Goal: Task Accomplishment & Management: Use online tool/utility

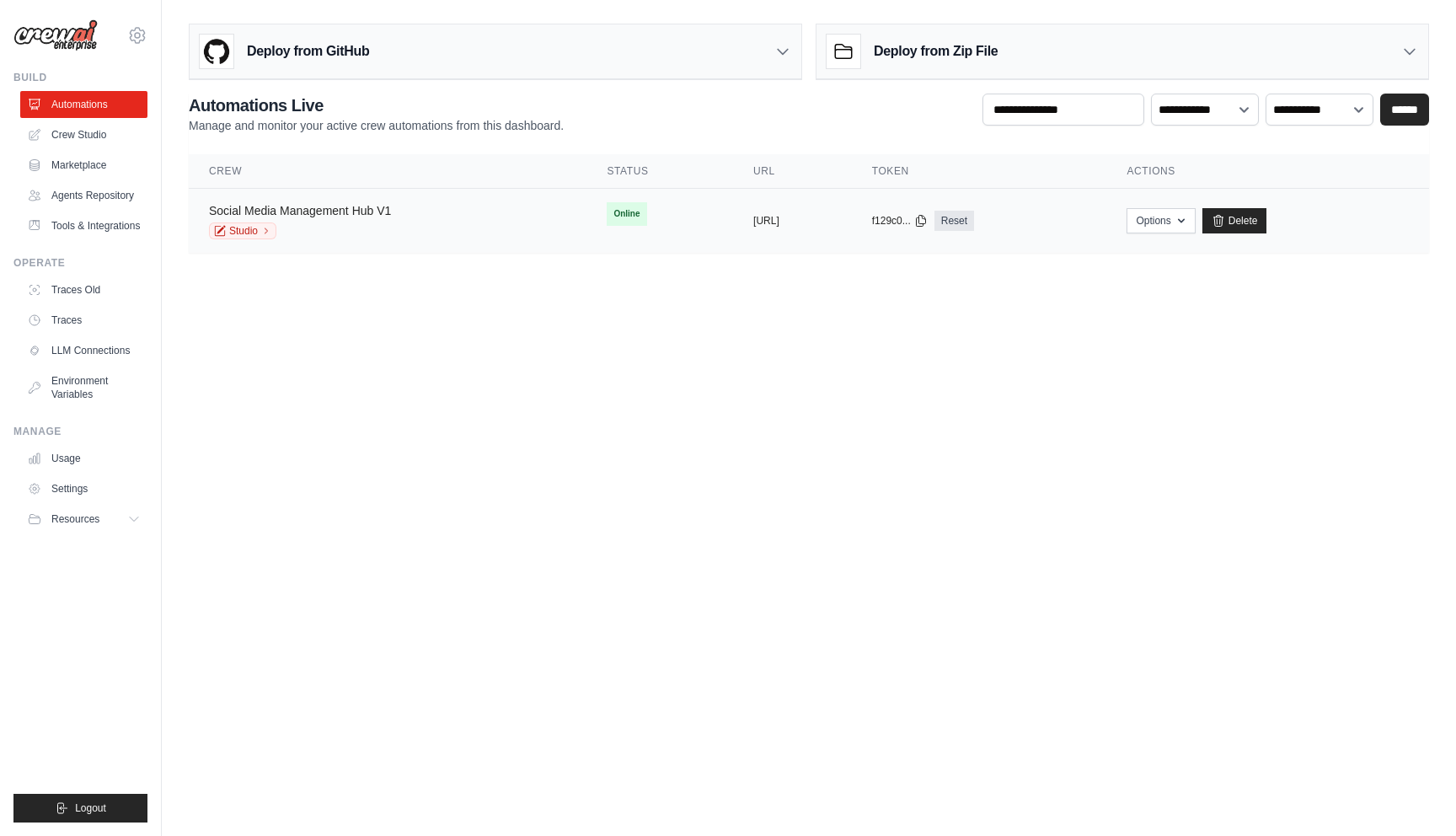
click at [340, 209] on link "Social Media Management Hub V1" at bounding box center [300, 210] width 182 height 14
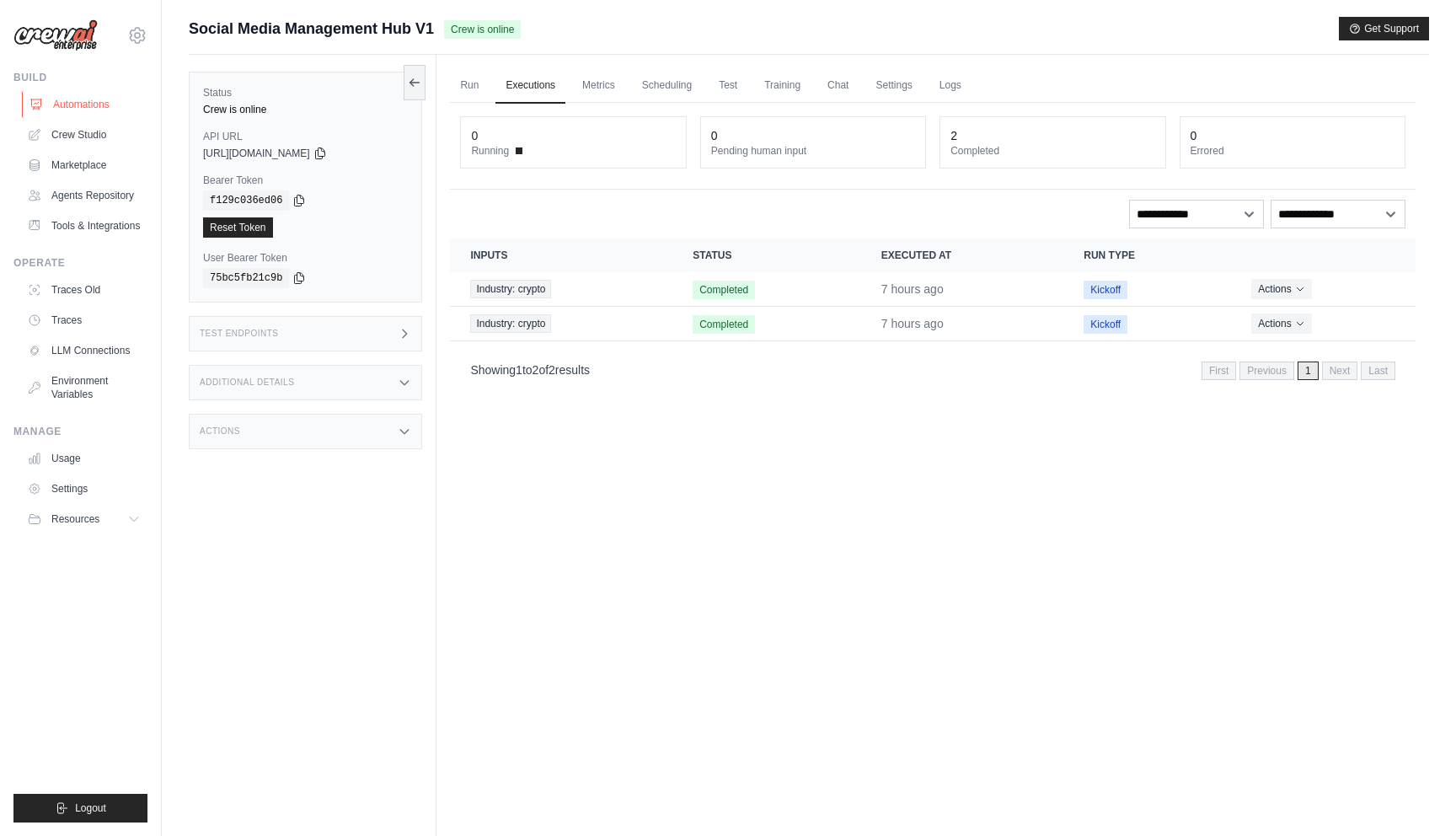
click at [78, 106] on link "Automations" at bounding box center [85, 104] width 128 height 27
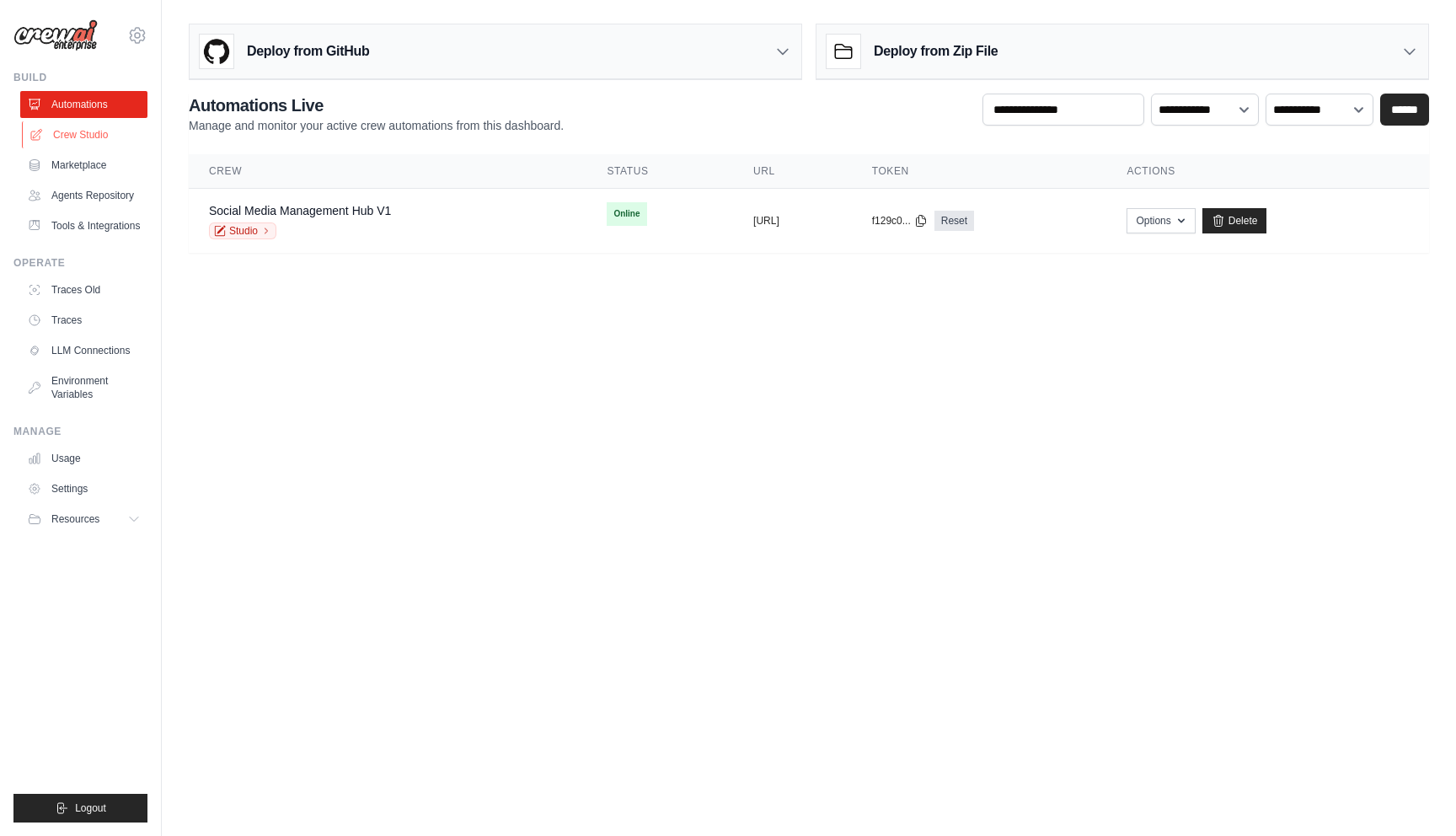
click at [88, 132] on link "Crew Studio" at bounding box center [85, 134] width 128 height 27
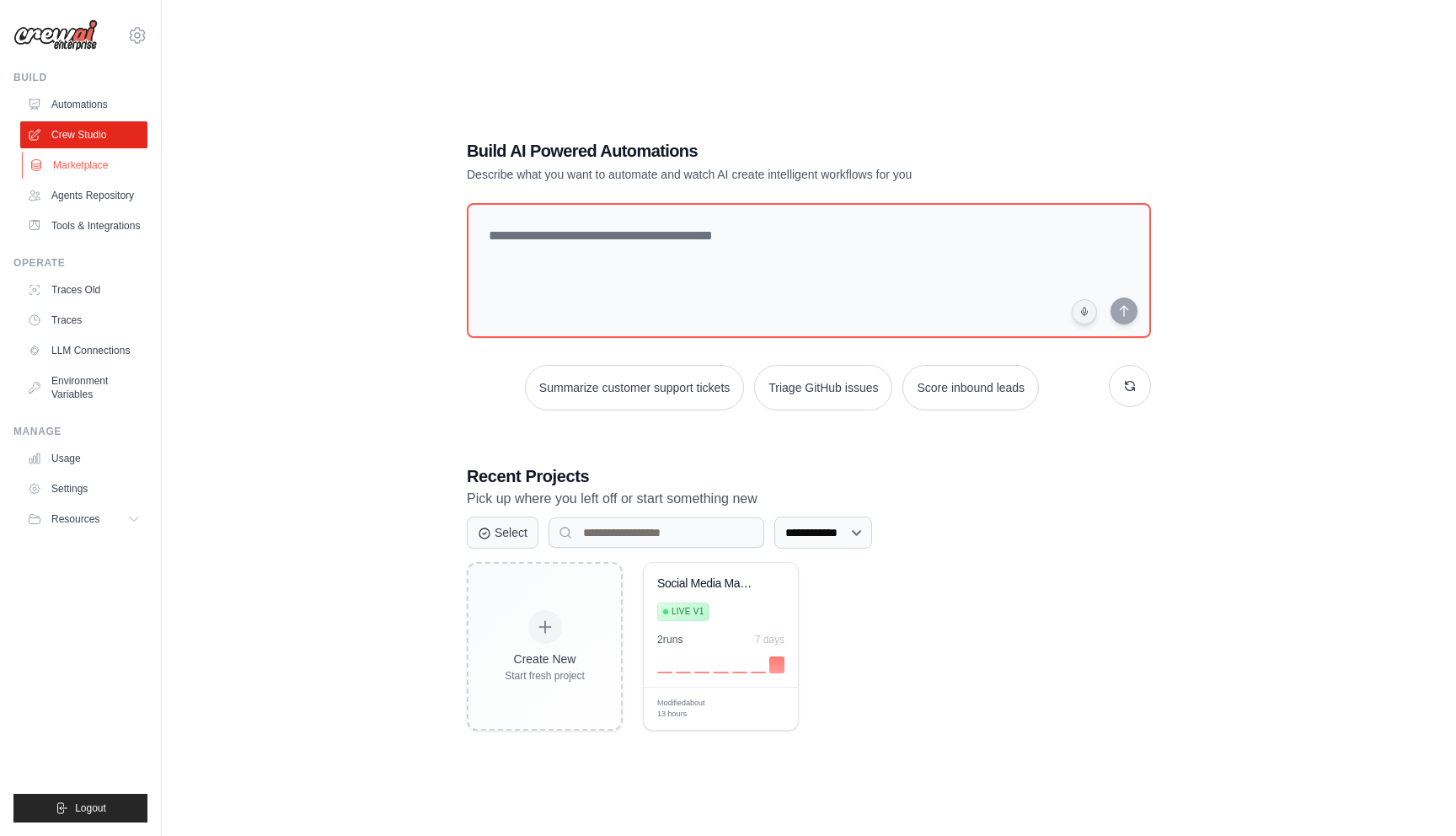
click at [71, 164] on link "Marketplace" at bounding box center [85, 164] width 128 height 27
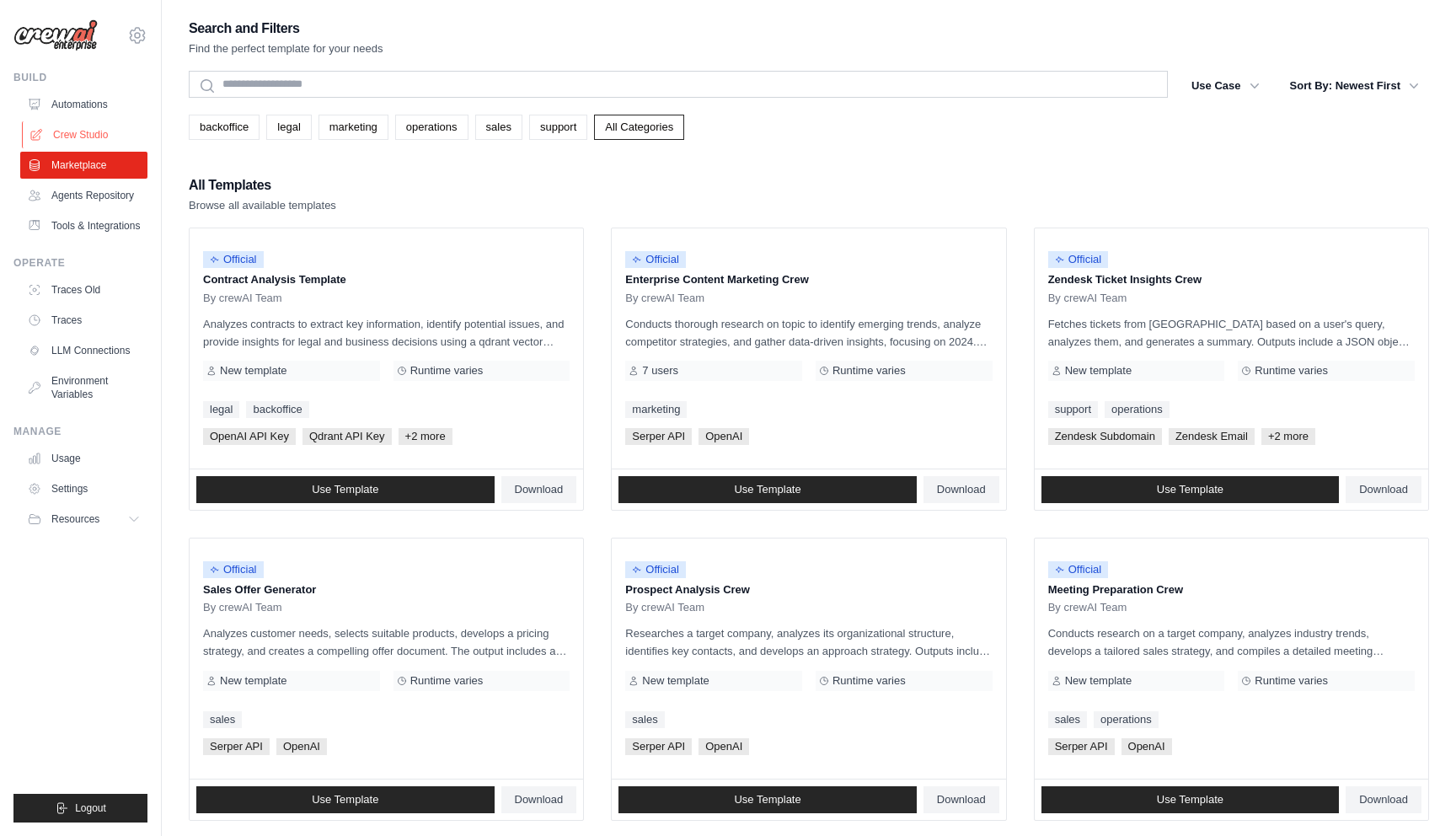
click at [89, 134] on link "Crew Studio" at bounding box center [85, 134] width 128 height 27
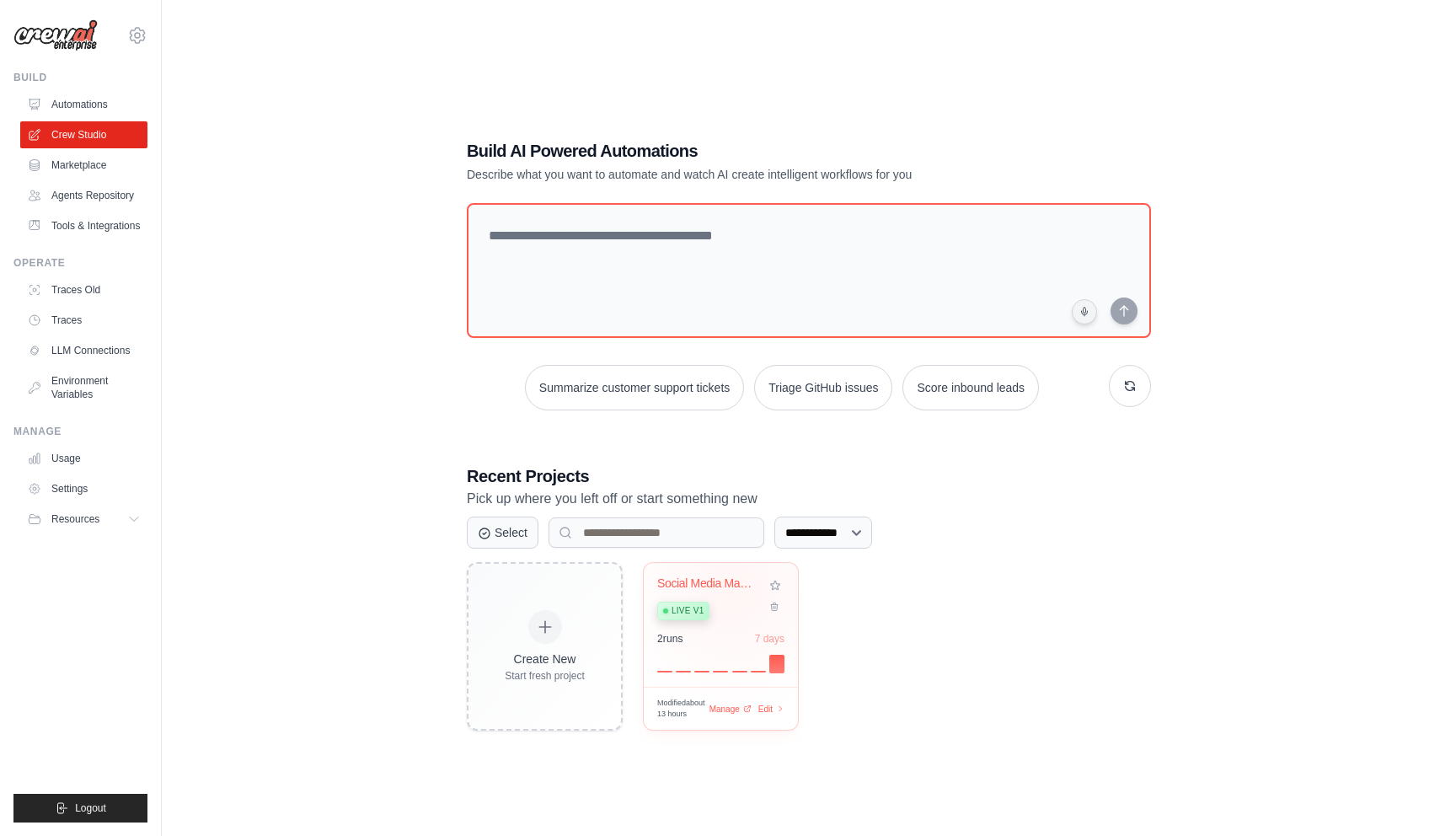
click at [733, 591] on div "Social Media Management Hub Live v1" at bounding box center [708, 602] width 102 height 51
click at [69, 461] on link "Usage" at bounding box center [85, 458] width 128 height 27
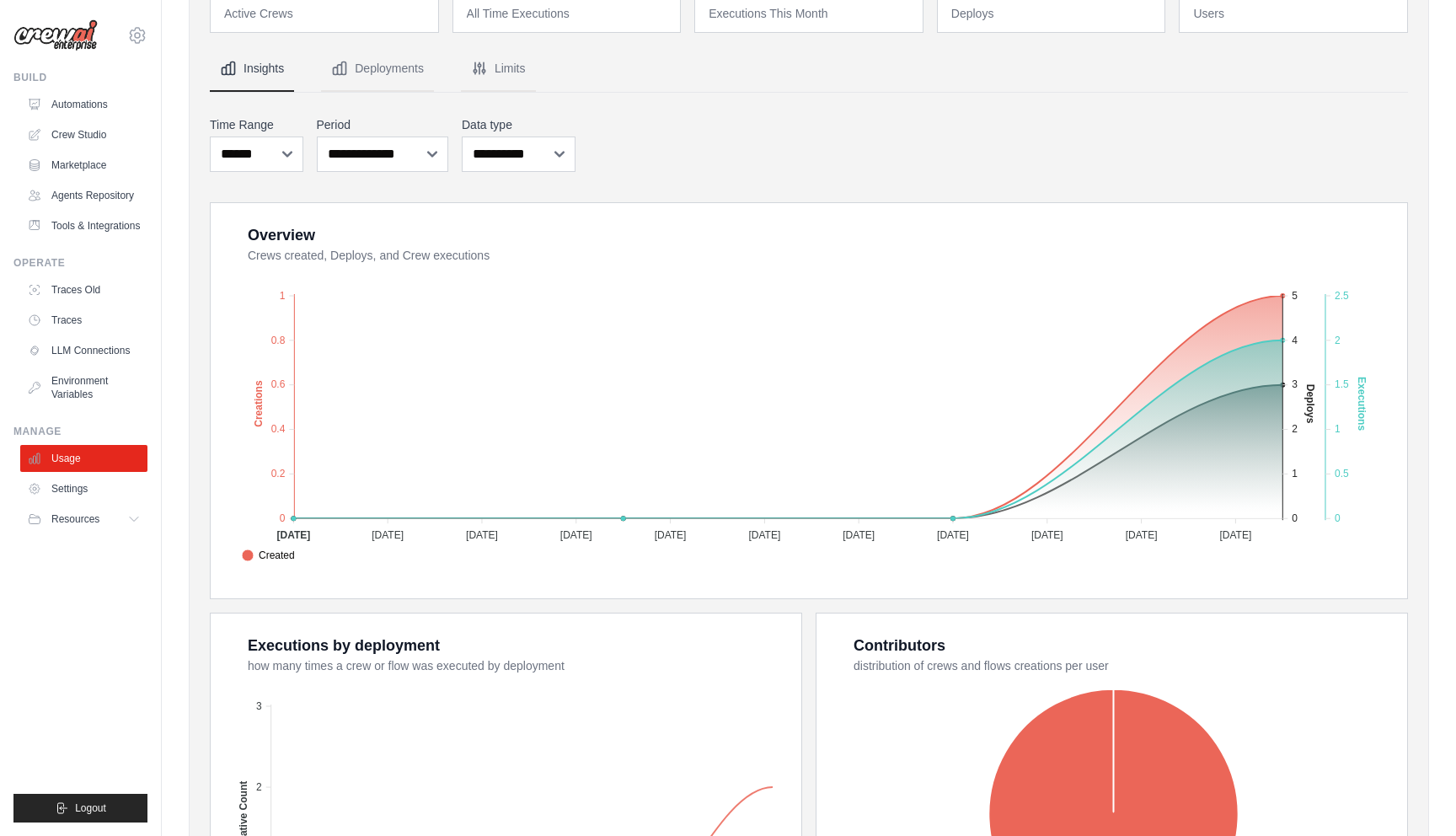
scroll to position [124, 0]
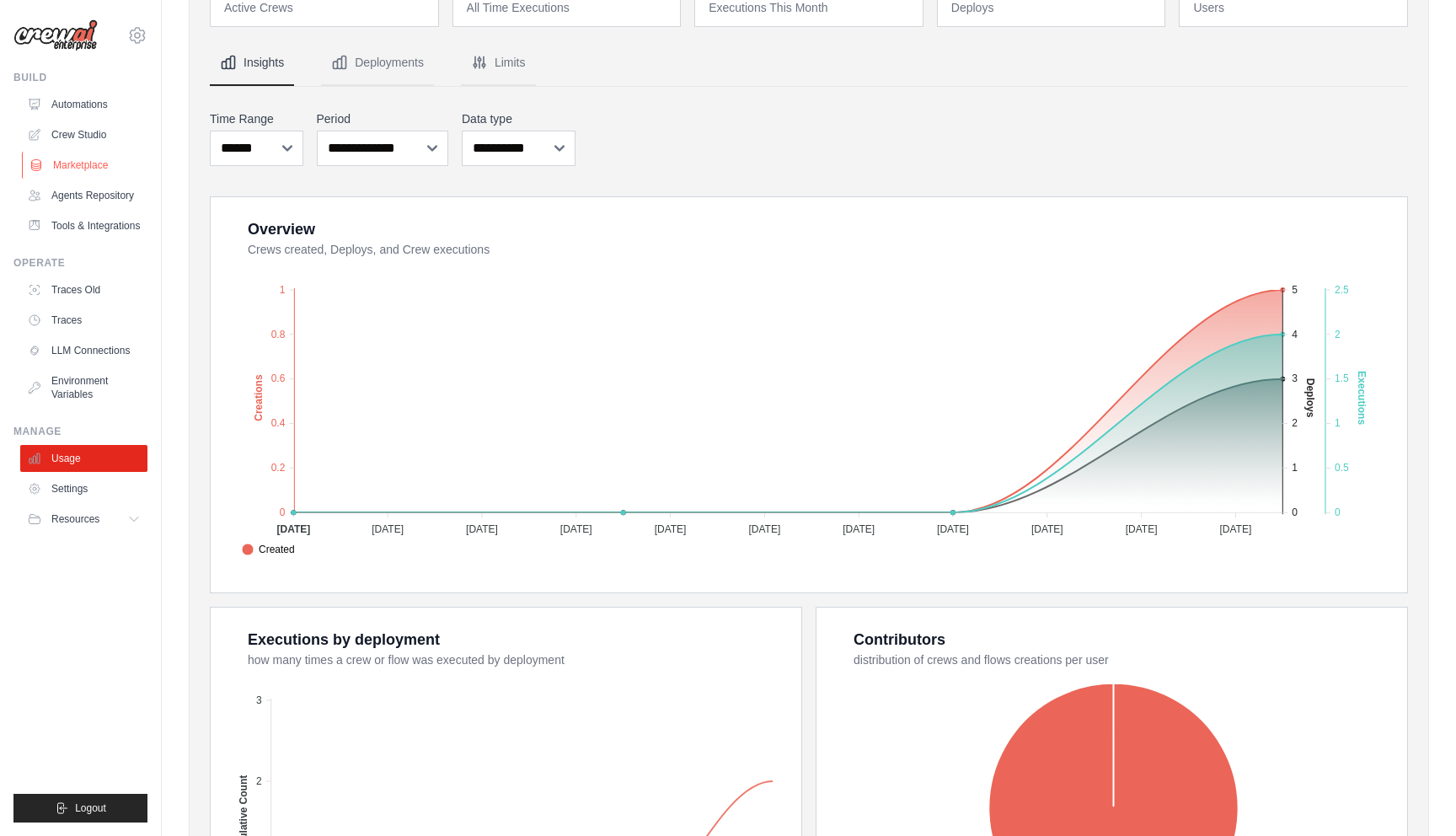
click at [94, 161] on link "Marketplace" at bounding box center [85, 164] width 128 height 27
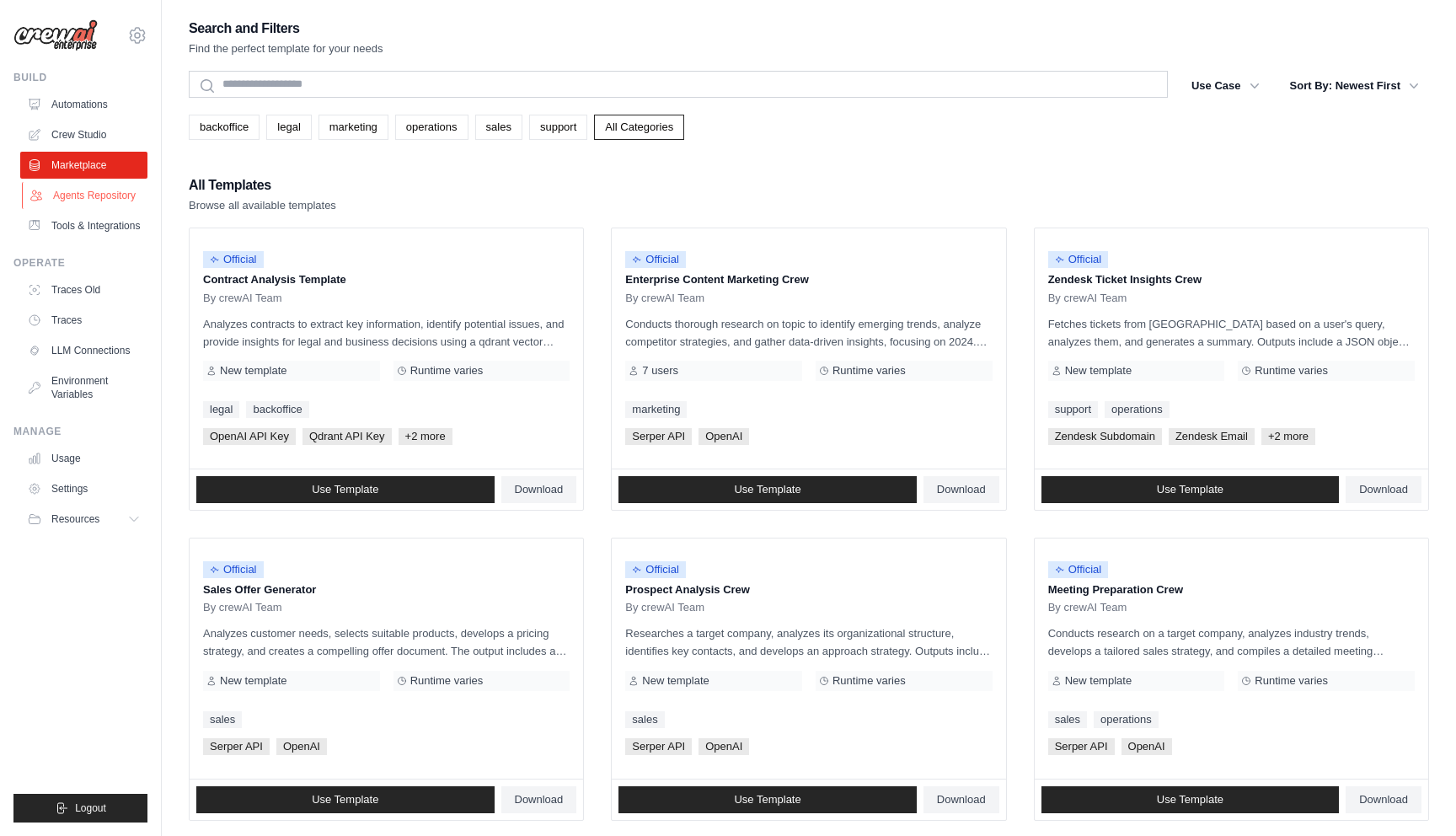
click at [94, 194] on link "Agents Repository" at bounding box center [85, 195] width 128 height 27
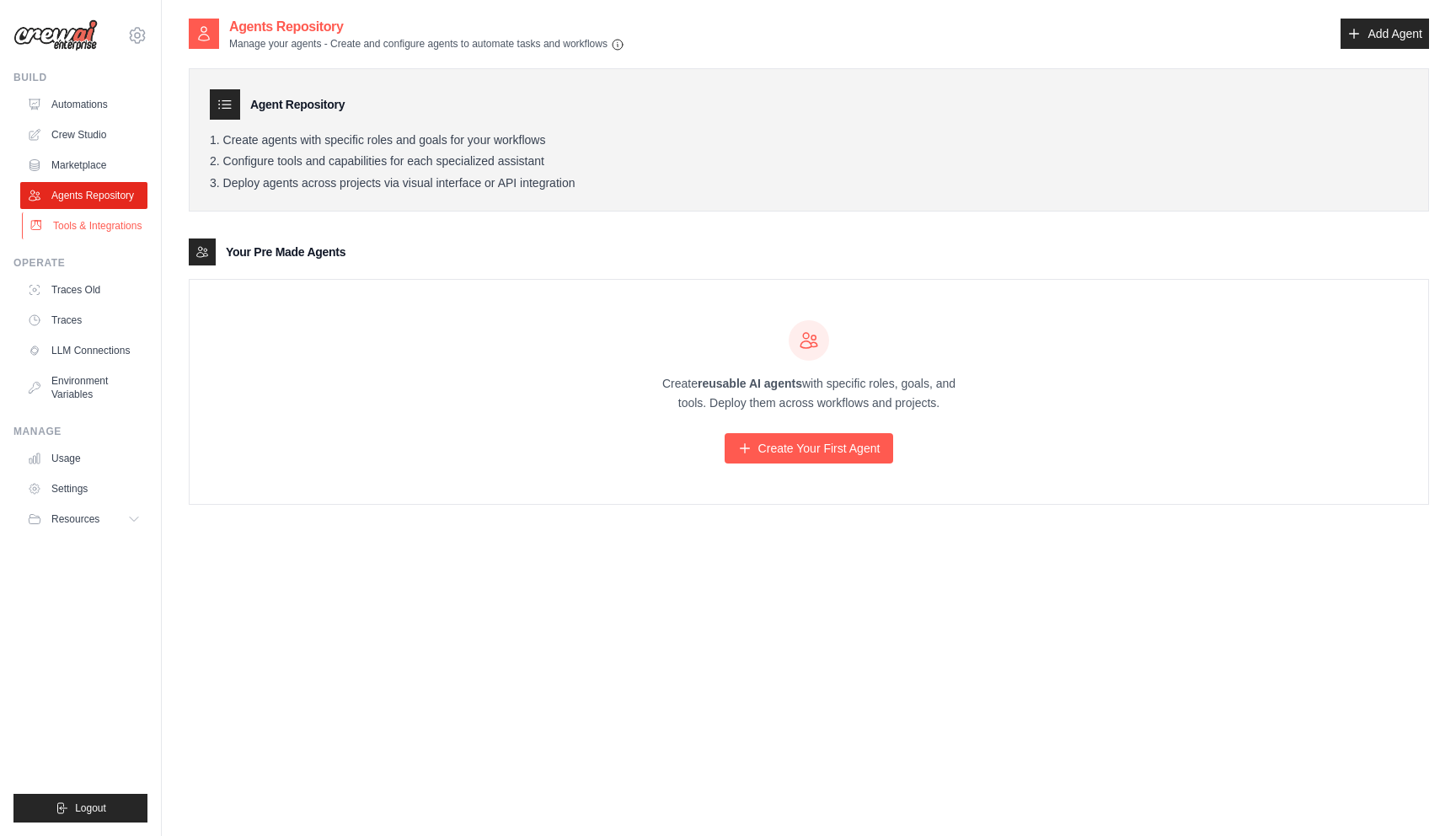
click at [85, 229] on link "Tools & Integrations" at bounding box center [85, 225] width 128 height 27
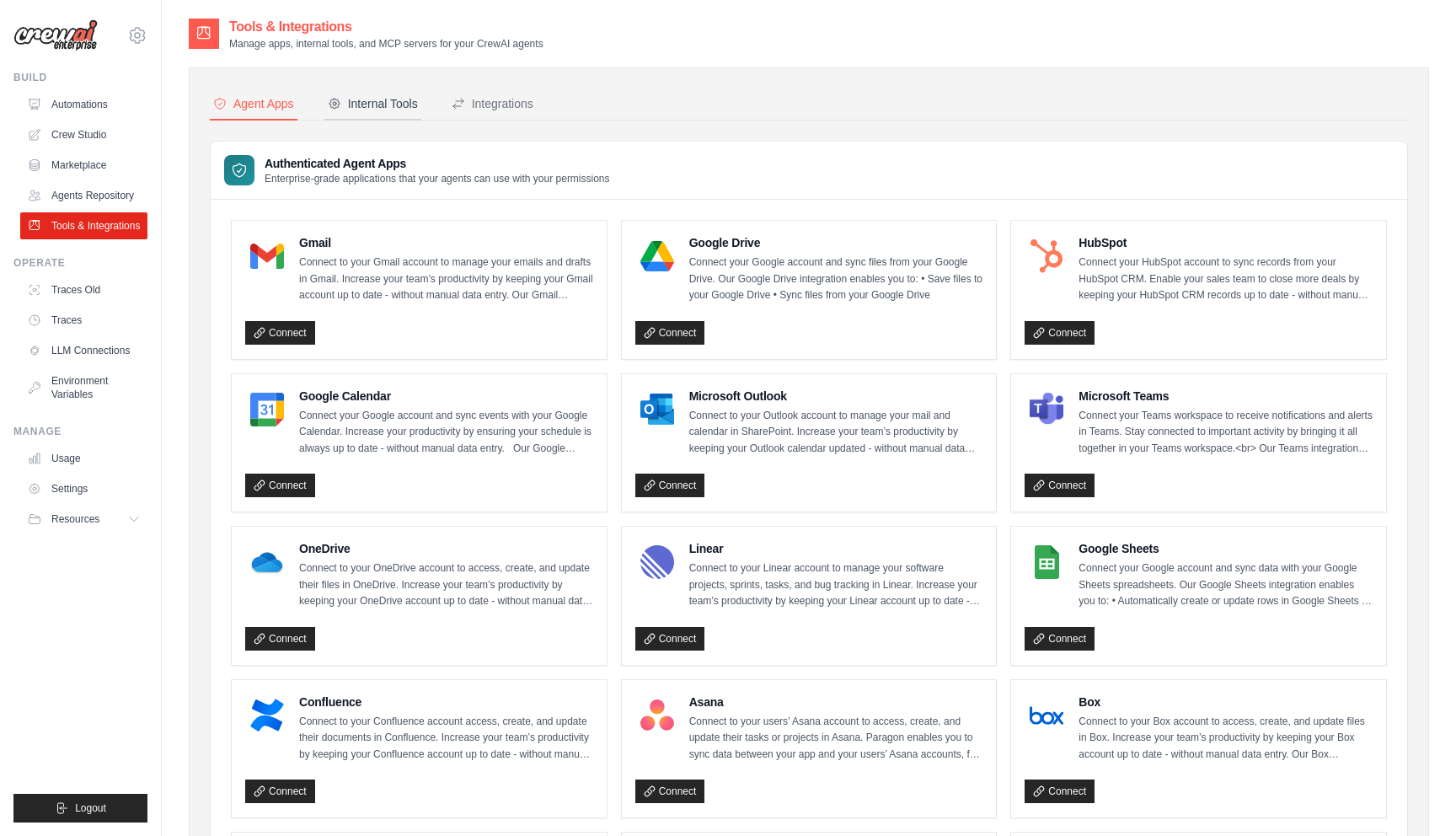
click at [385, 103] on div "Internal Tools" at bounding box center [373, 103] width 90 height 17
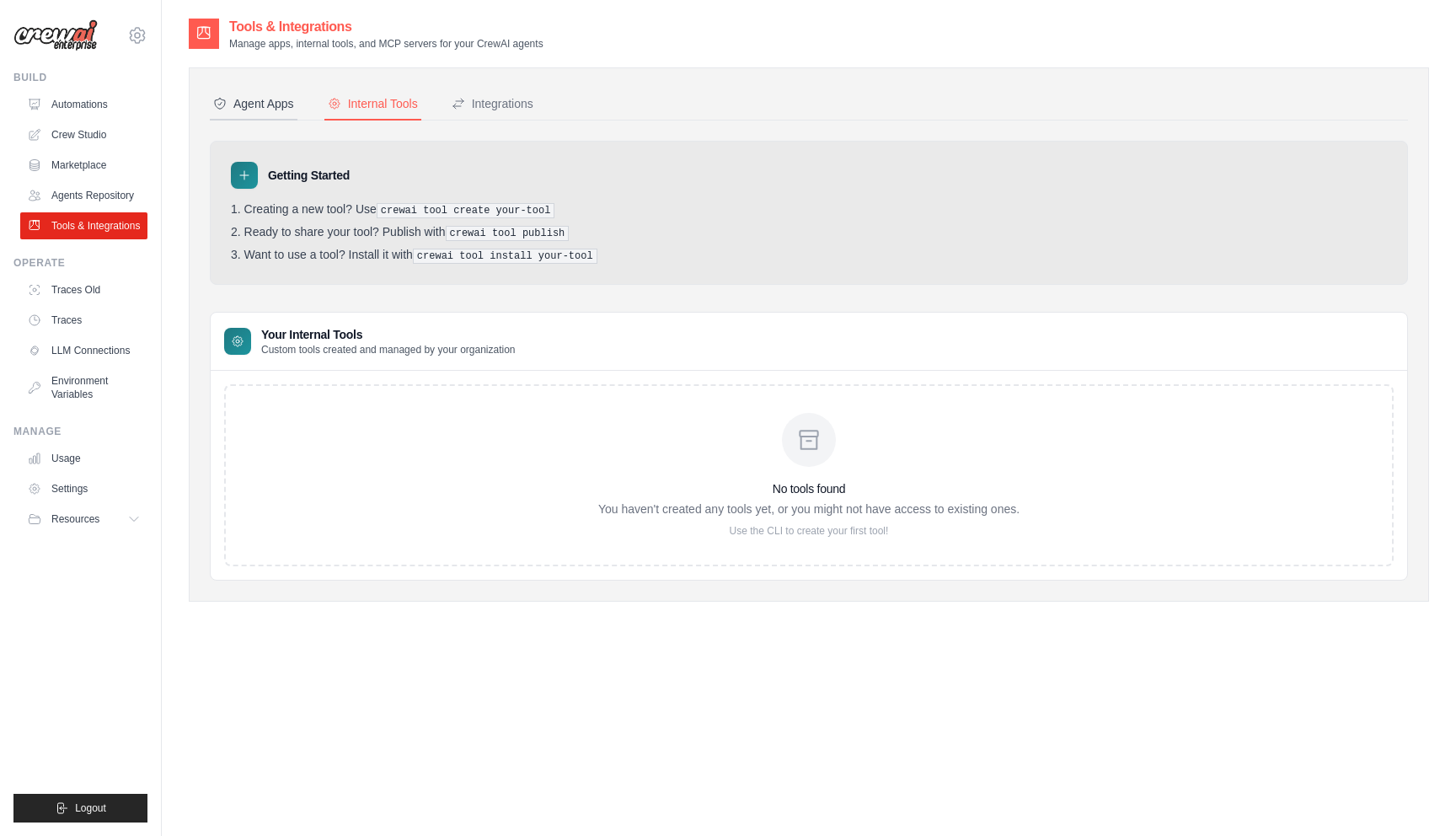
click at [268, 106] on div "Agent Apps" at bounding box center [254, 103] width 81 height 17
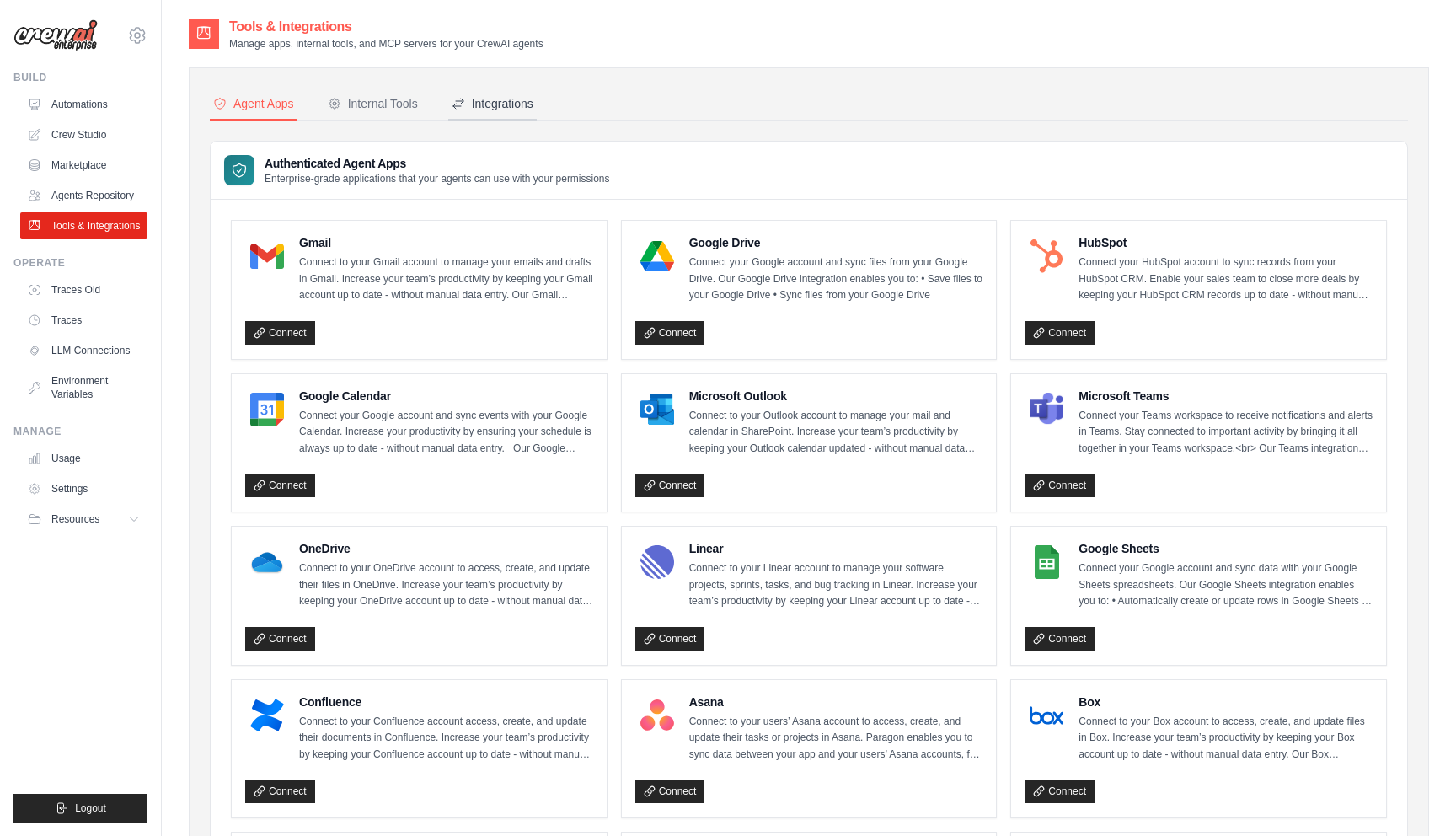
click at [498, 106] on div "Integrations" at bounding box center [492, 103] width 82 height 17
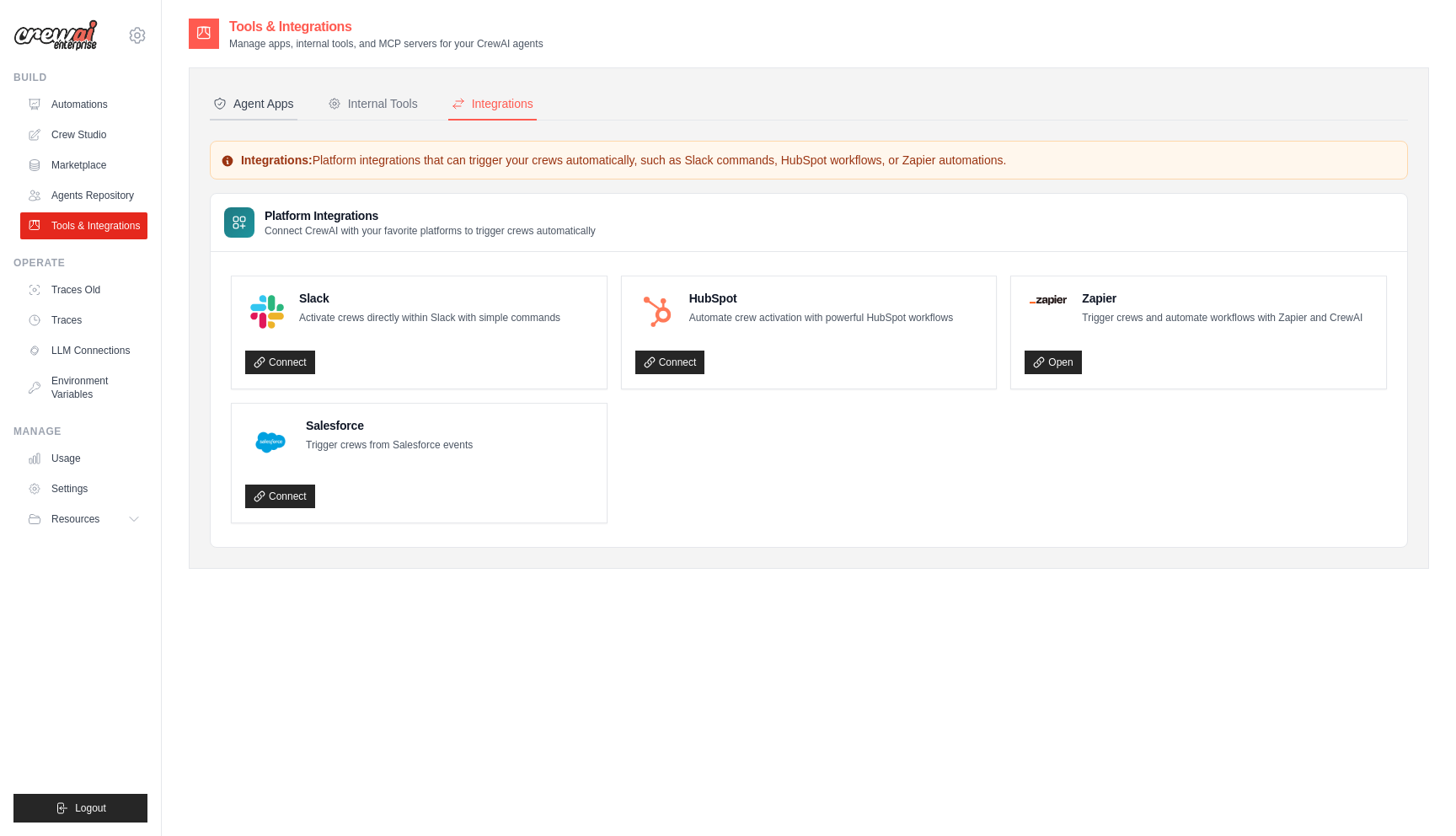
click at [272, 96] on div "Agent Apps" at bounding box center [254, 103] width 81 height 17
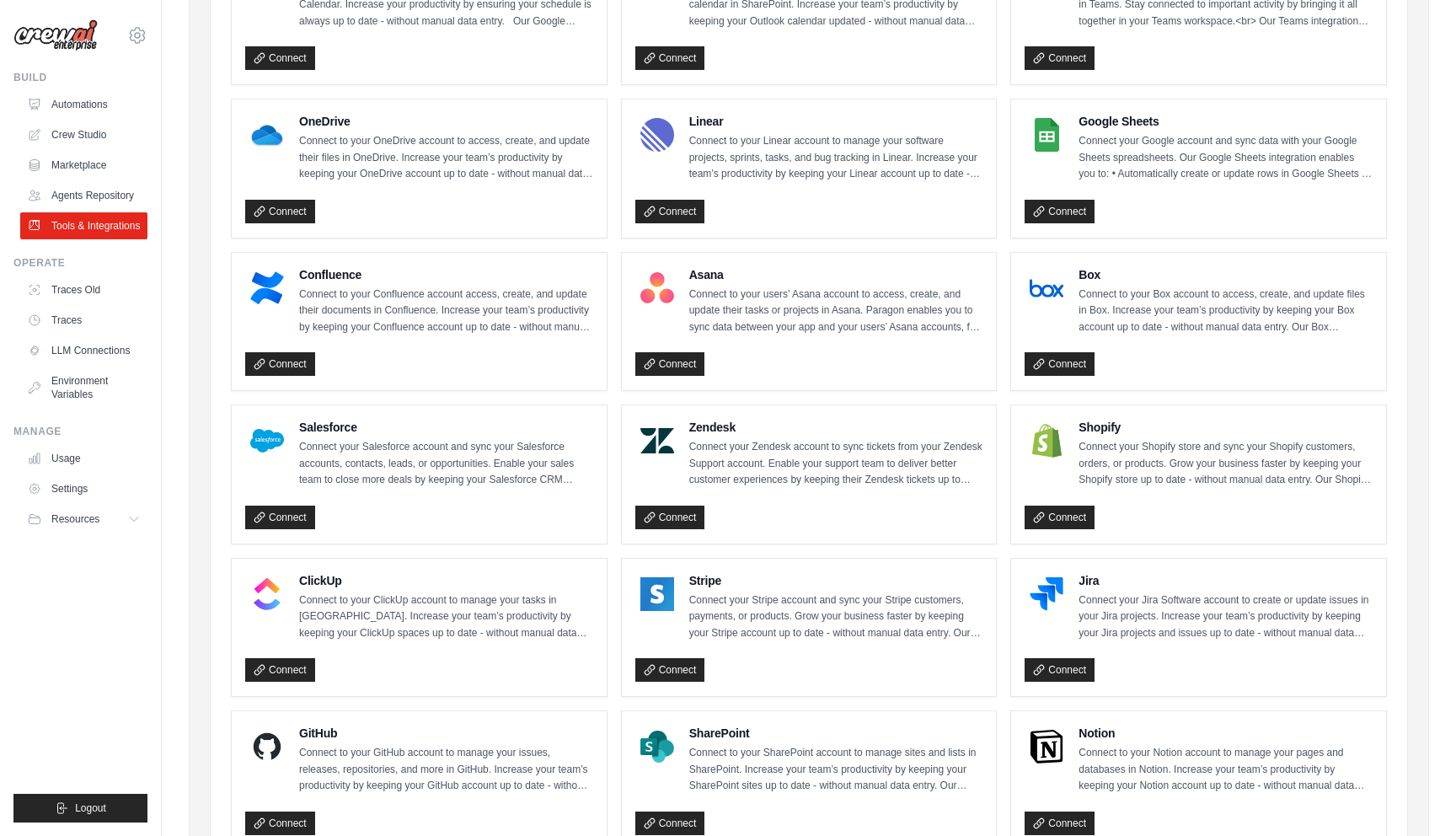
scroll to position [449, 0]
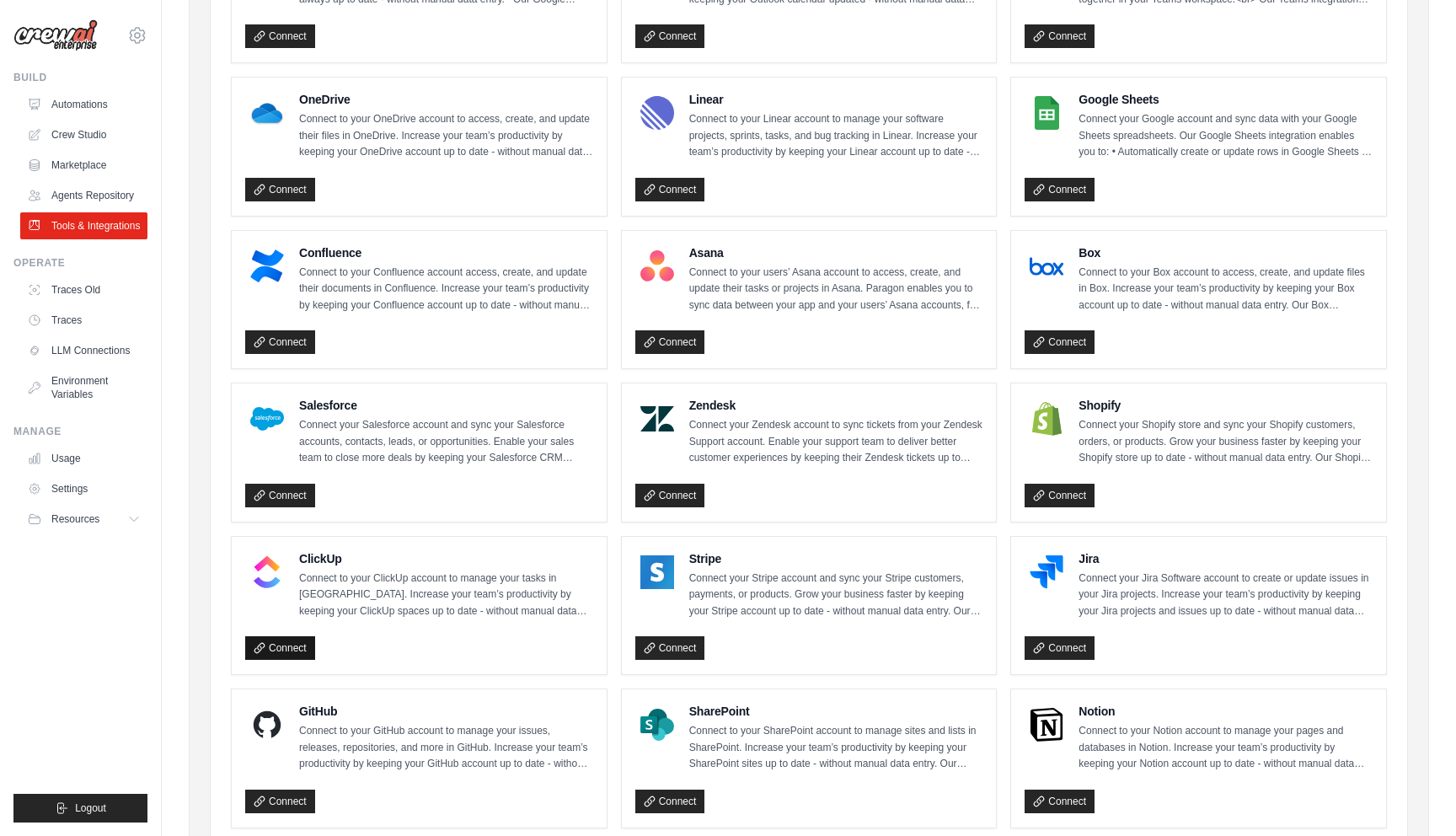
click at [297, 641] on link "Connect" at bounding box center [280, 648] width 70 height 24
click at [96, 199] on link "Agents Repository" at bounding box center [85, 195] width 128 height 27
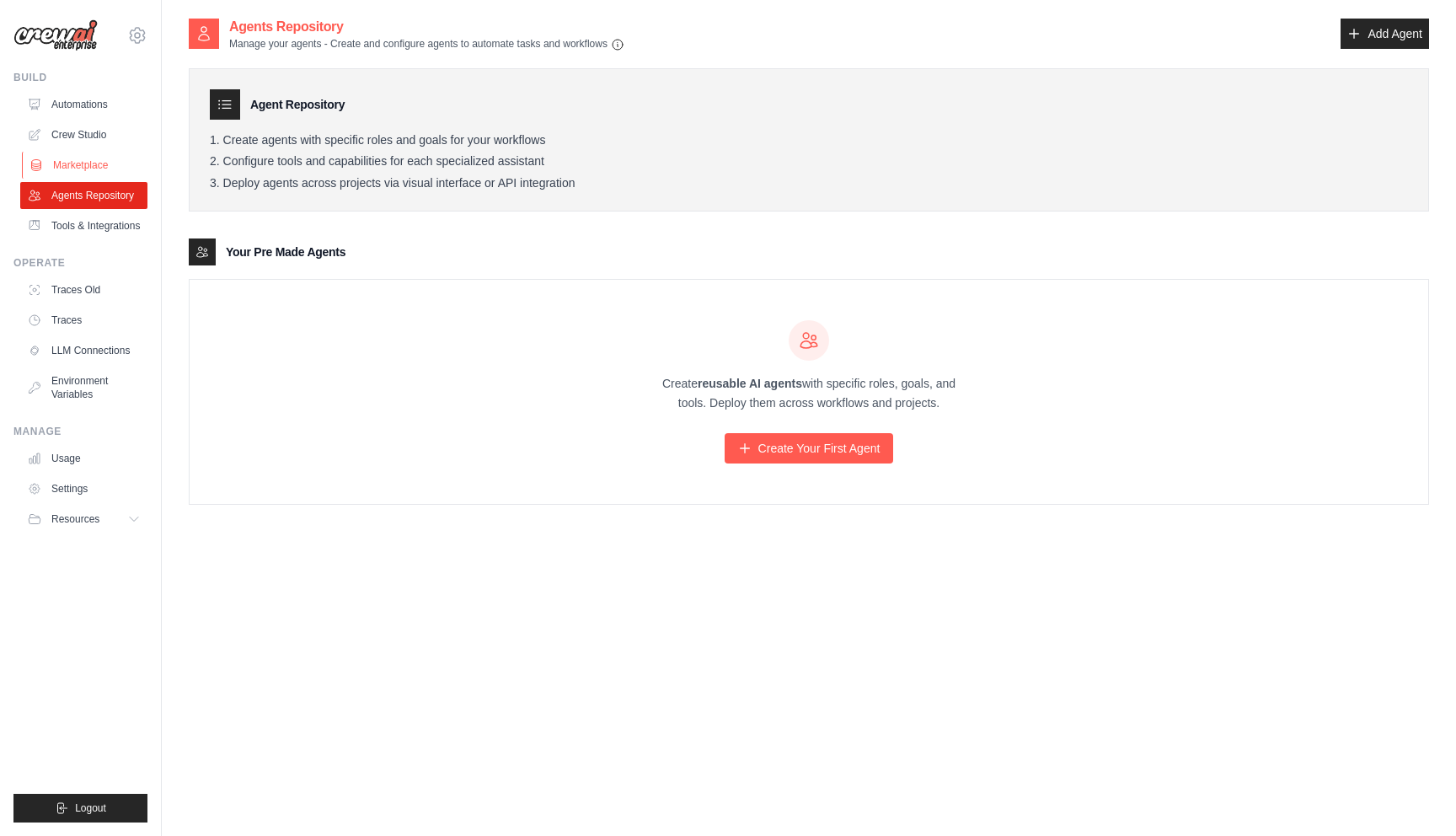
click at [103, 161] on link "Marketplace" at bounding box center [85, 164] width 128 height 27
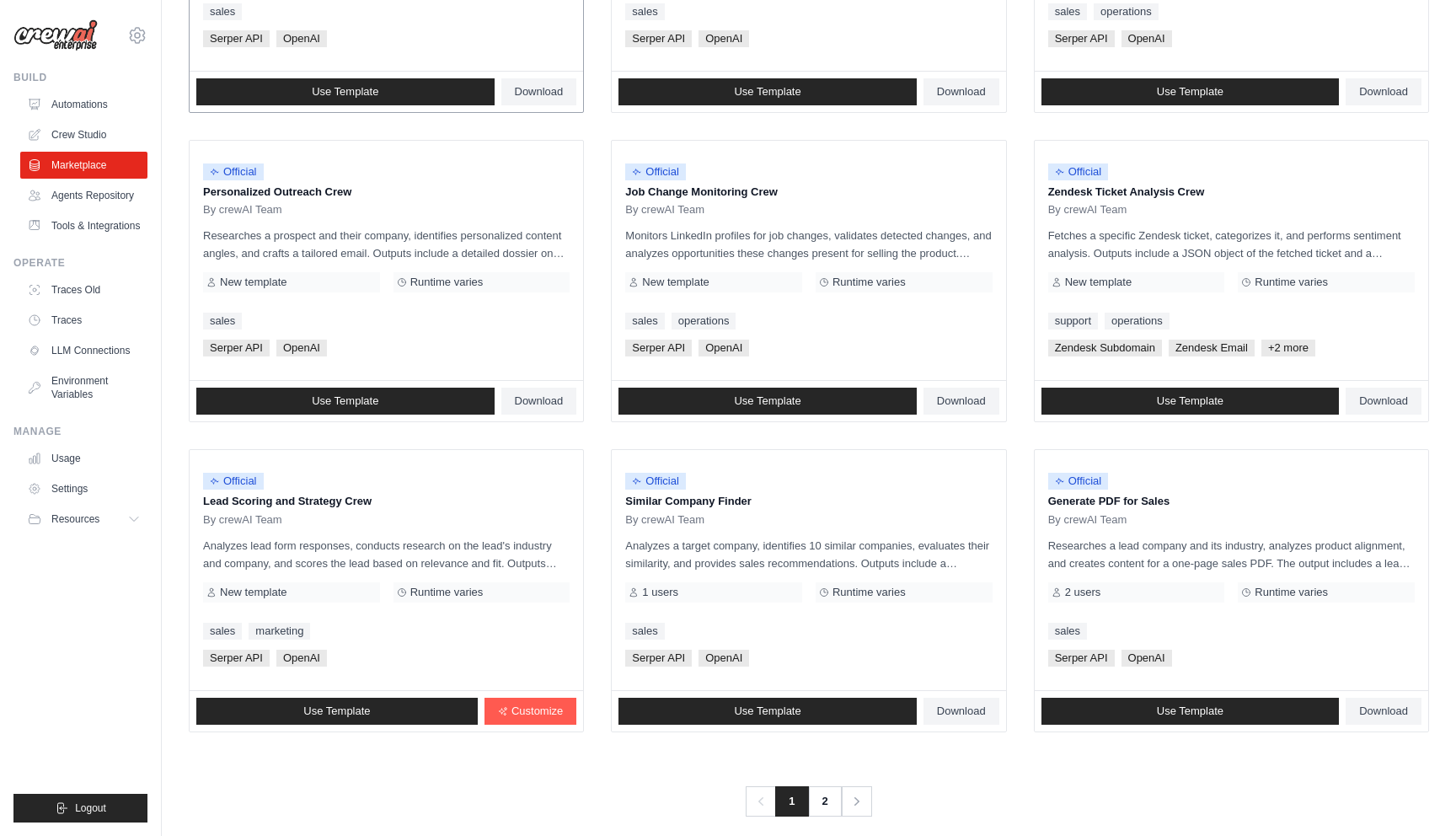
scroll to position [725, 0]
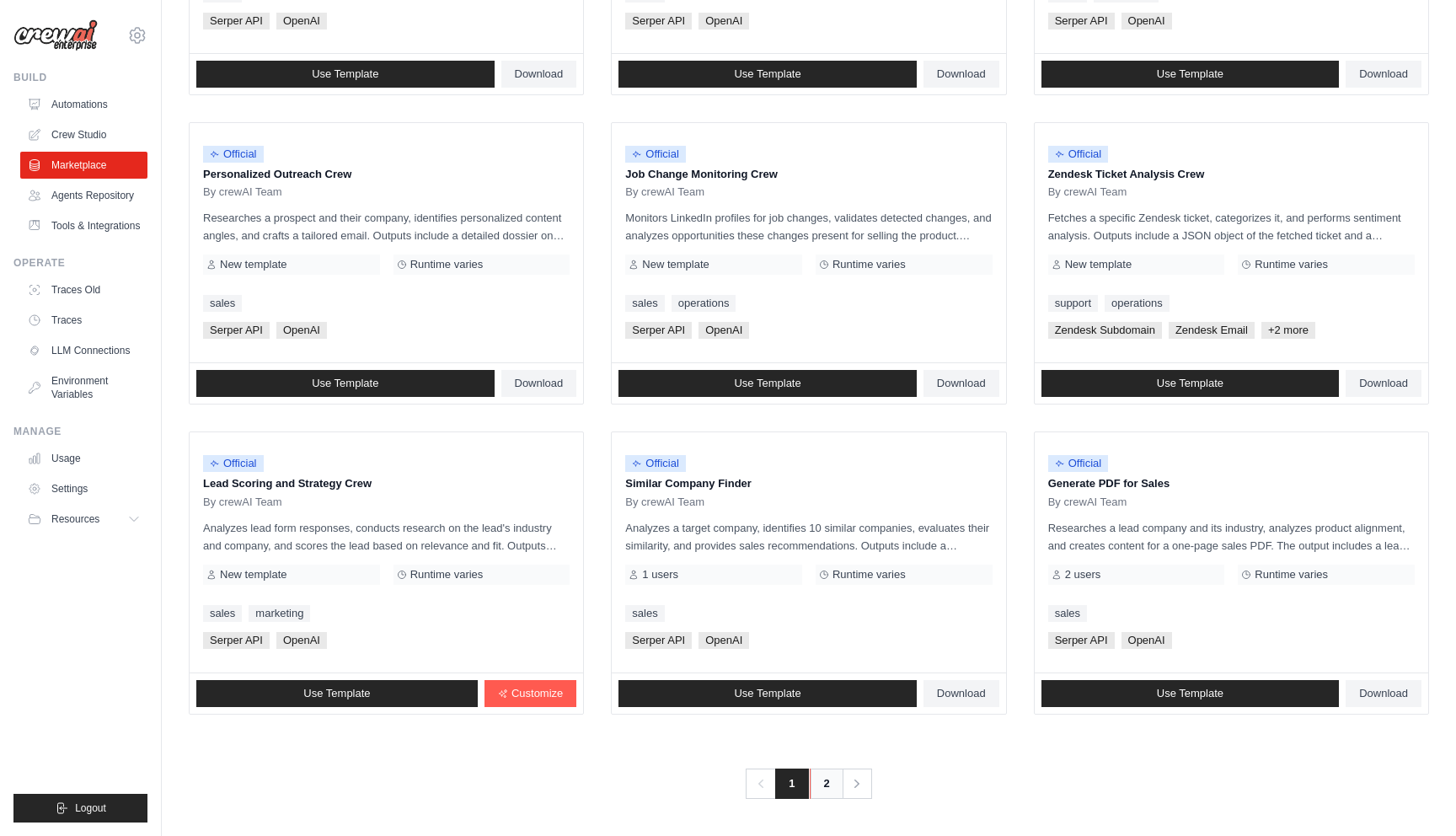
click at [829, 781] on link "2" at bounding box center [826, 784] width 34 height 31
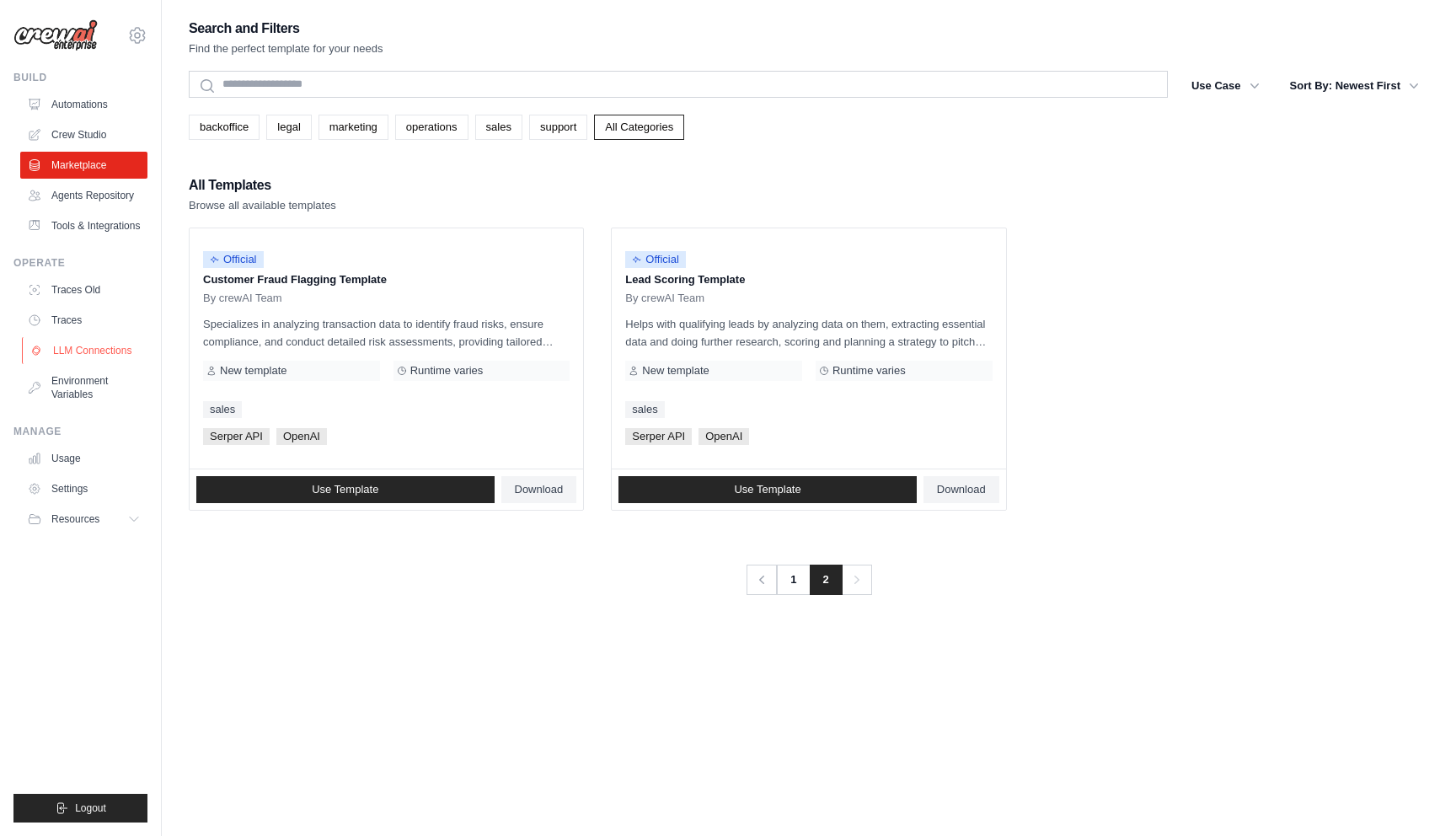
click at [87, 355] on link "LLM Connections" at bounding box center [85, 350] width 128 height 27
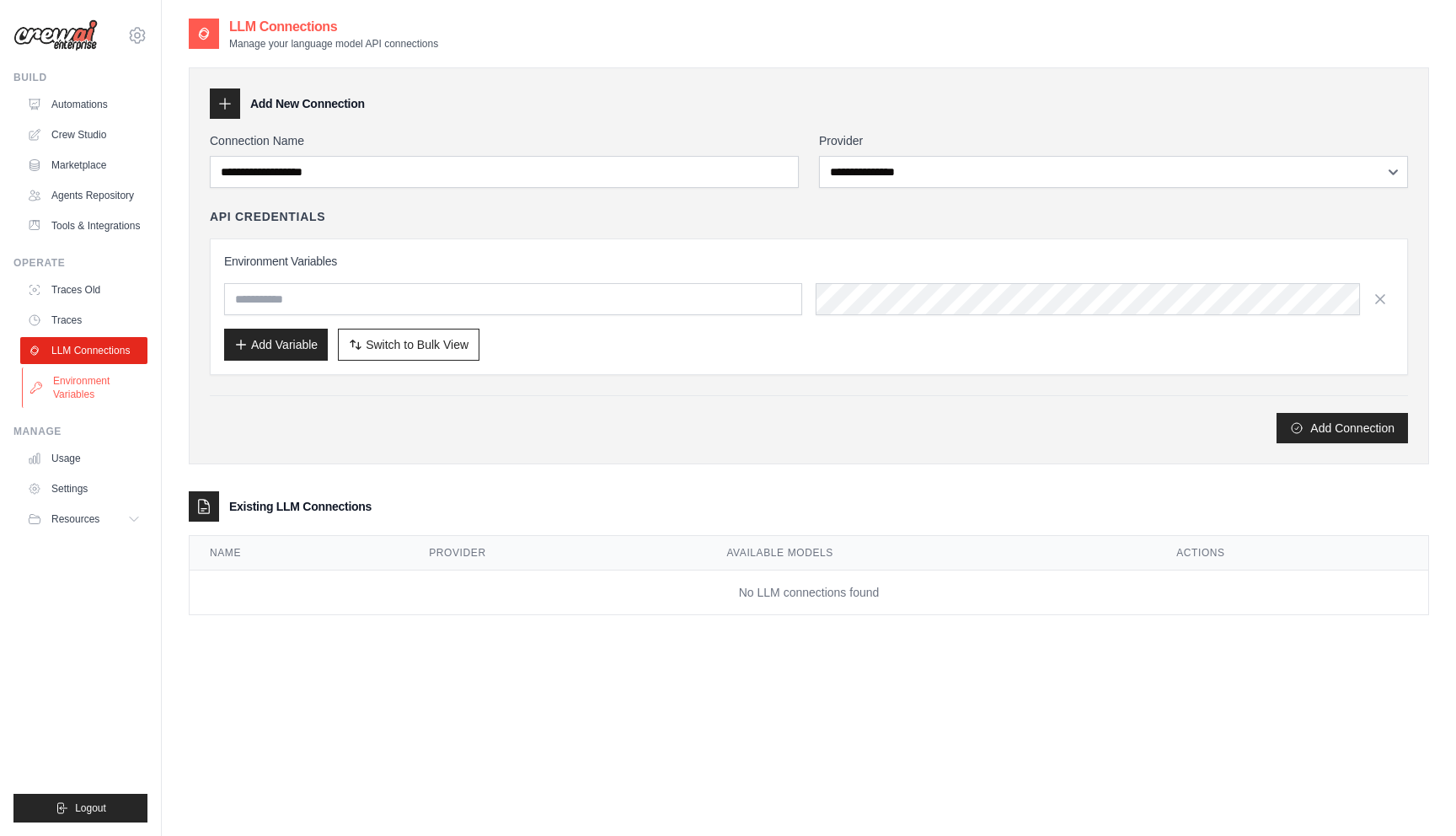
click at [76, 386] on link "Environment Variables" at bounding box center [85, 387] width 128 height 41
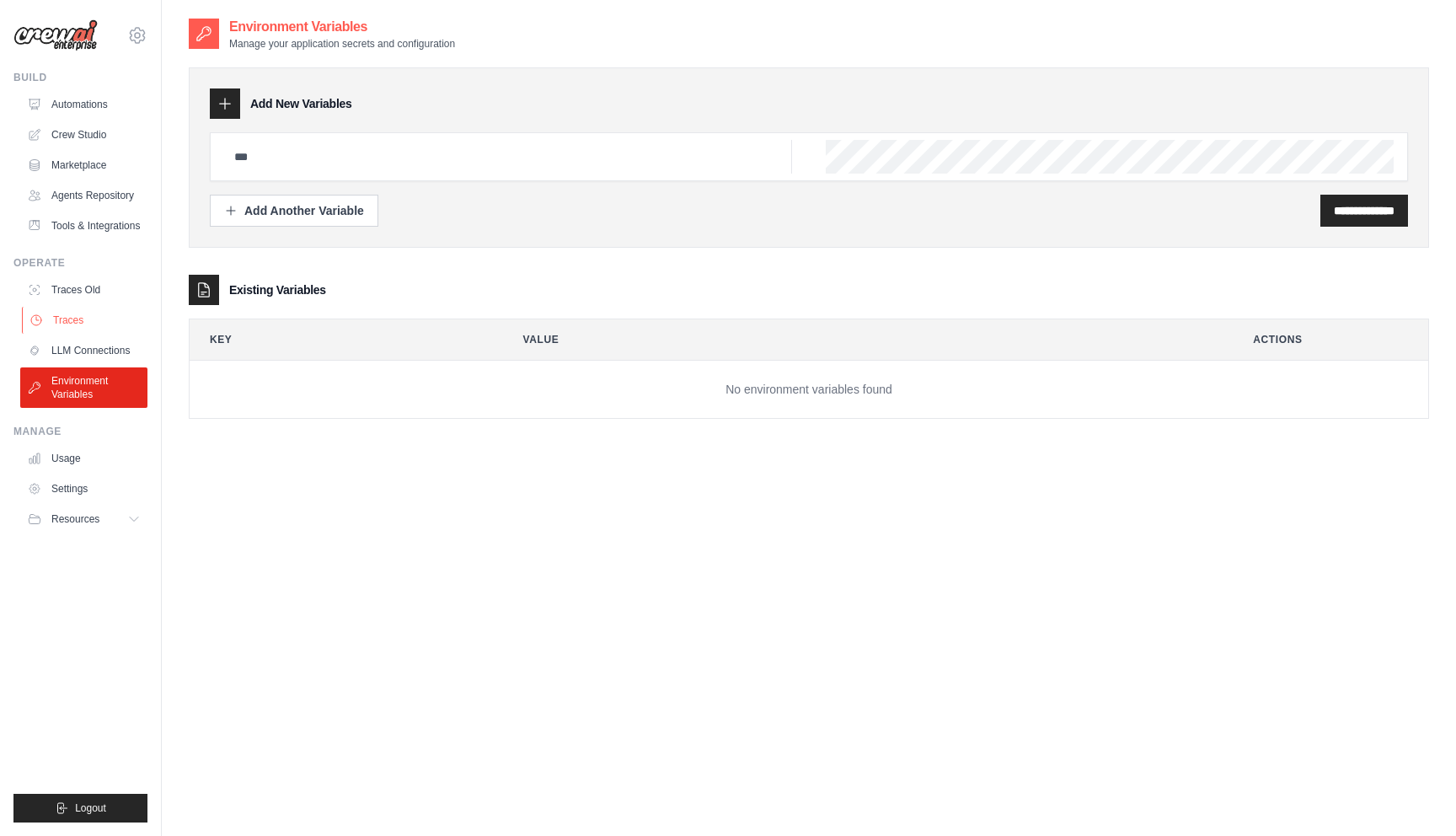
click at [77, 327] on link "Traces" at bounding box center [85, 319] width 128 height 27
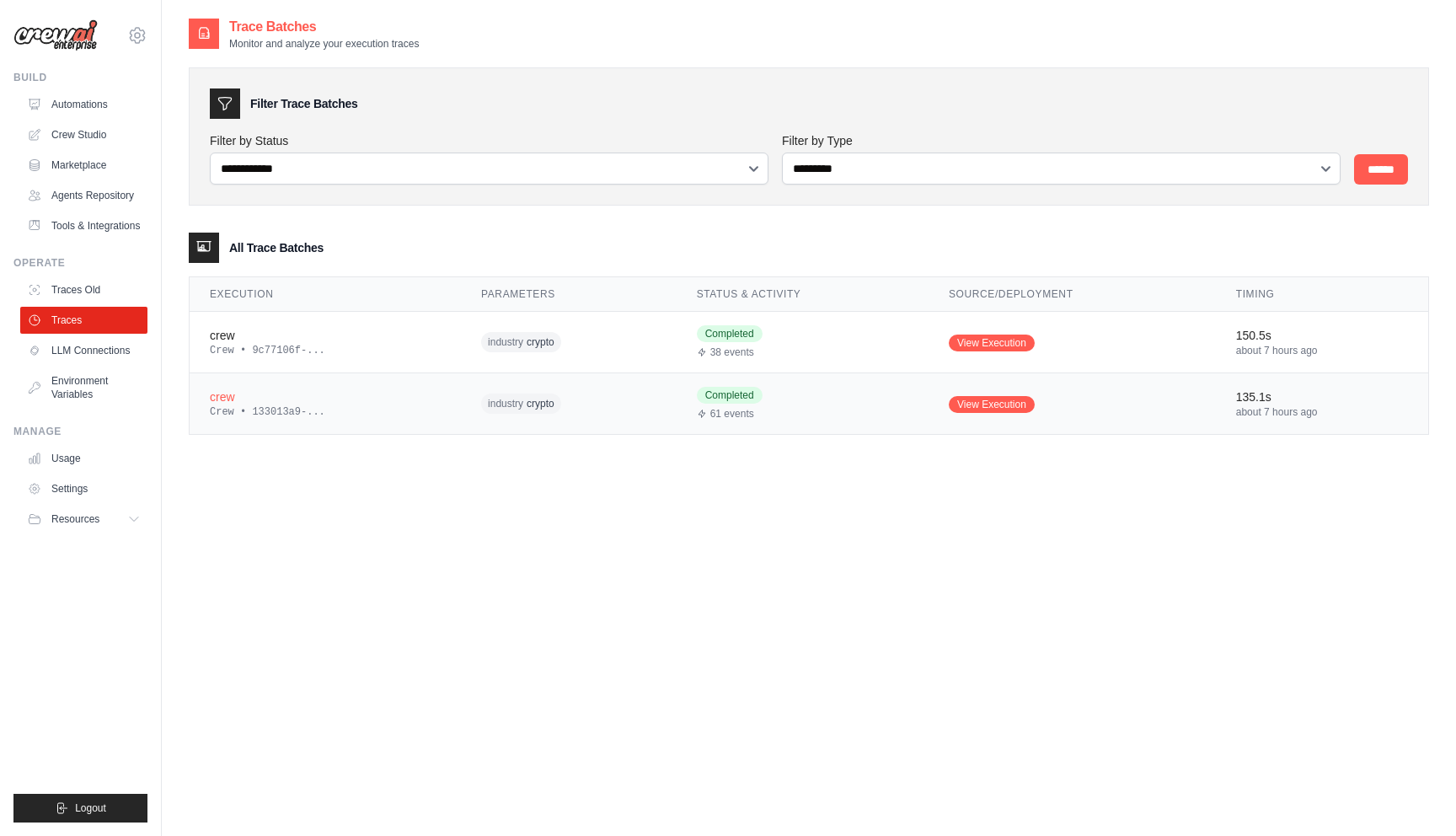
click at [342, 392] on div "crew" at bounding box center [325, 396] width 231 height 17
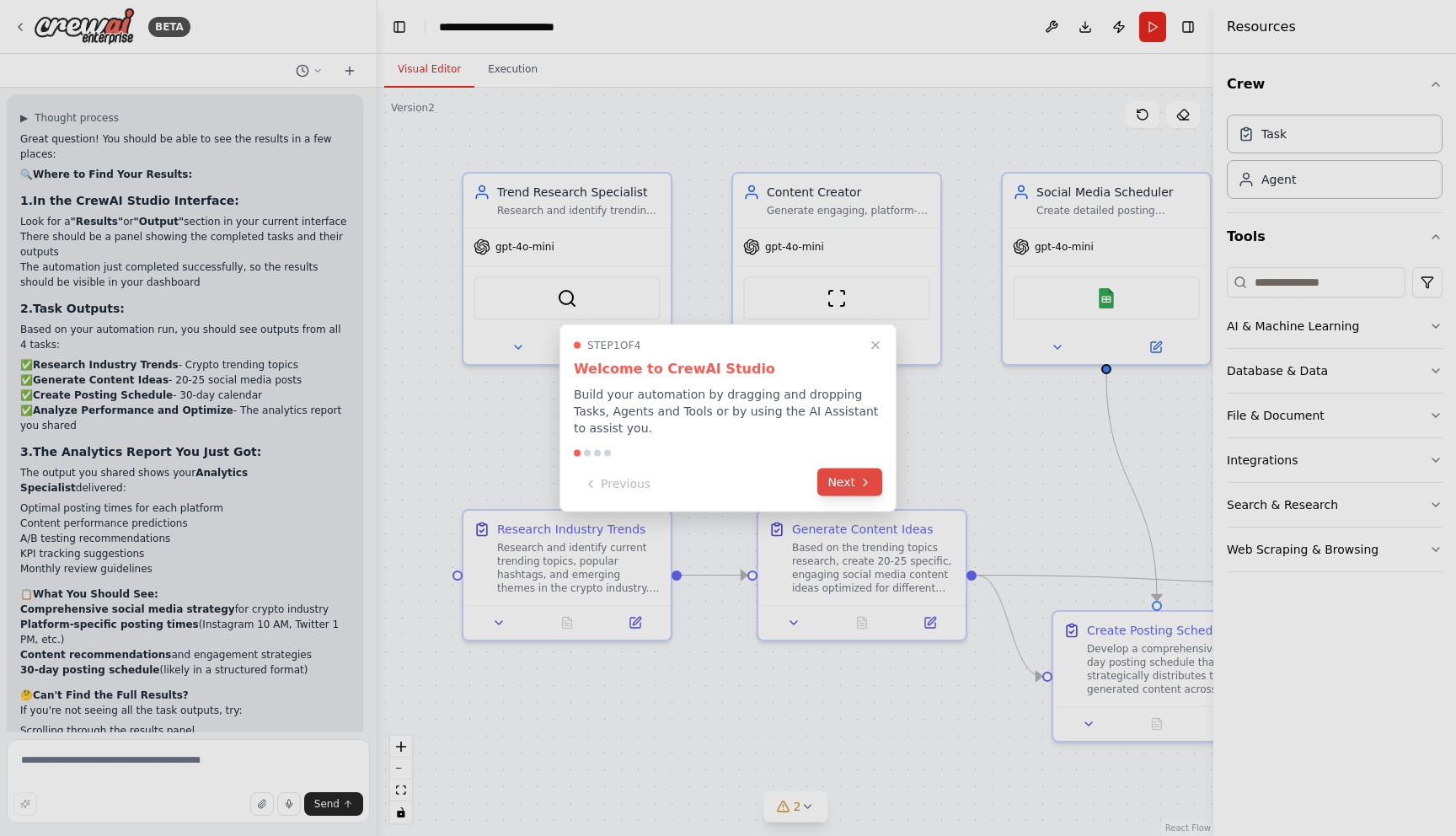
scroll to position [4295, 0]
click at [854, 478] on button "Next" at bounding box center [850, 482] width 65 height 28
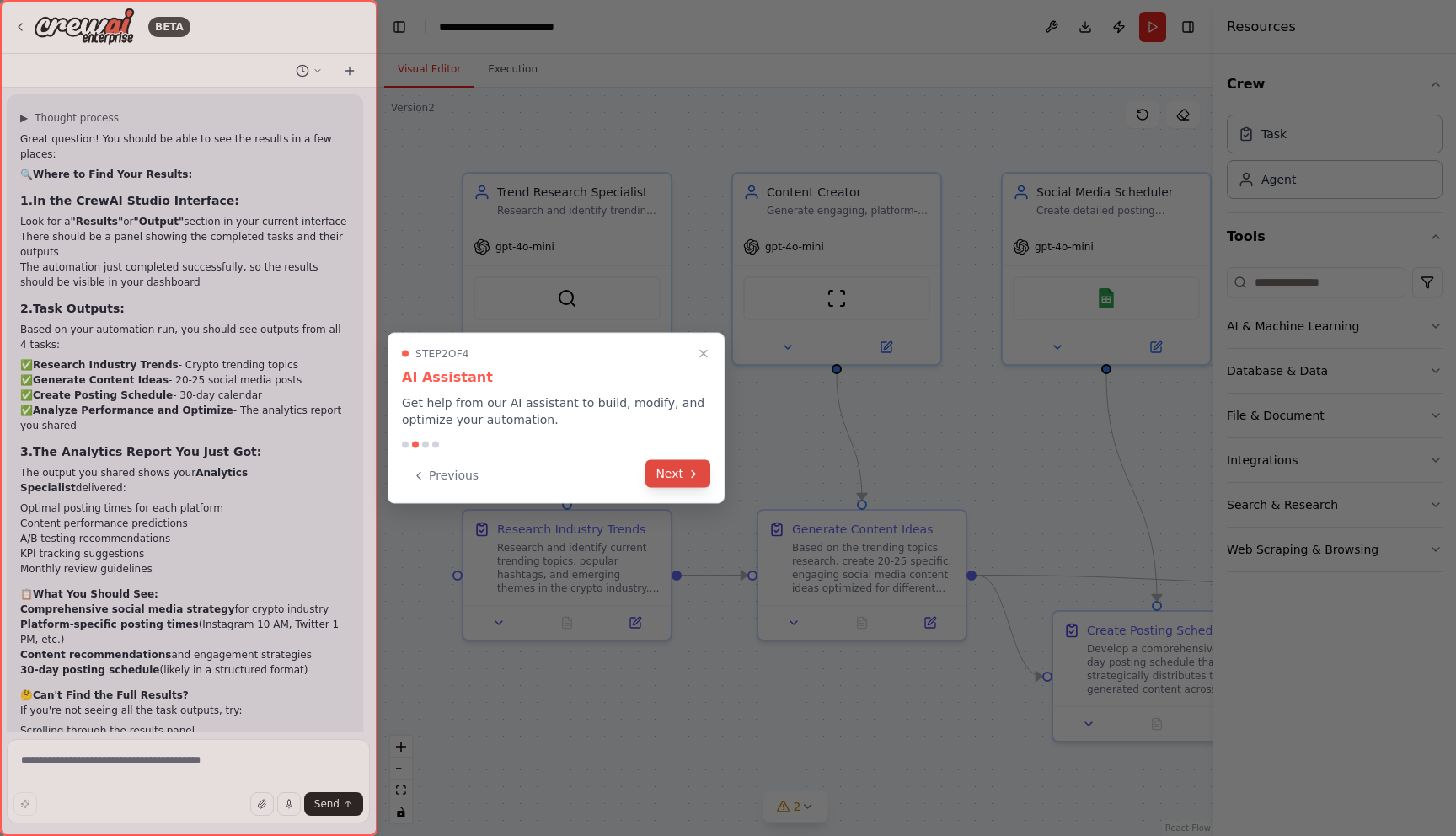
click at [678, 480] on button "Next" at bounding box center [678, 474] width 65 height 28
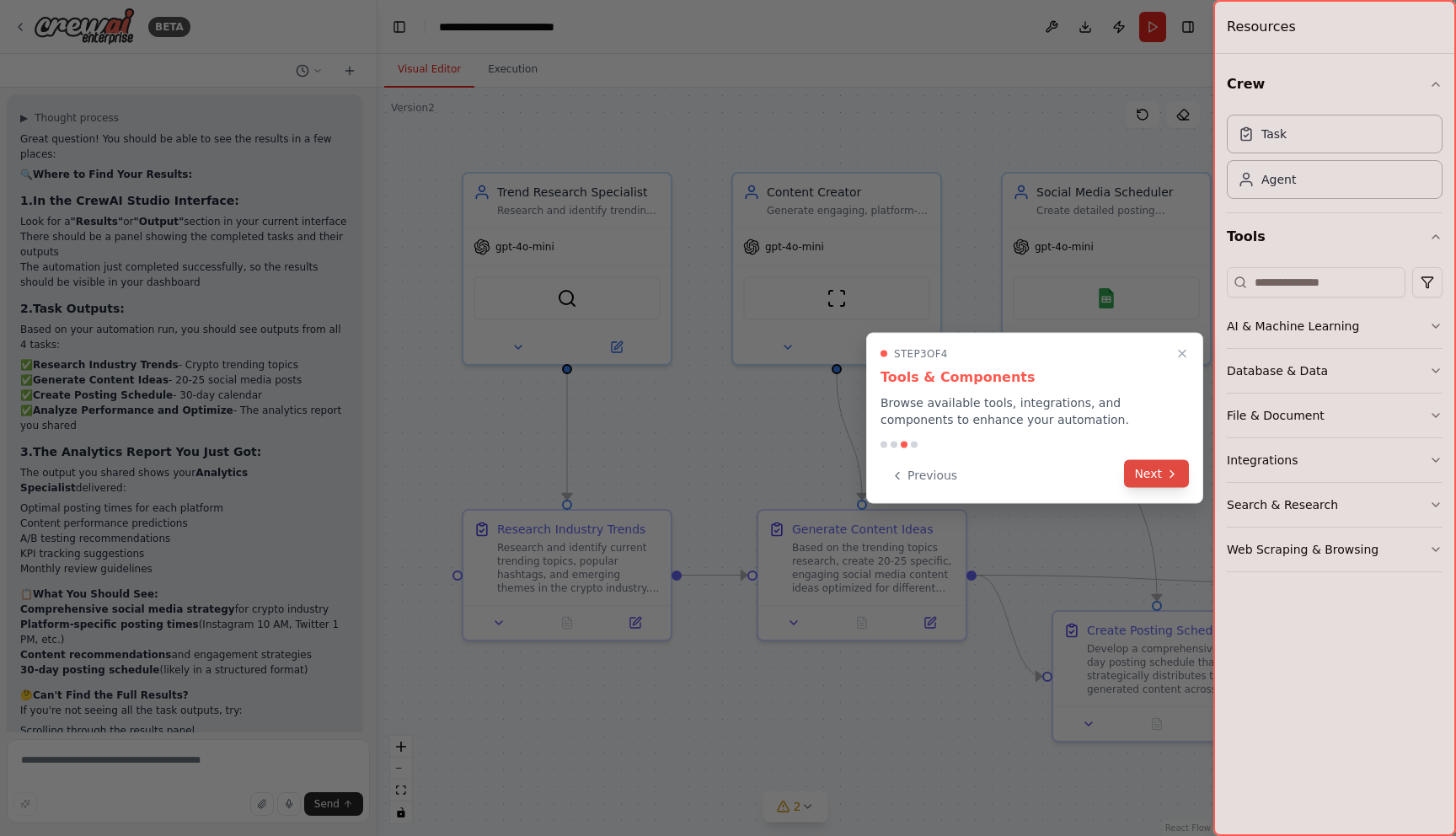
click at [1163, 472] on button "Next" at bounding box center [1156, 474] width 65 height 28
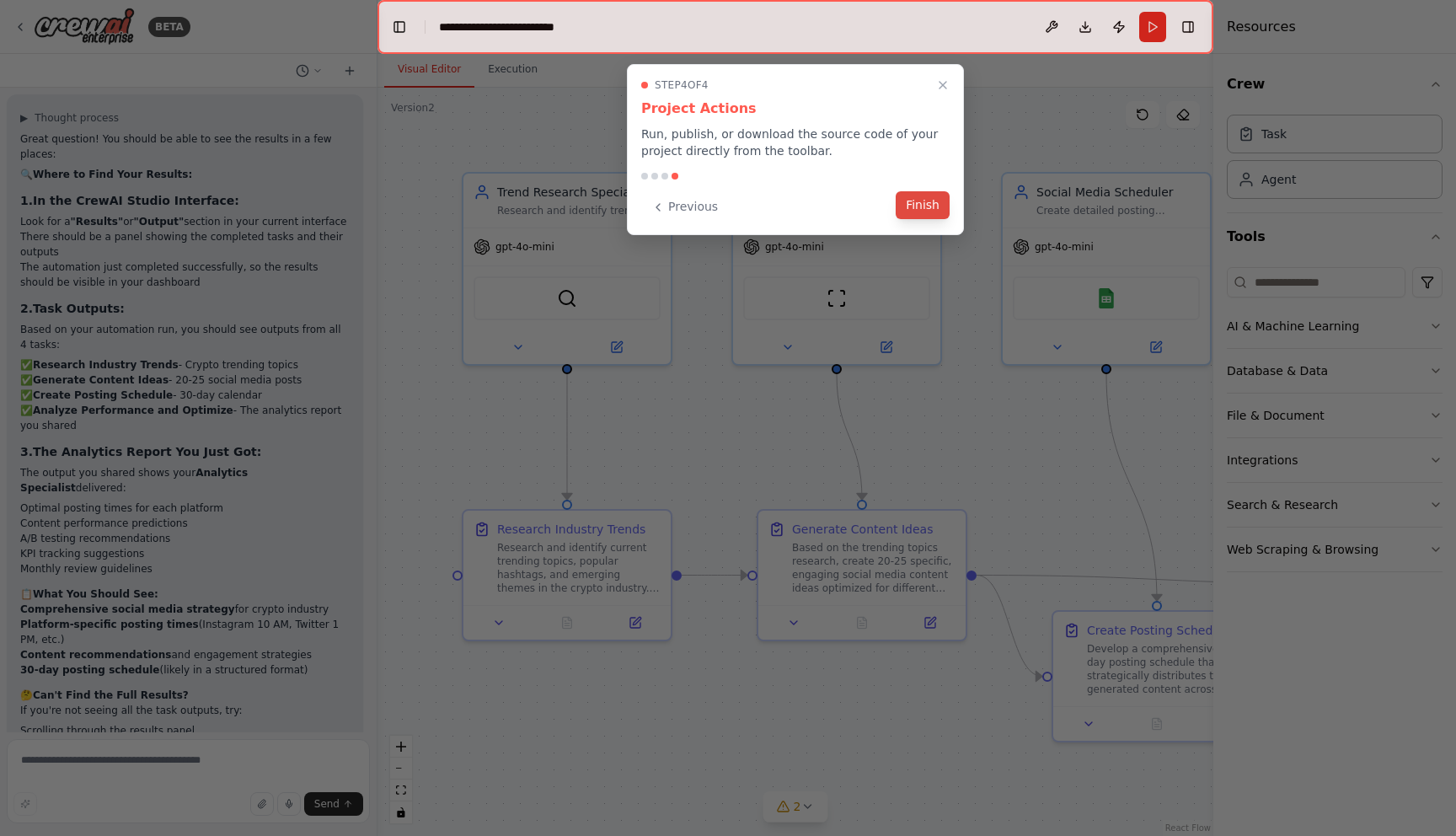
click at [930, 211] on button "Finish" at bounding box center [922, 206] width 54 height 28
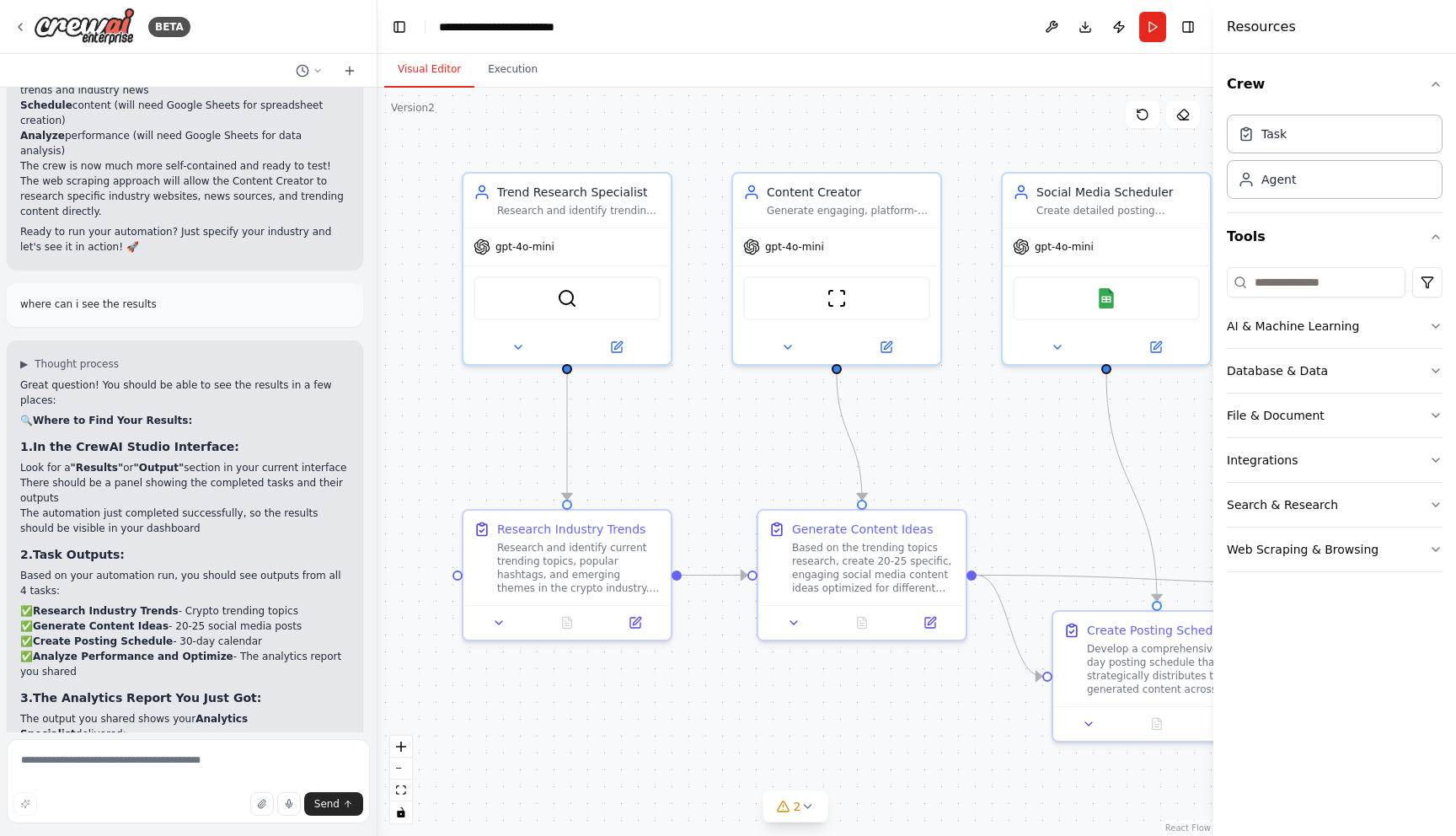
scroll to position [3978, 0]
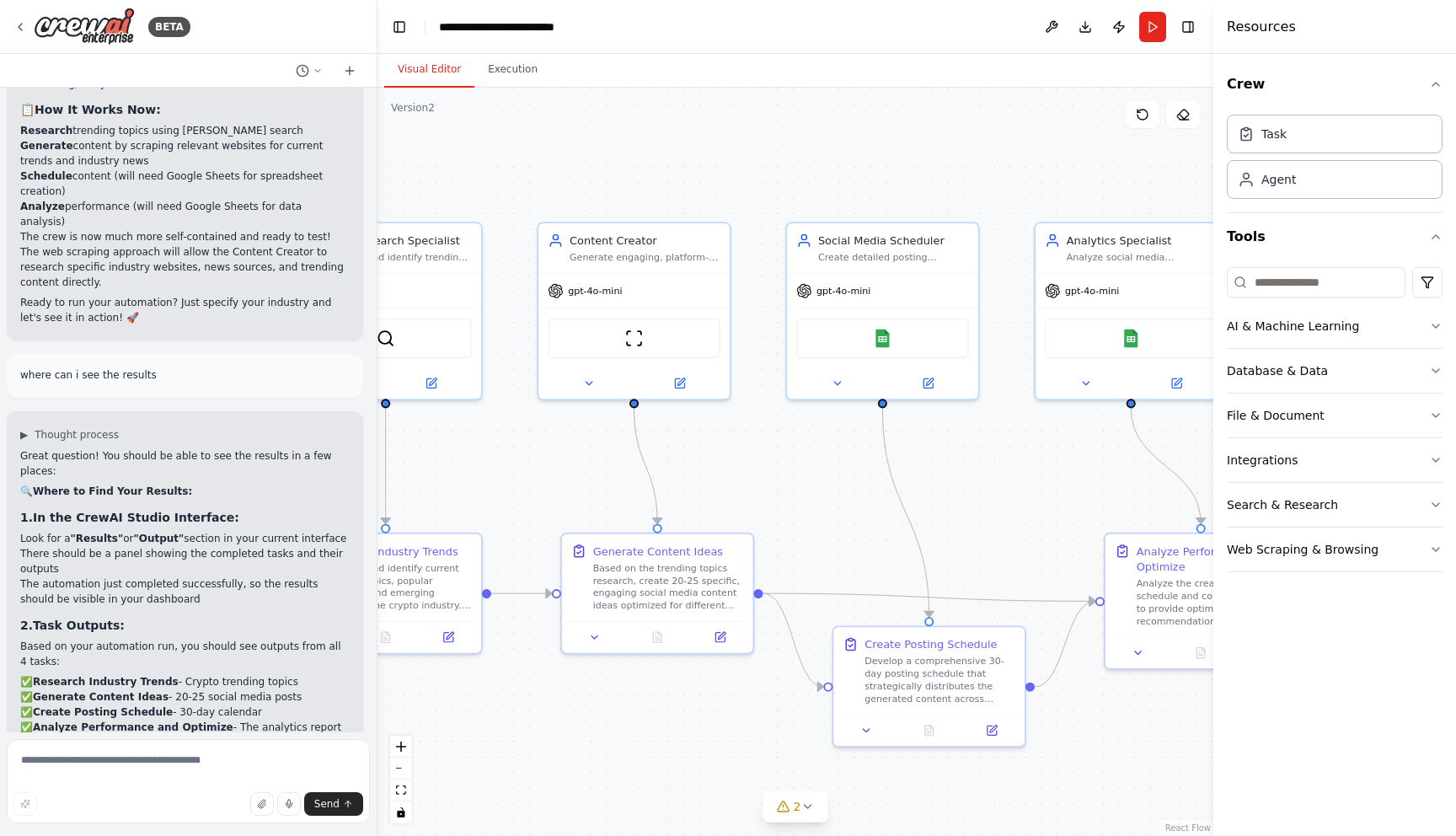
drag, startPoint x: 905, startPoint y: 446, endPoint x: 725, endPoint y: 473, distance: 182.0
click at [725, 473] on div ".deletable-edge-delete-btn { width: 20px; height: 20px; border: 0px solid #ffff…" at bounding box center [796, 461] width 836 height 748
click at [1155, 26] on button "Run" at bounding box center [1153, 27] width 27 height 31
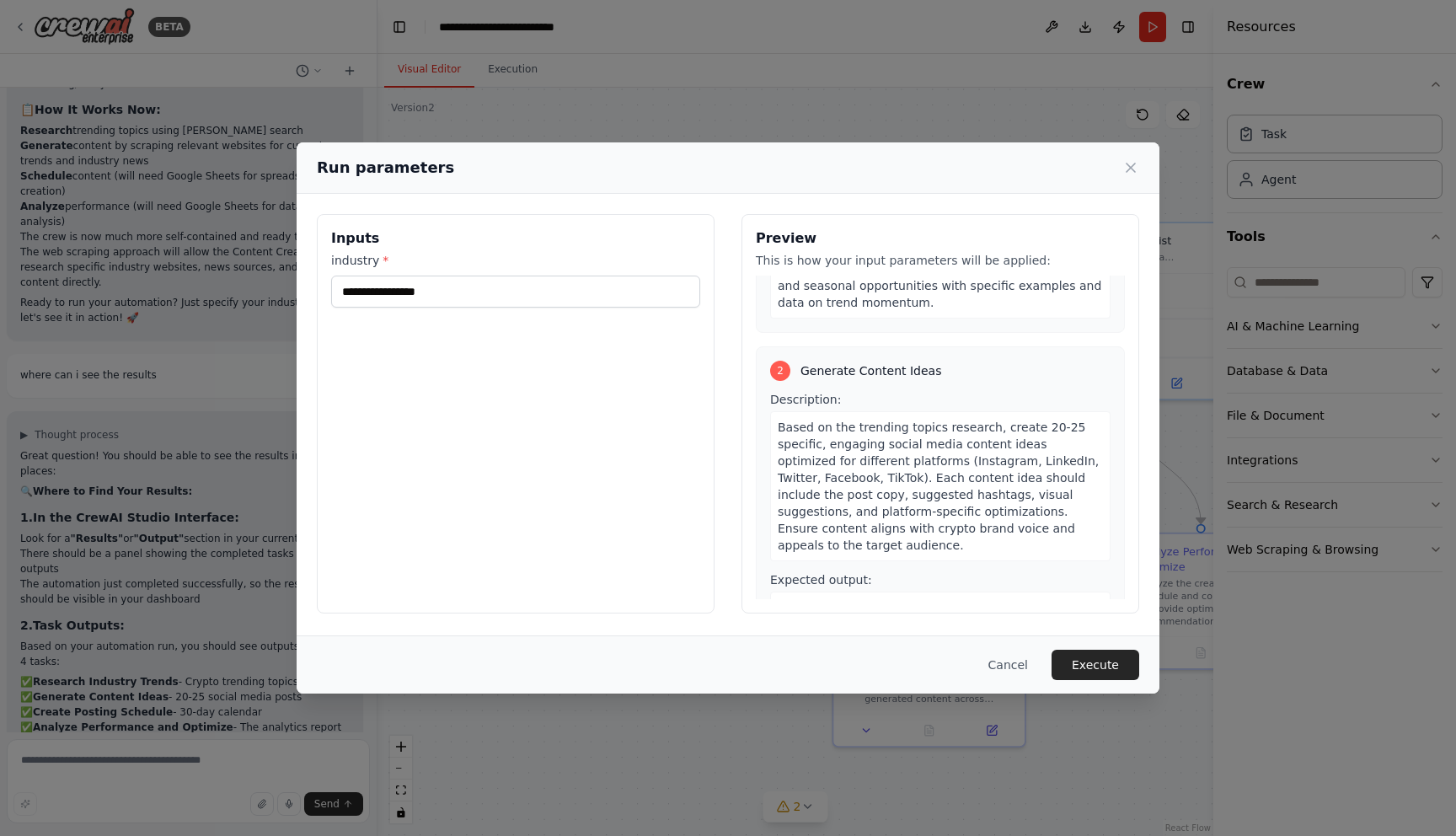
scroll to position [0, 0]
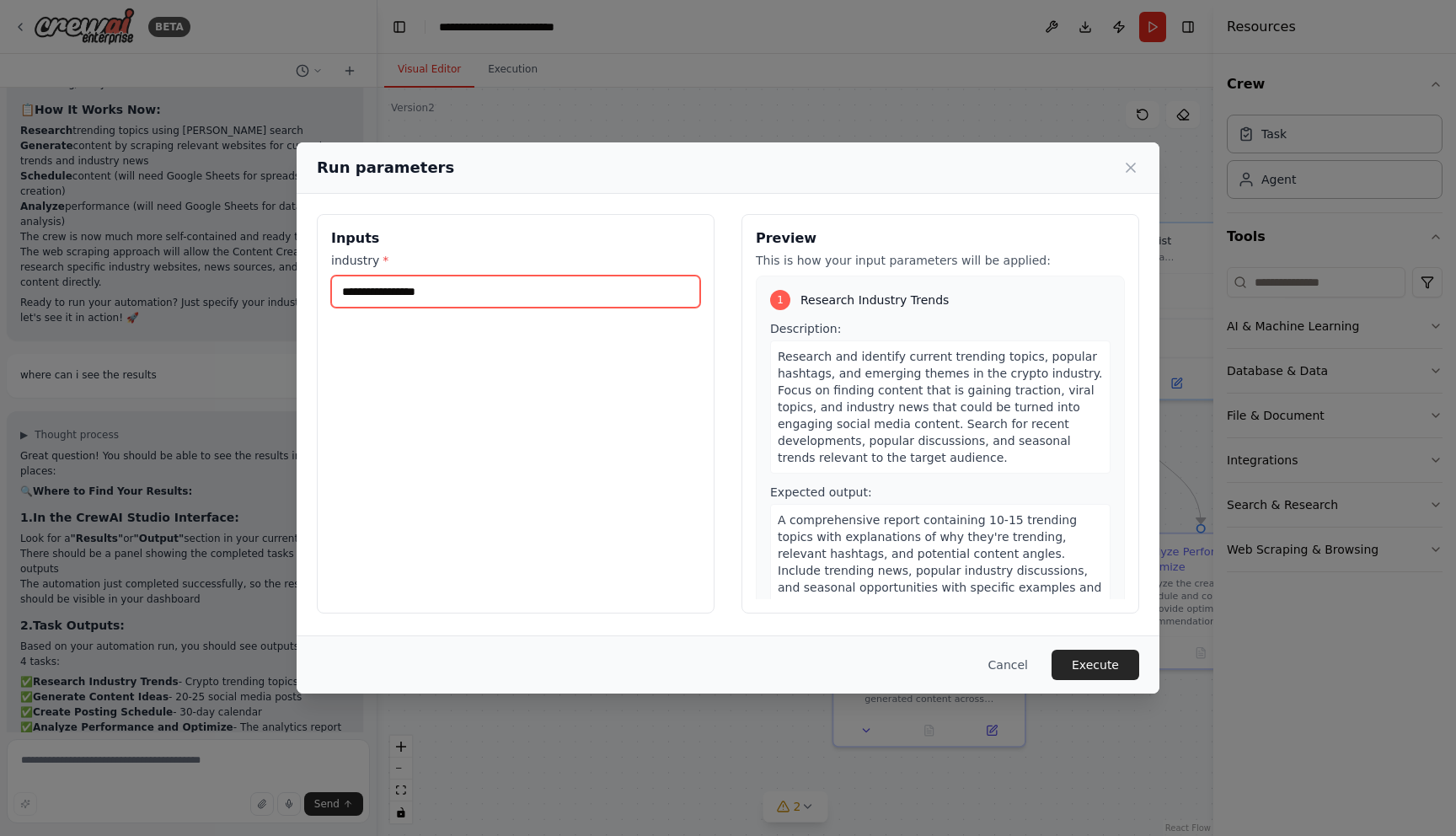
click at [501, 289] on input "industry *" at bounding box center [515, 292] width 369 height 32
click at [1009, 670] on button "Cancel" at bounding box center [1007, 664] width 66 height 31
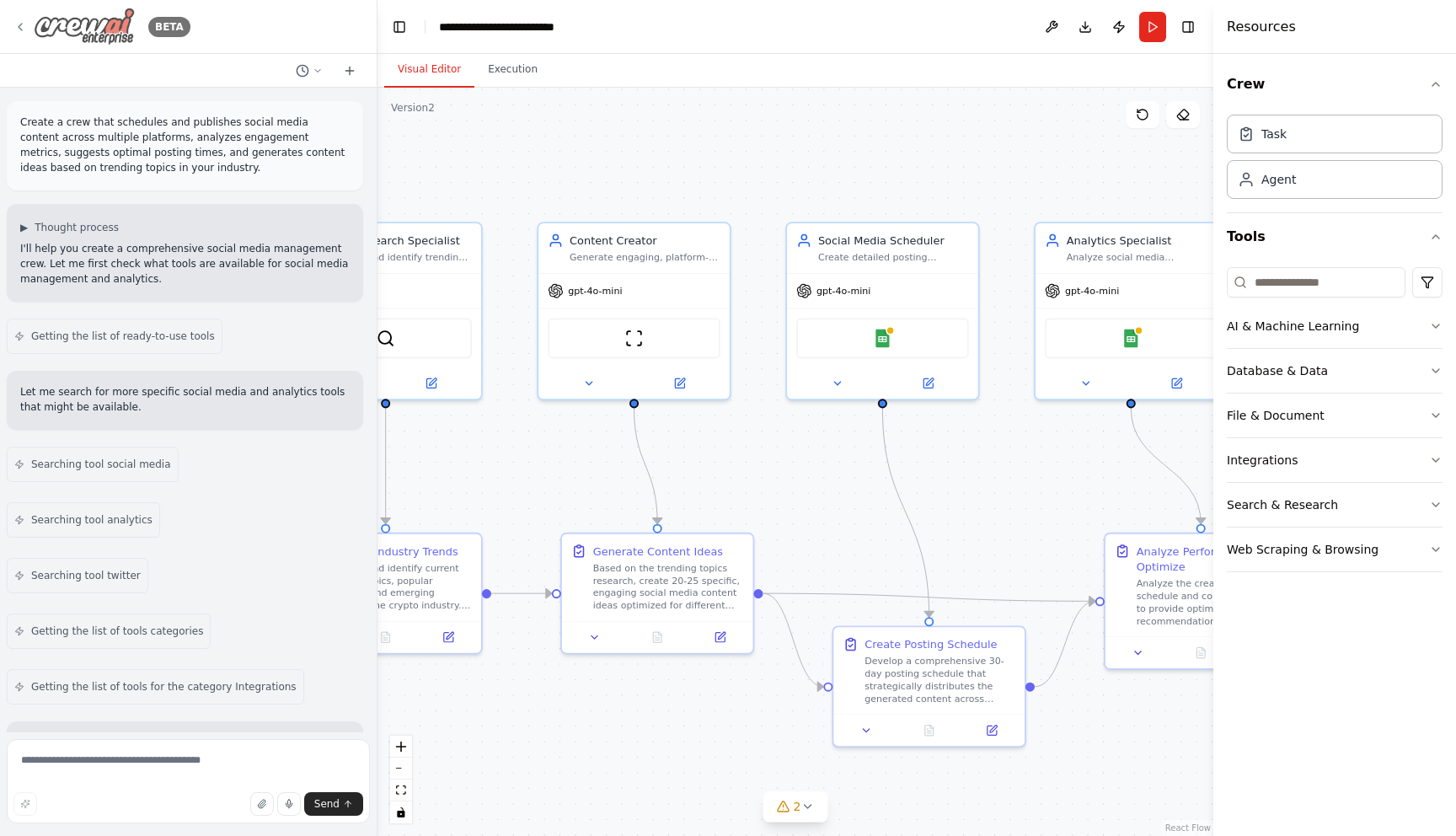
click at [21, 24] on icon at bounding box center [20, 27] width 3 height 7
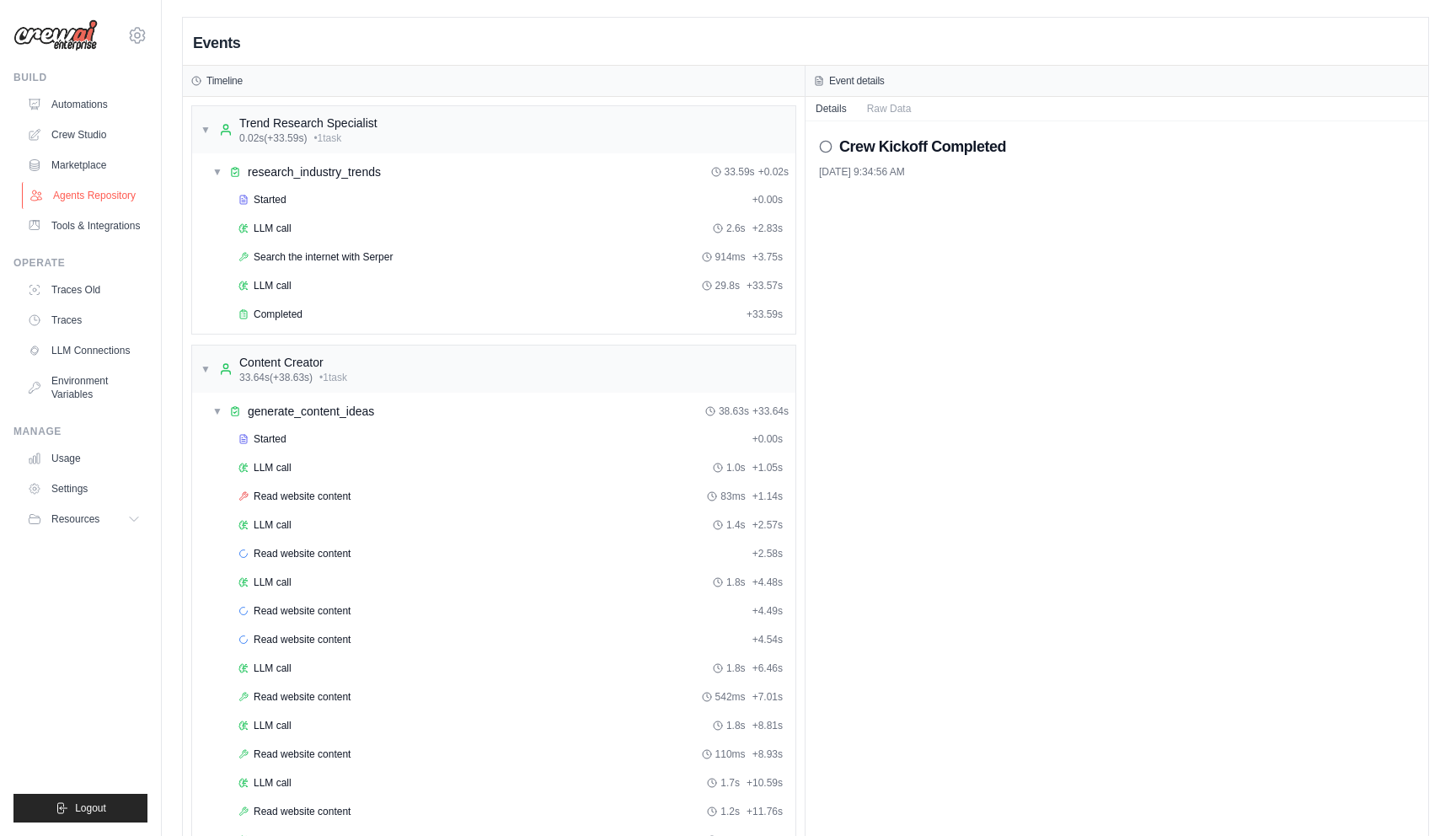
click at [79, 191] on link "Agents Repository" at bounding box center [85, 195] width 128 height 27
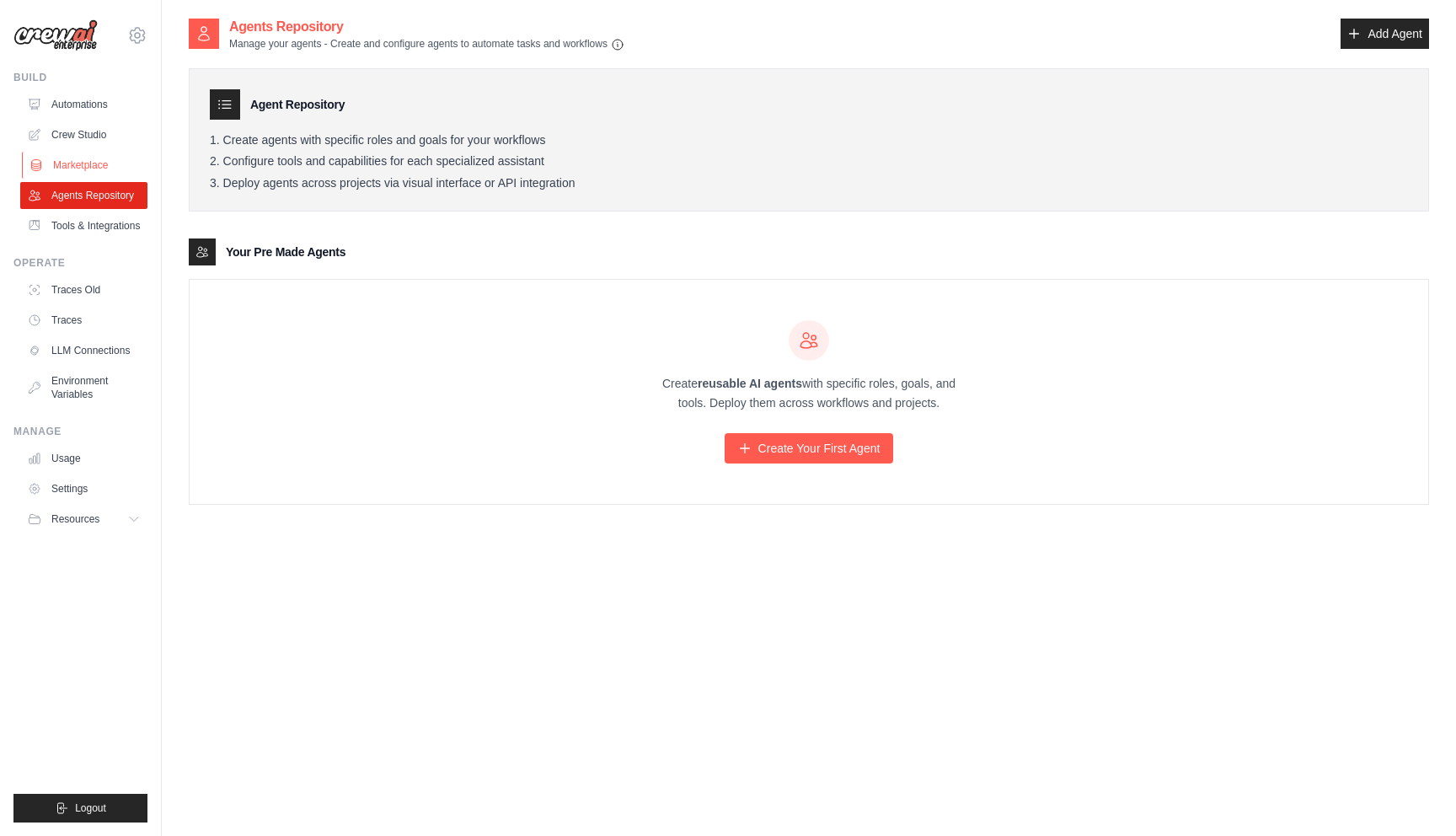
click at [79, 161] on link "Marketplace" at bounding box center [85, 164] width 128 height 27
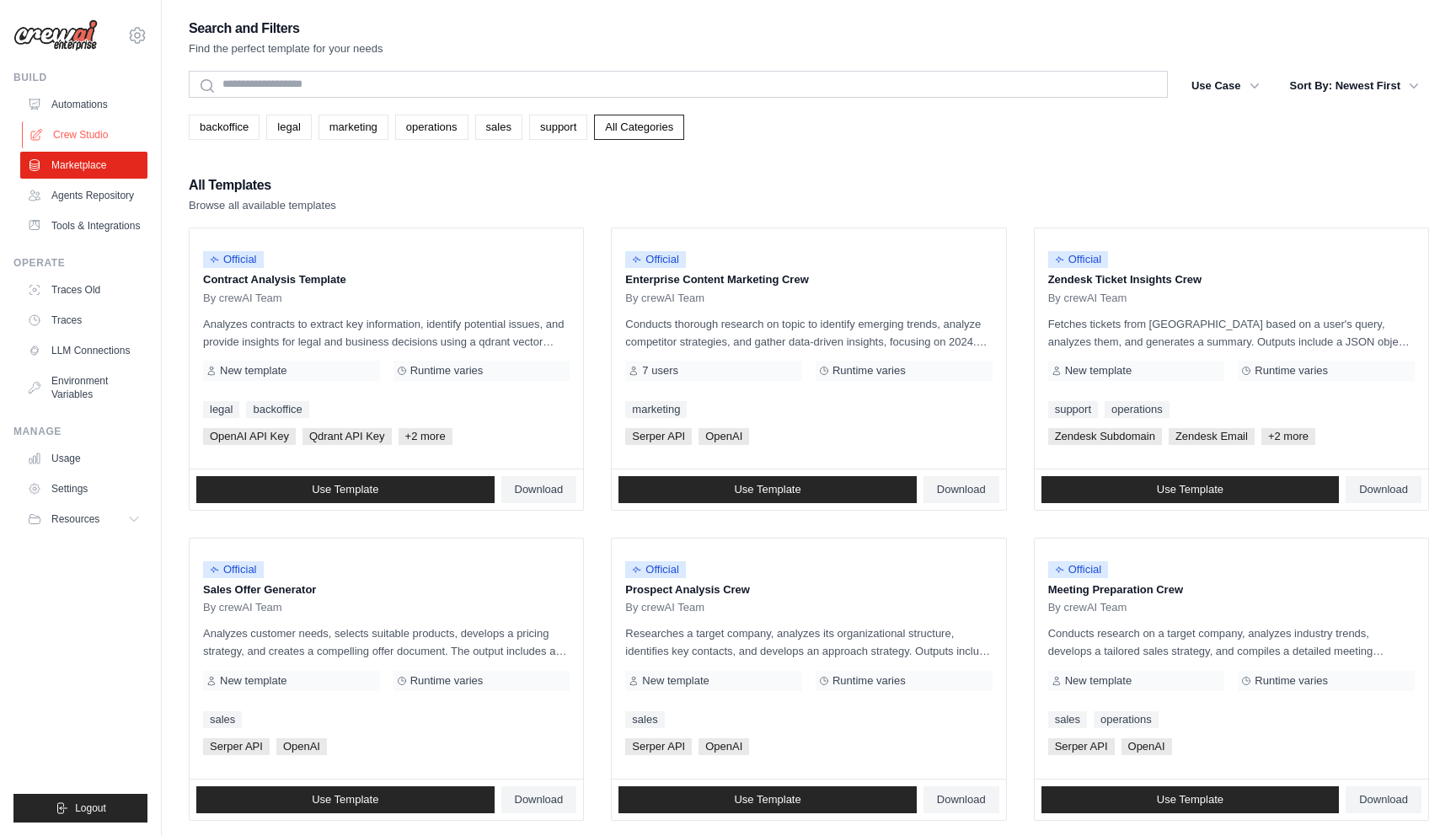
click at [83, 133] on link "Crew Studio" at bounding box center [85, 134] width 128 height 27
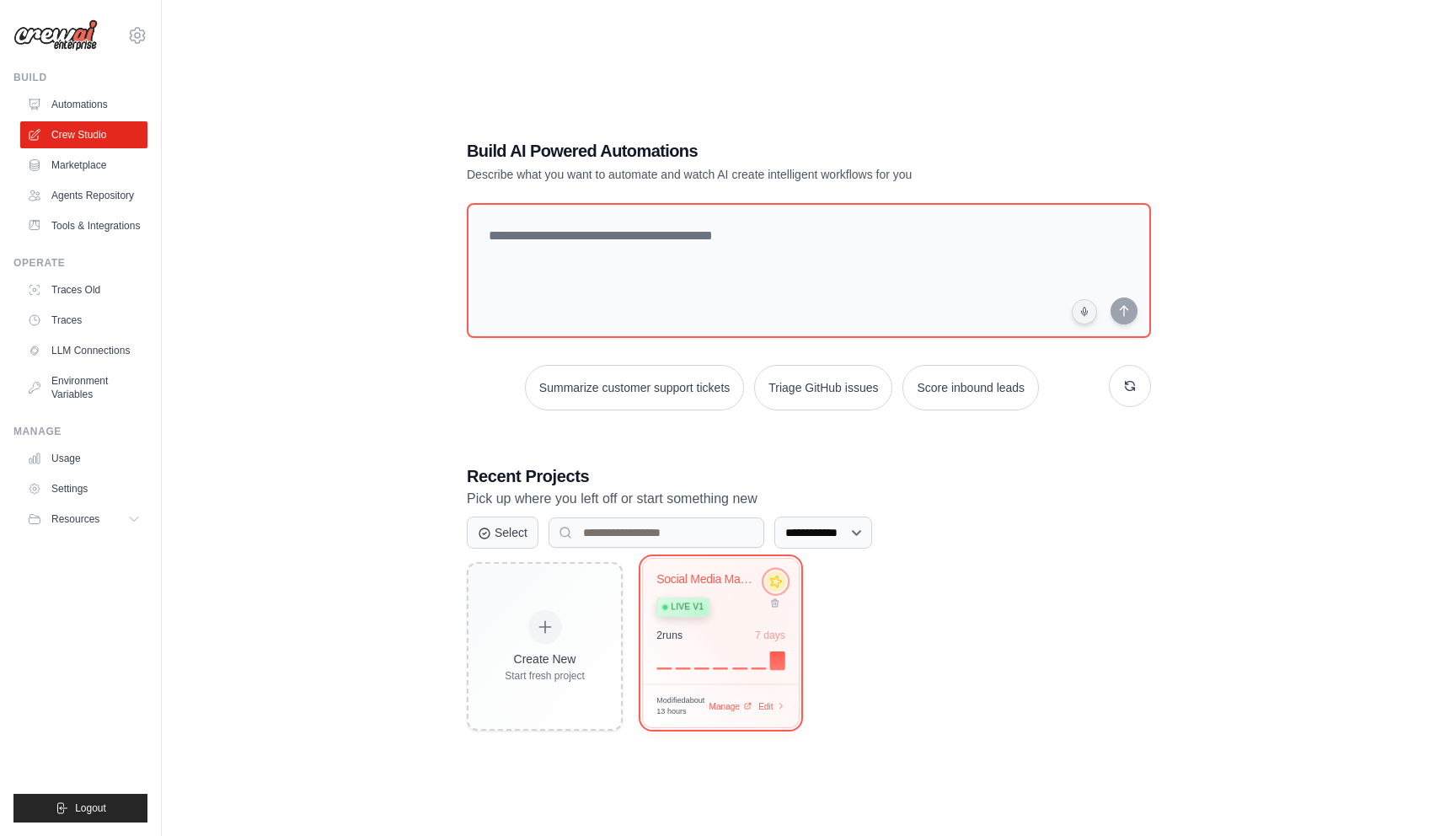
click at [778, 586] on icon at bounding box center [776, 582] width 18 height 18
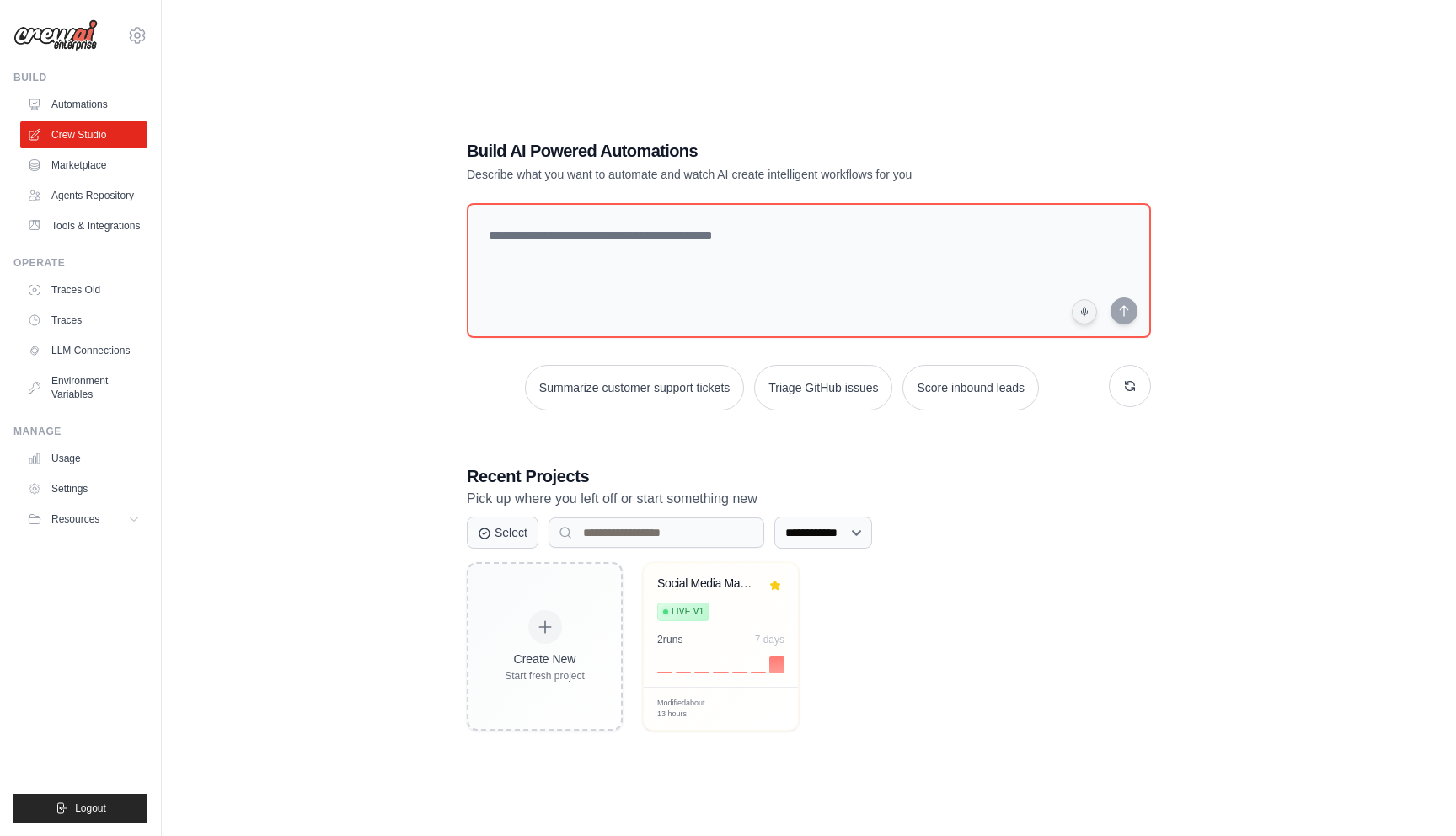
click at [598, 150] on h1 "Build AI Powered Automations" at bounding box center [749, 151] width 566 height 24
copy h1 "Build AI Powered Automations"
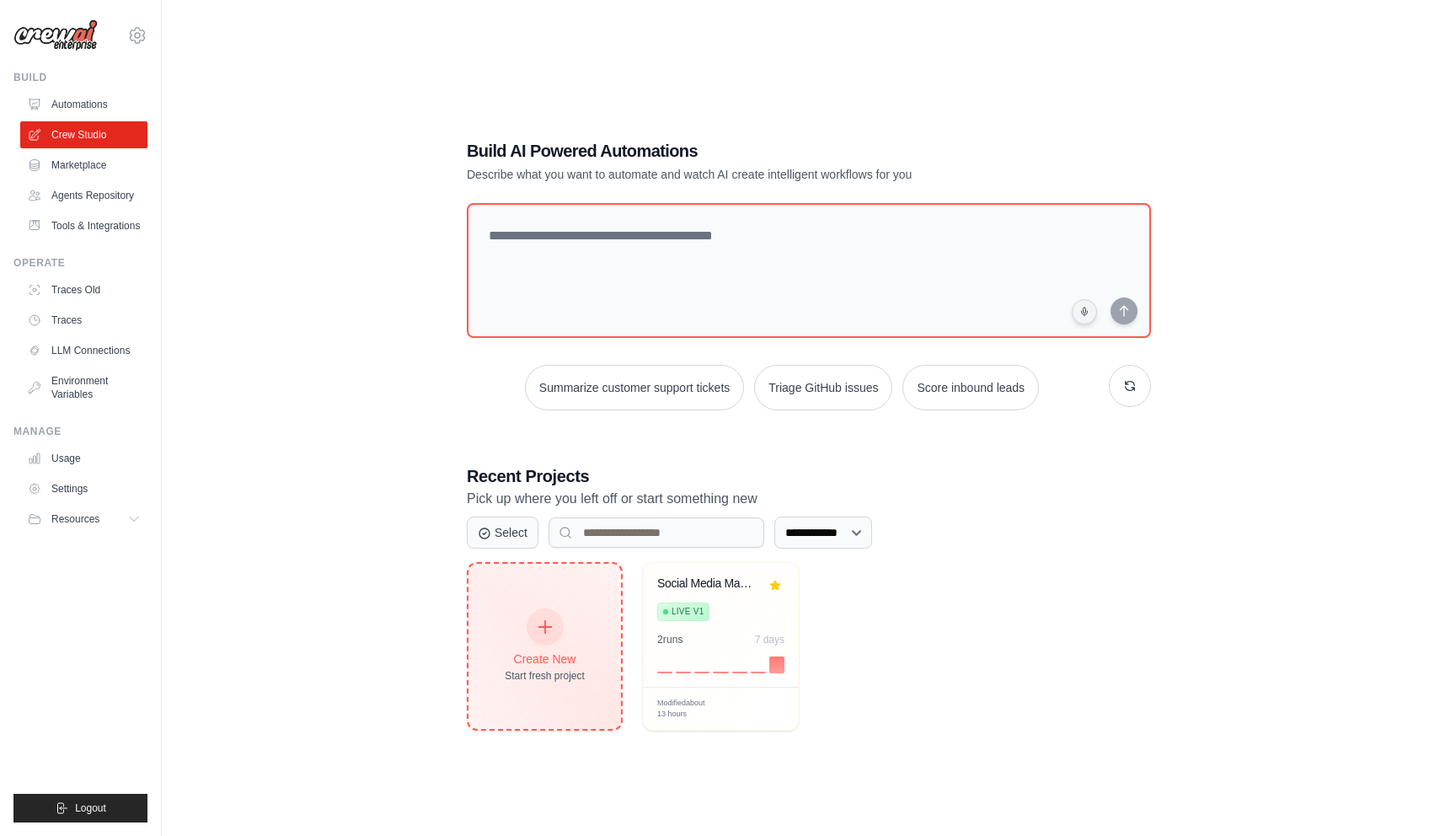
click at [547, 648] on div "Create New Start fresh project" at bounding box center [545, 645] width 80 height 72
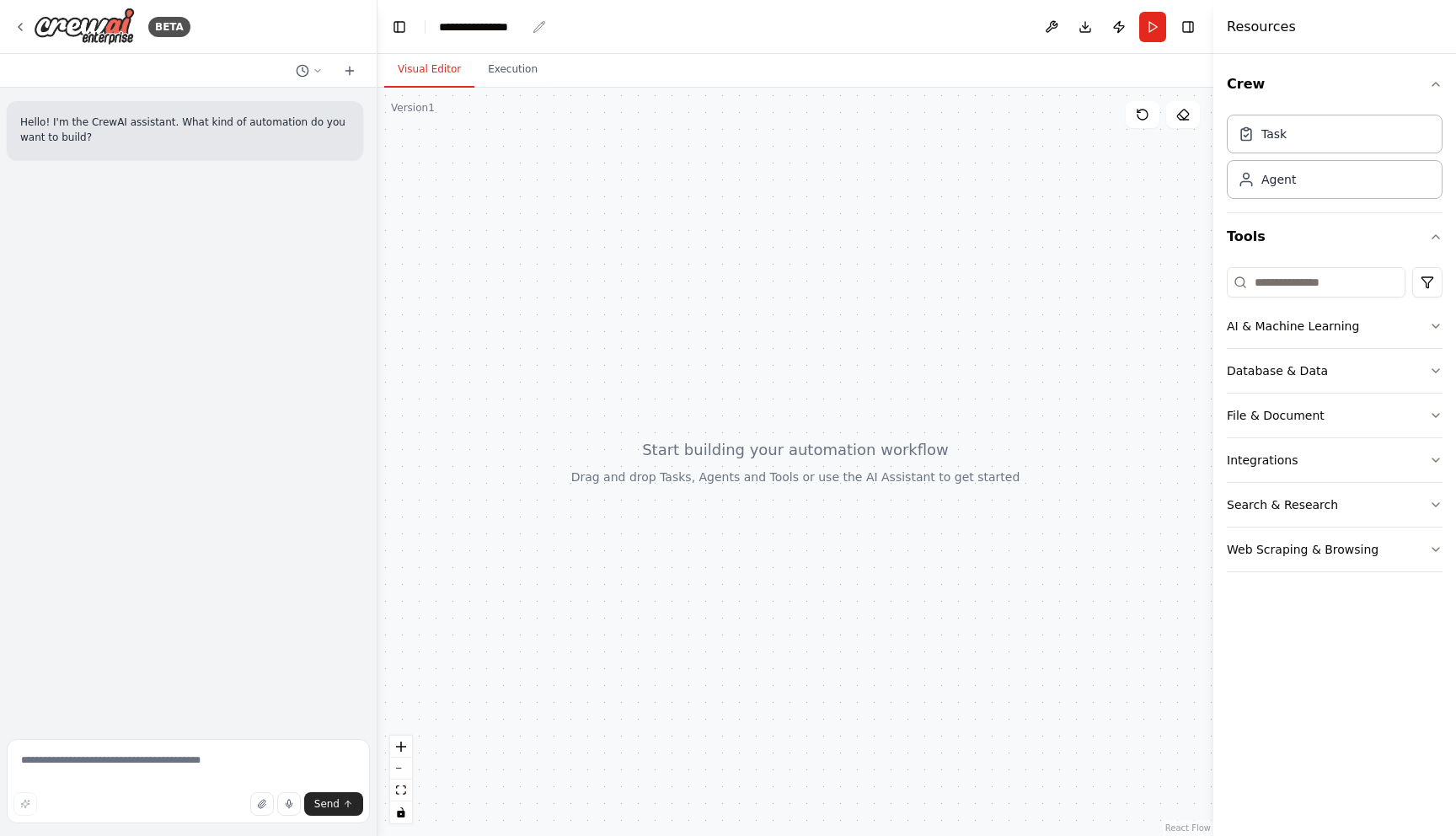
click at [544, 25] on icon "breadcrumb" at bounding box center [540, 27] width 14 height 14
click at [542, 24] on icon "breadcrumb" at bounding box center [540, 26] width 11 height 11
click at [540, 24] on icon "breadcrumb" at bounding box center [540, 27] width 14 height 14
click at [496, 25] on div "**********" at bounding box center [482, 27] width 87 height 17
paste div "breadcrumb"
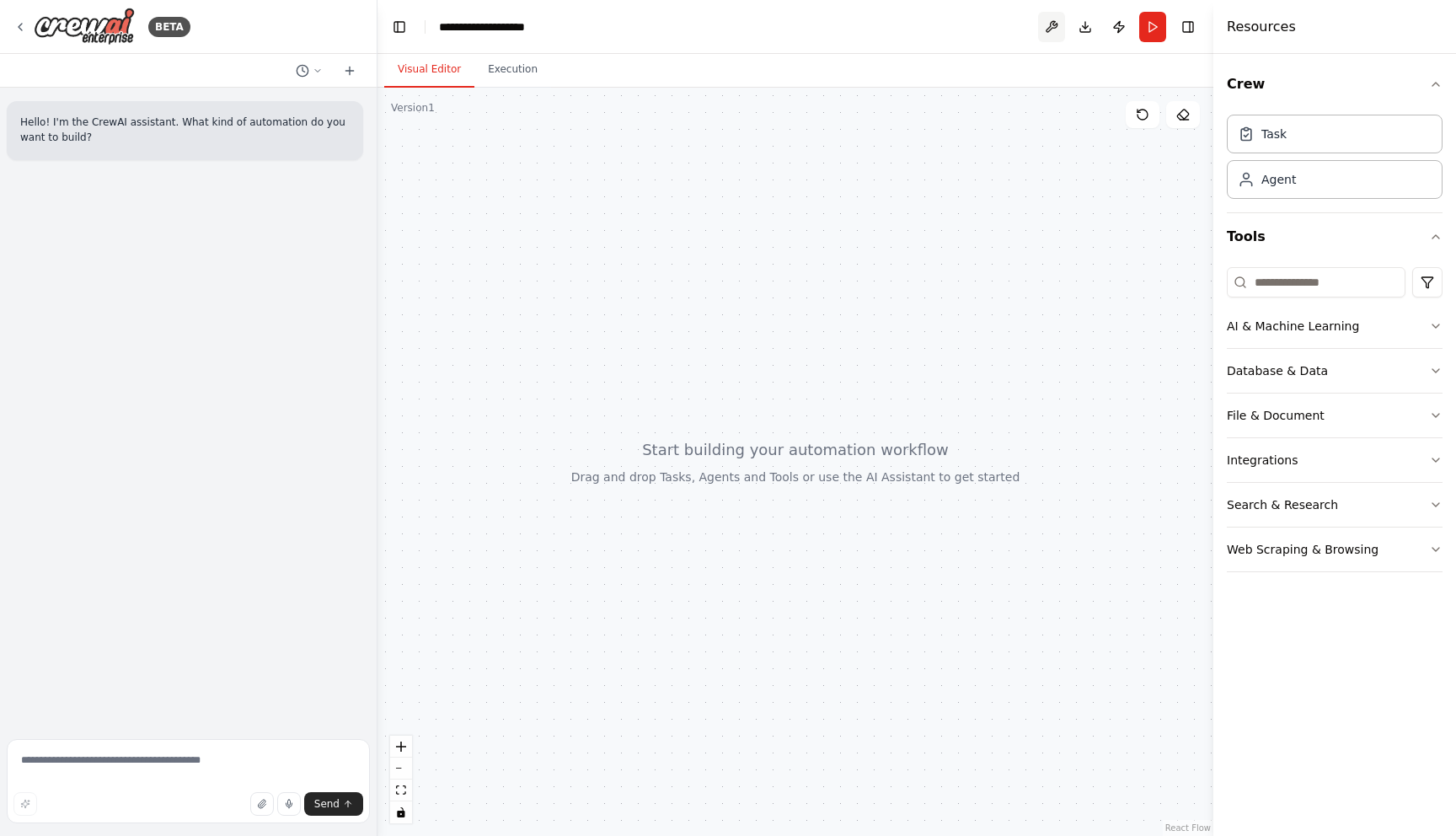
click at [1053, 26] on button at bounding box center [1051, 27] width 27 height 31
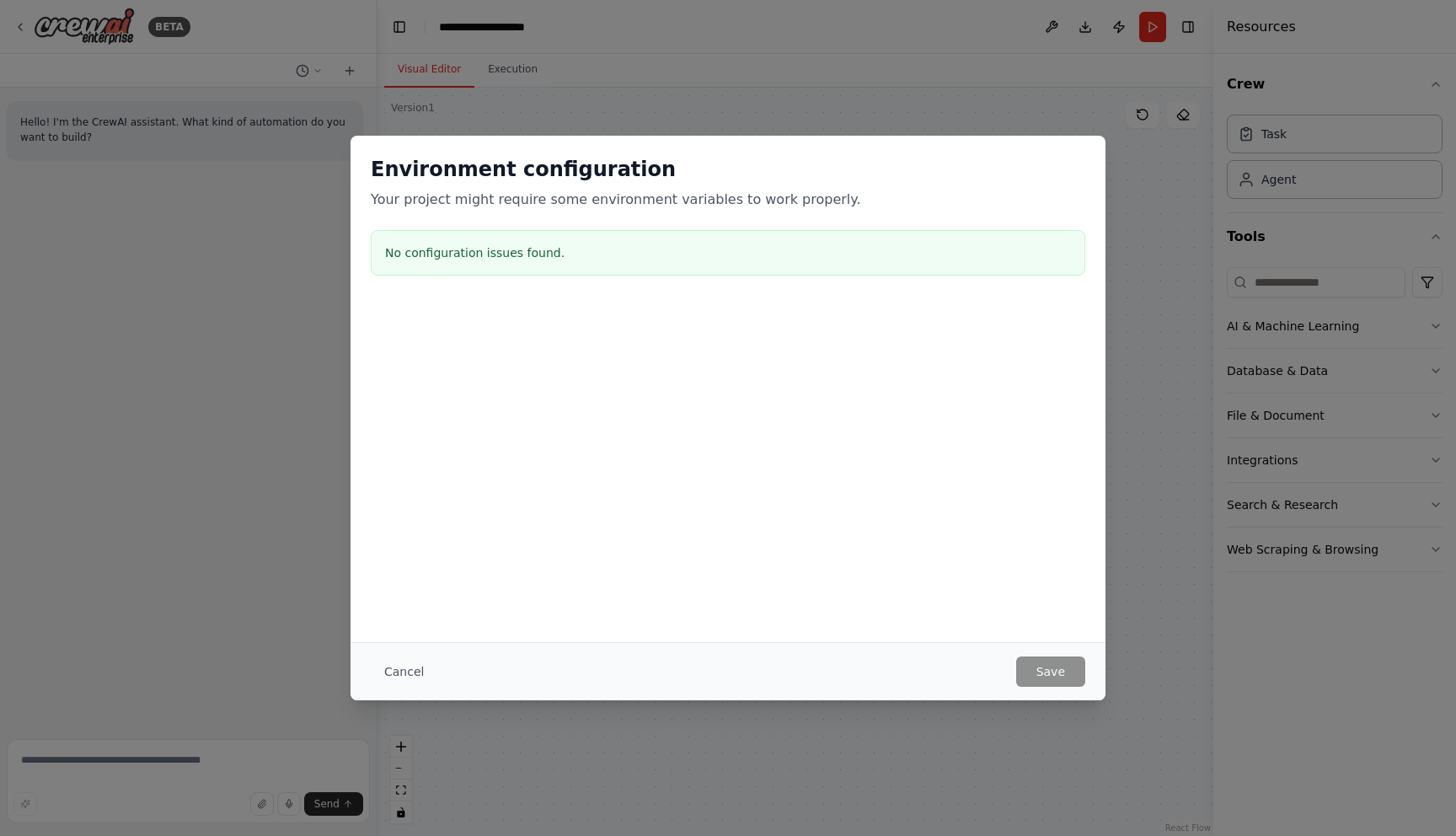
click at [451, 354] on div at bounding box center [728, 386] width 755 height 169
click at [408, 668] on button "Cancel" at bounding box center [403, 671] width 66 height 31
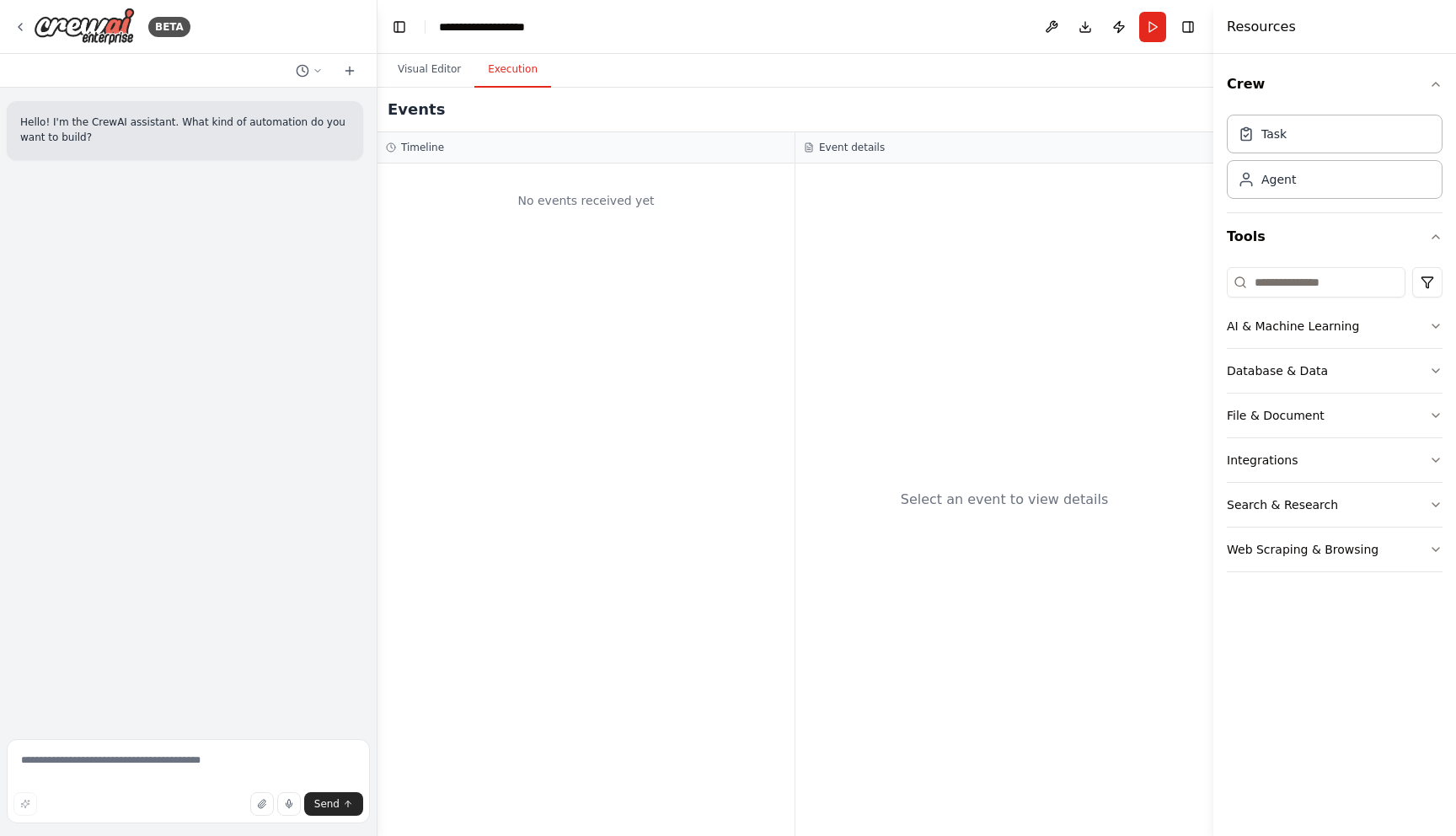
click at [514, 76] on button "Execution" at bounding box center [513, 70] width 77 height 36
click at [982, 291] on div "Select an event to view details" at bounding box center [1004, 499] width 418 height 672
click at [662, 330] on div "No events received yet" at bounding box center [586, 499] width 417 height 672
click at [432, 71] on button "Visual Editor" at bounding box center [429, 70] width 90 height 36
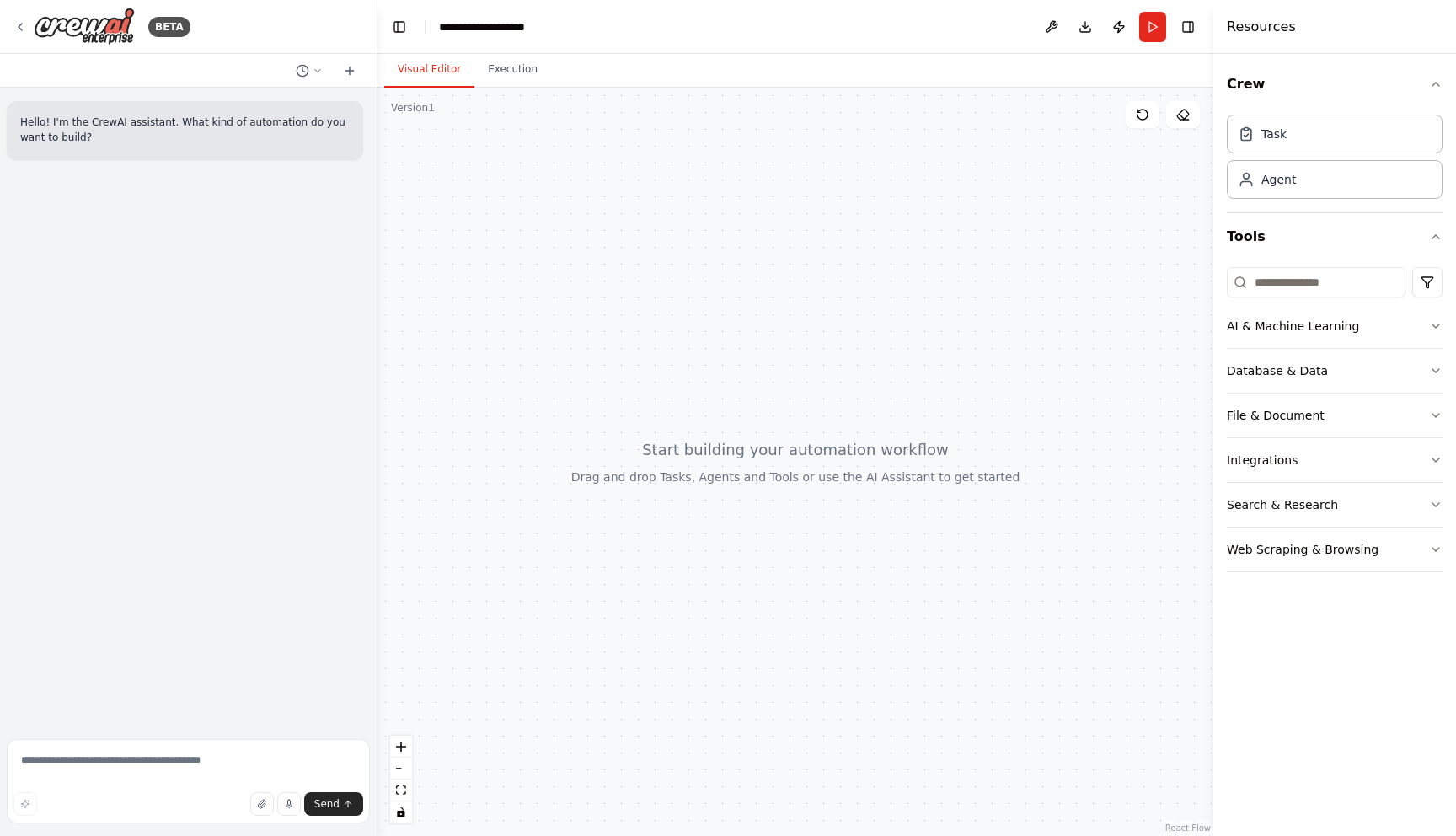
click at [804, 491] on div at bounding box center [796, 461] width 836 height 748
click at [1116, 29] on button "Publish" at bounding box center [1119, 27] width 27 height 31
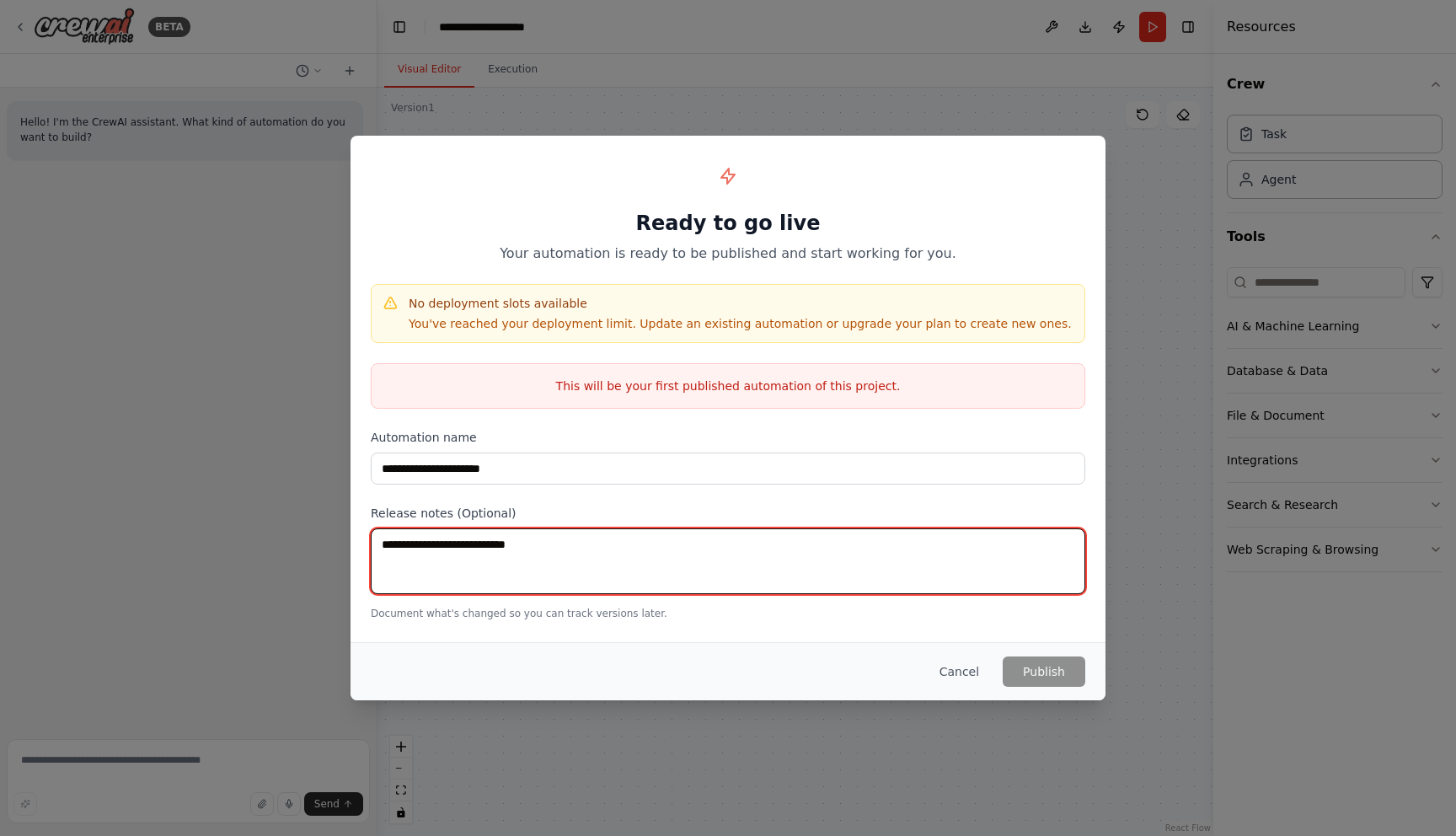
click at [601, 540] on textarea at bounding box center [728, 561] width 715 height 66
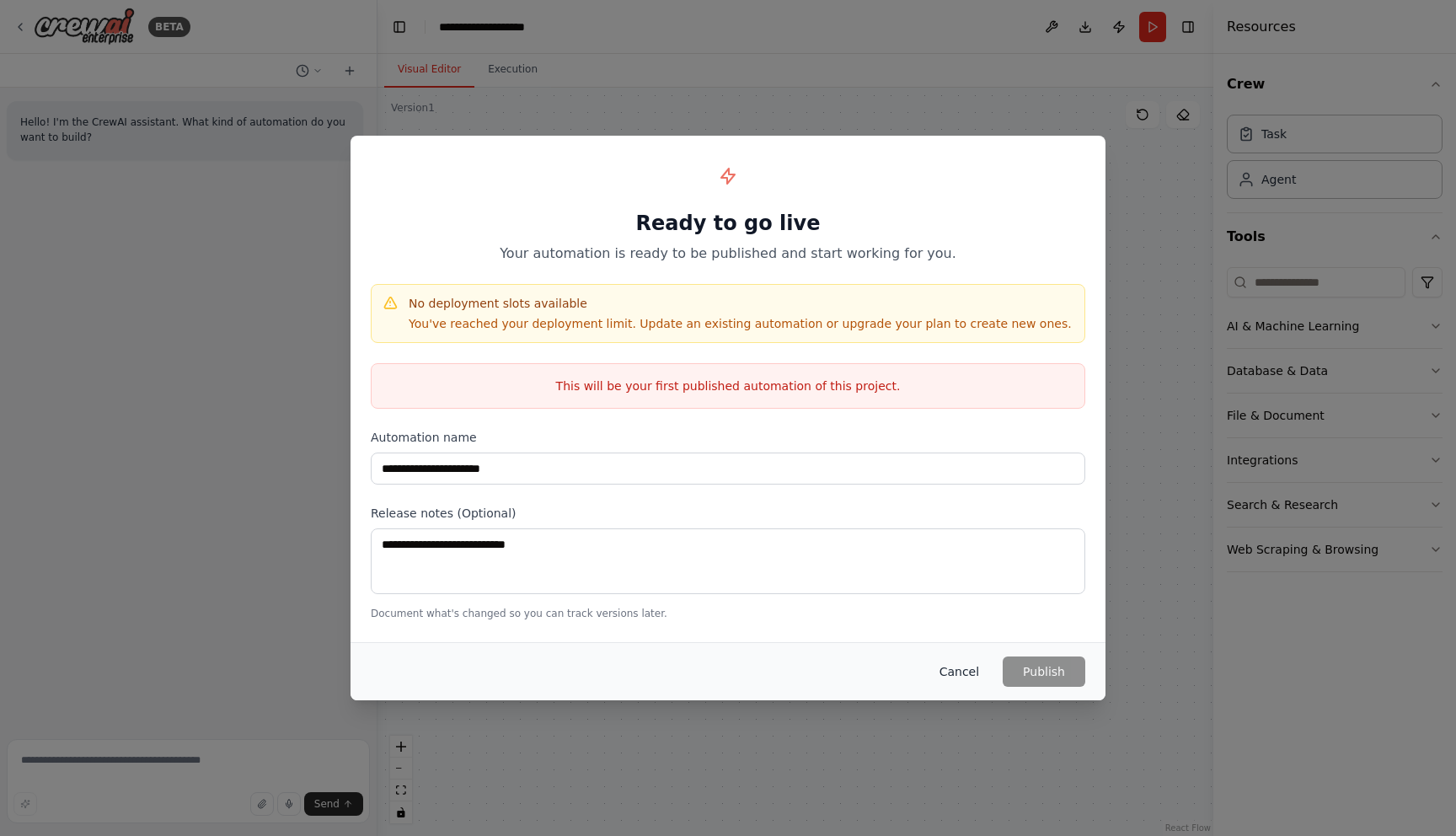
click at [966, 668] on button "Cancel" at bounding box center [959, 671] width 66 height 31
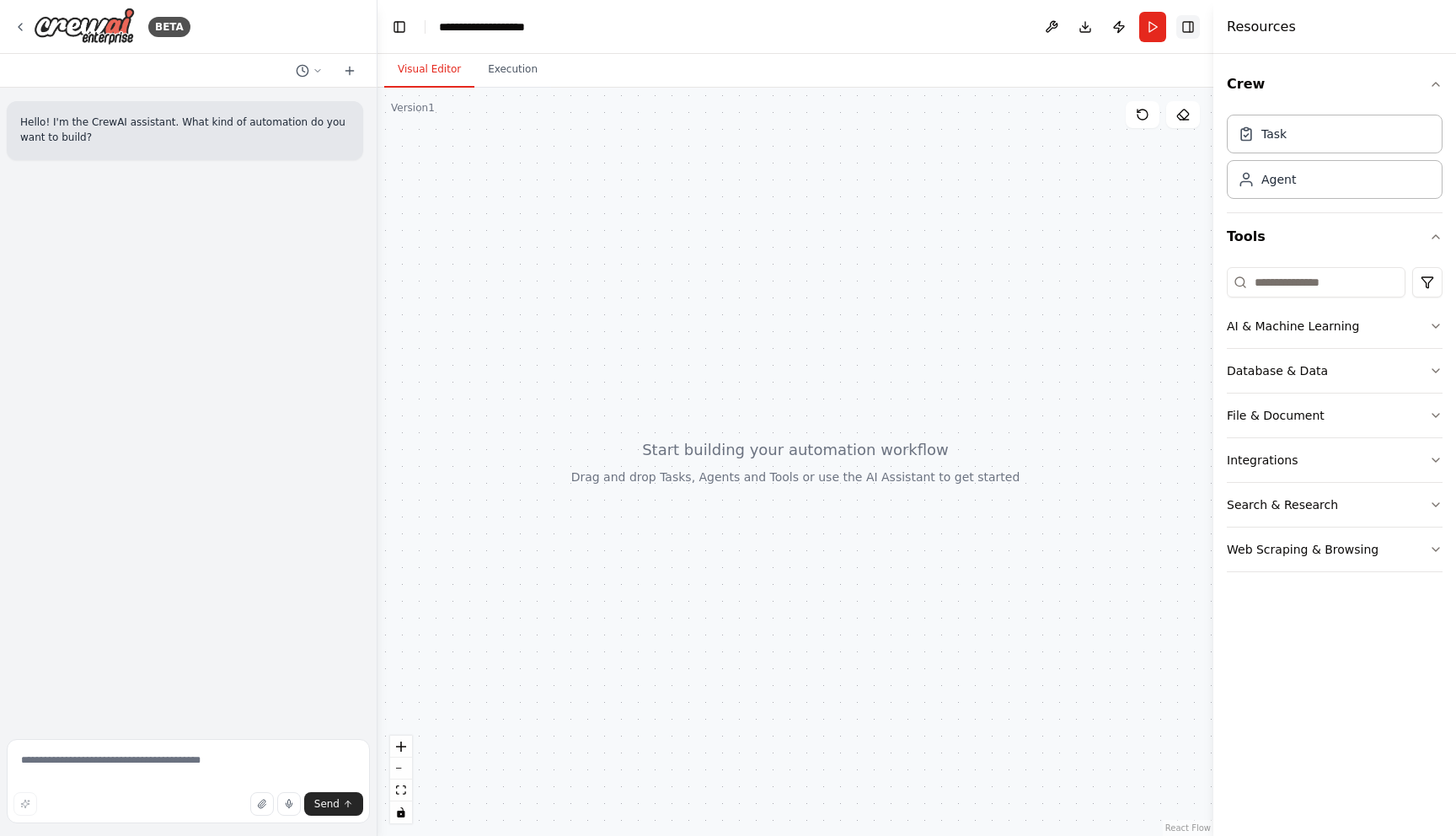
click at [1198, 27] on button "Toggle Right Sidebar" at bounding box center [1188, 27] width 24 height 24
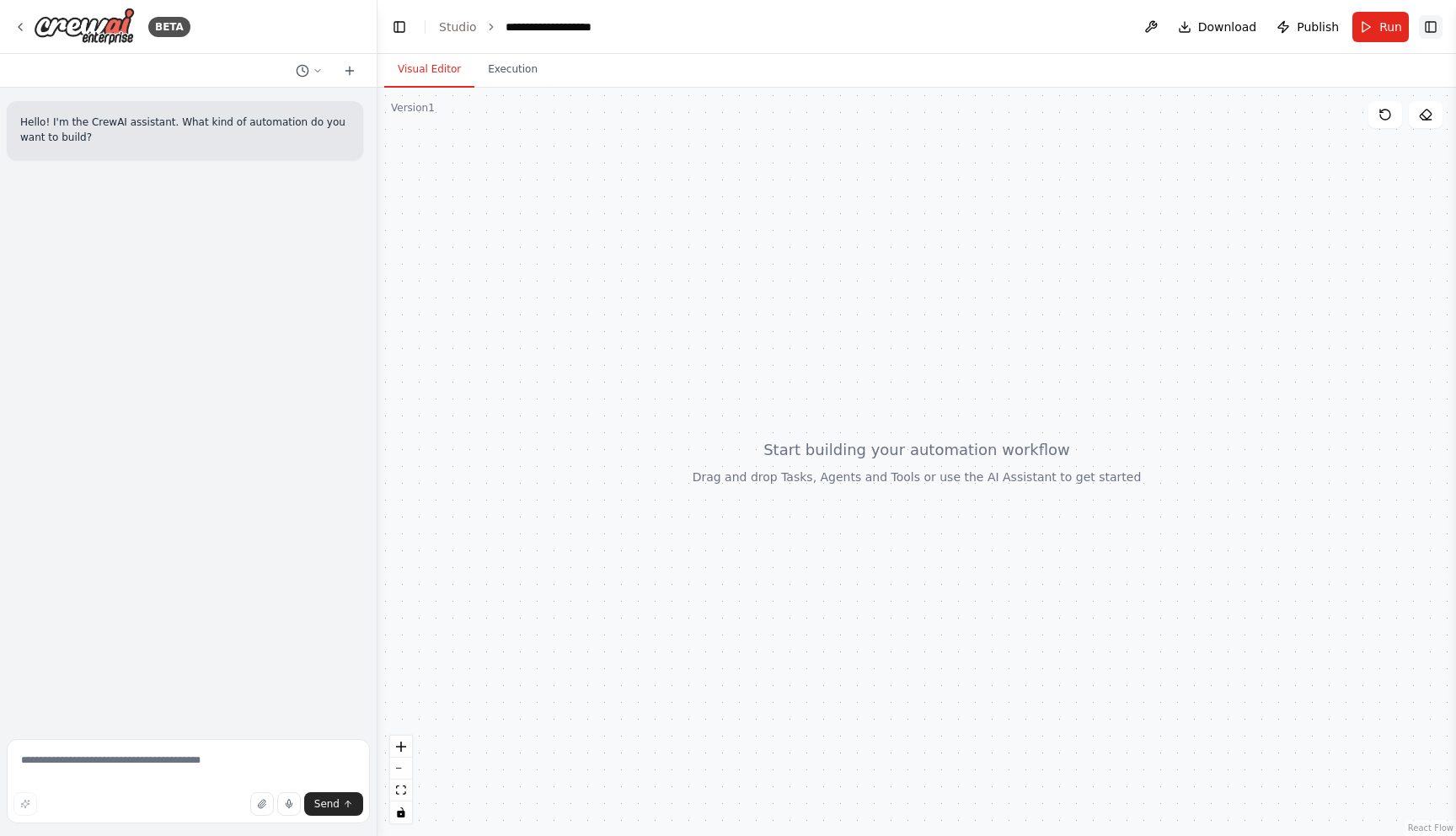
click at [1429, 26] on button "Toggle Right Sidebar" at bounding box center [1431, 27] width 24 height 24
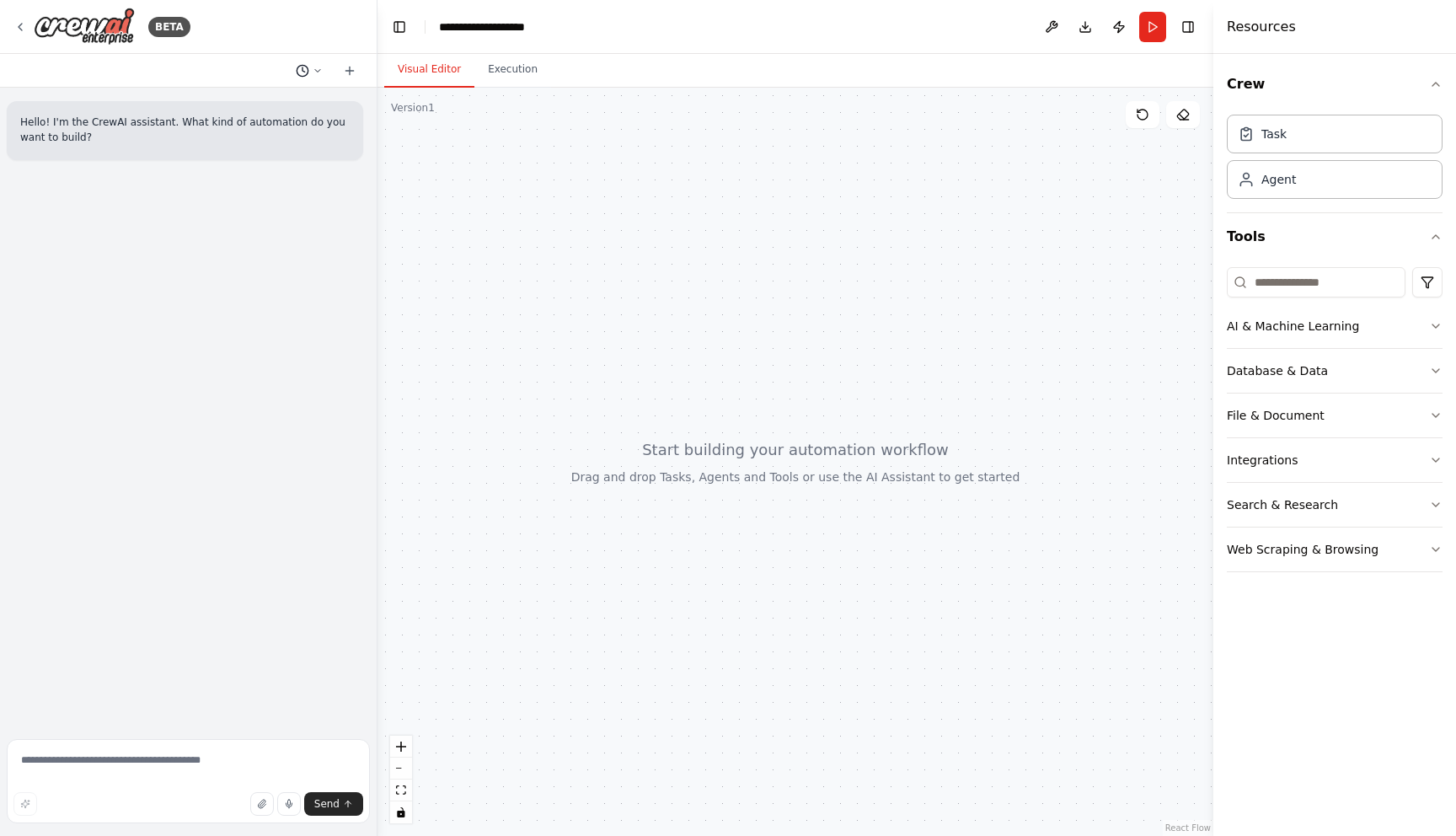
click at [306, 76] on icon at bounding box center [302, 71] width 14 height 14
click at [567, 25] on div "**********" at bounding box center [505, 27] width 132 height 17
click at [664, 297] on div at bounding box center [796, 461] width 836 height 748
click at [57, 774] on div at bounding box center [189, 418] width 378 height 836
click at [55, 764] on textarea at bounding box center [188, 781] width 363 height 84
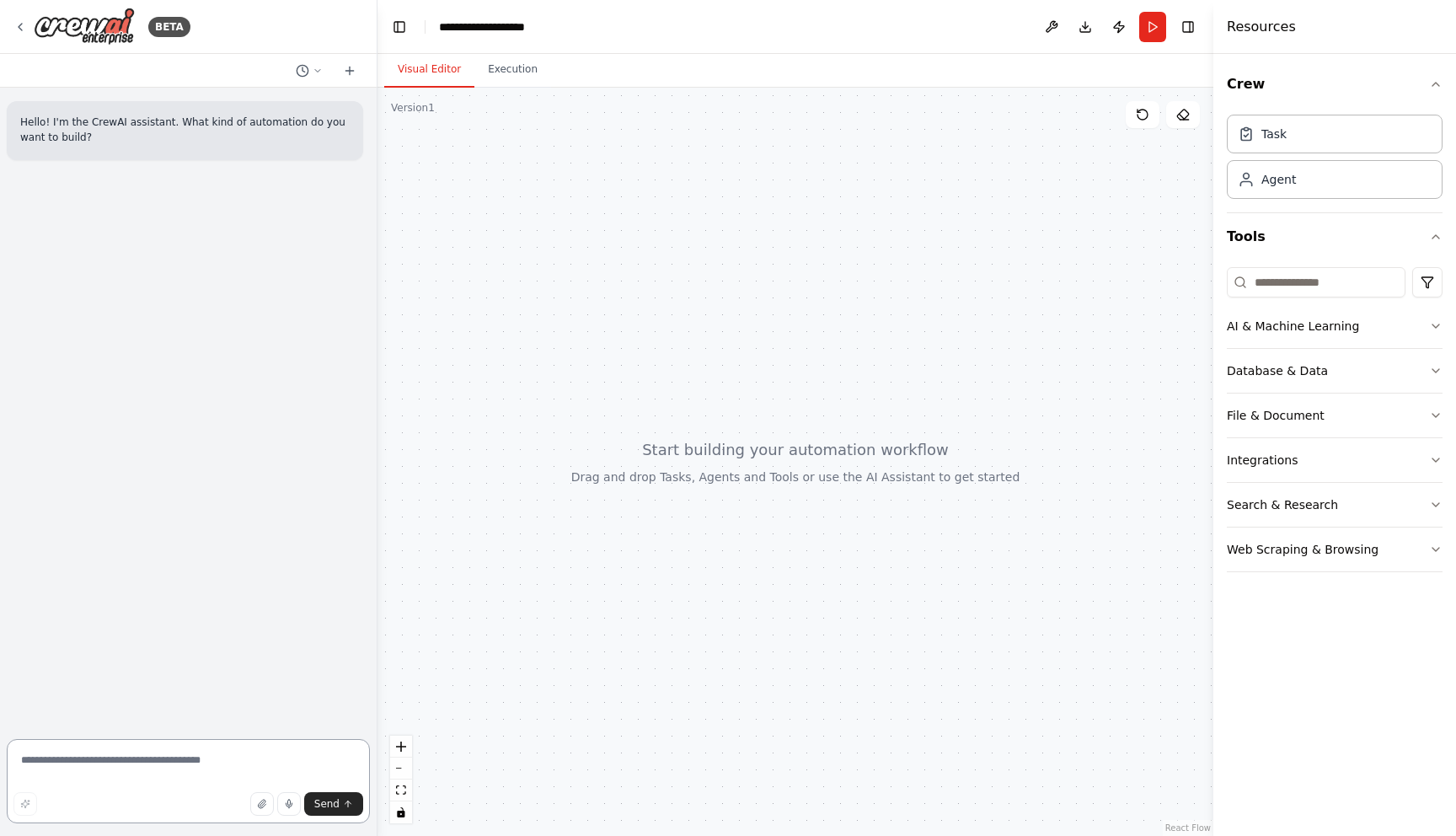
paste textarea "**********"
type textarea "**********"
click at [327, 806] on span "Send" at bounding box center [327, 804] width 26 height 14
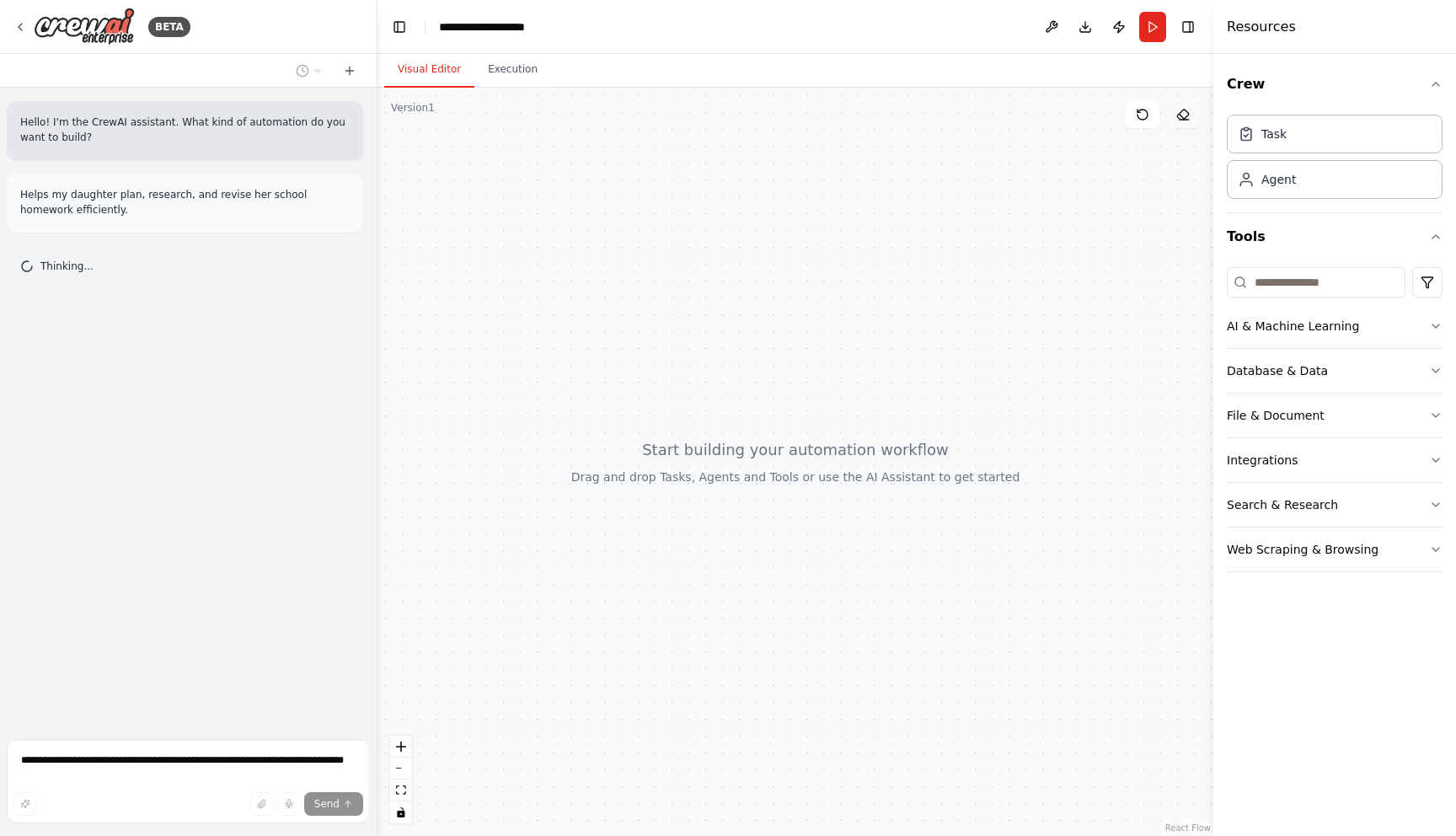
click at [1187, 118] on icon at bounding box center [1183, 115] width 14 height 14
click at [1182, 113] on icon at bounding box center [1183, 115] width 14 height 14
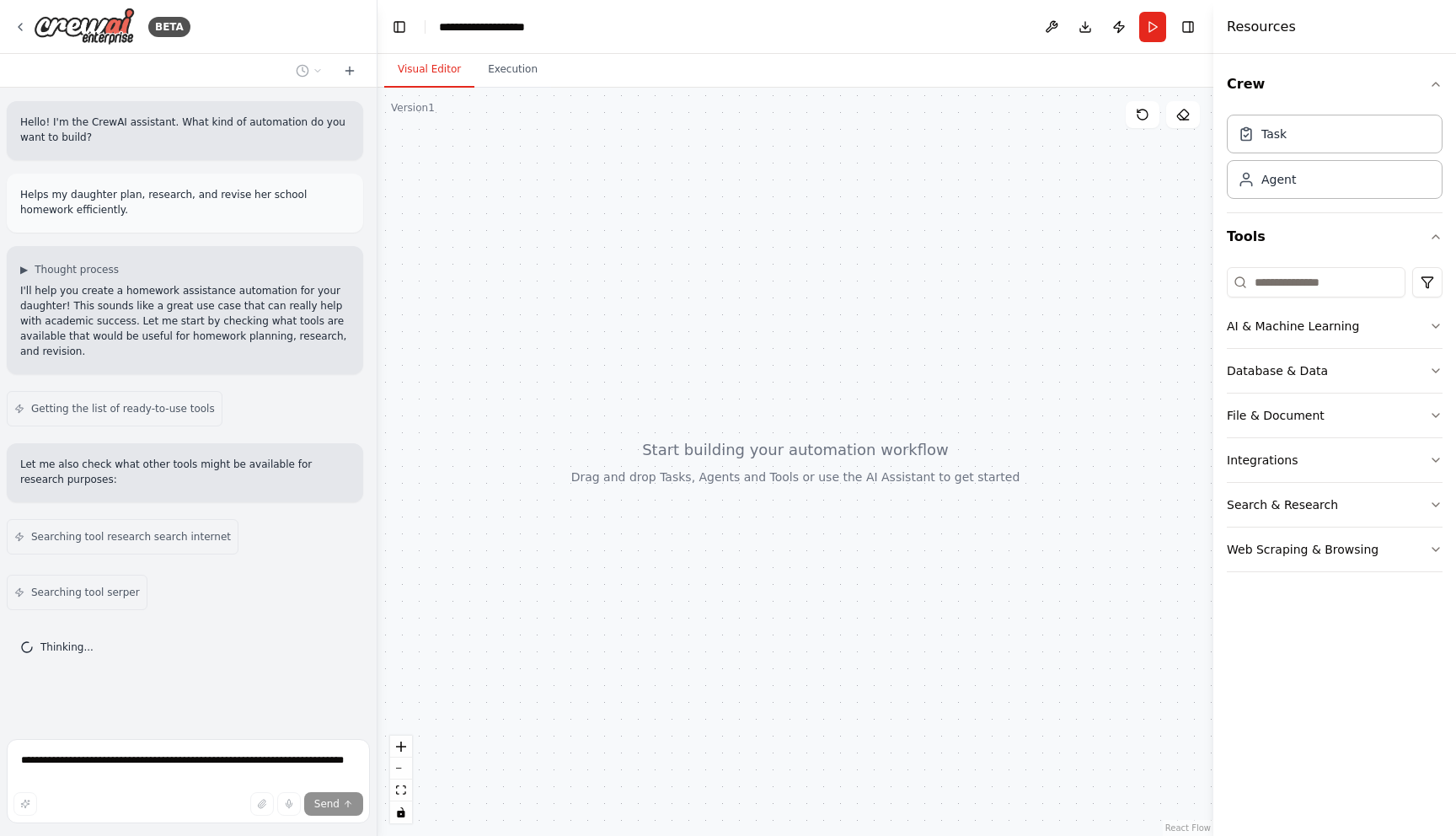
click at [701, 470] on div at bounding box center [796, 461] width 836 height 748
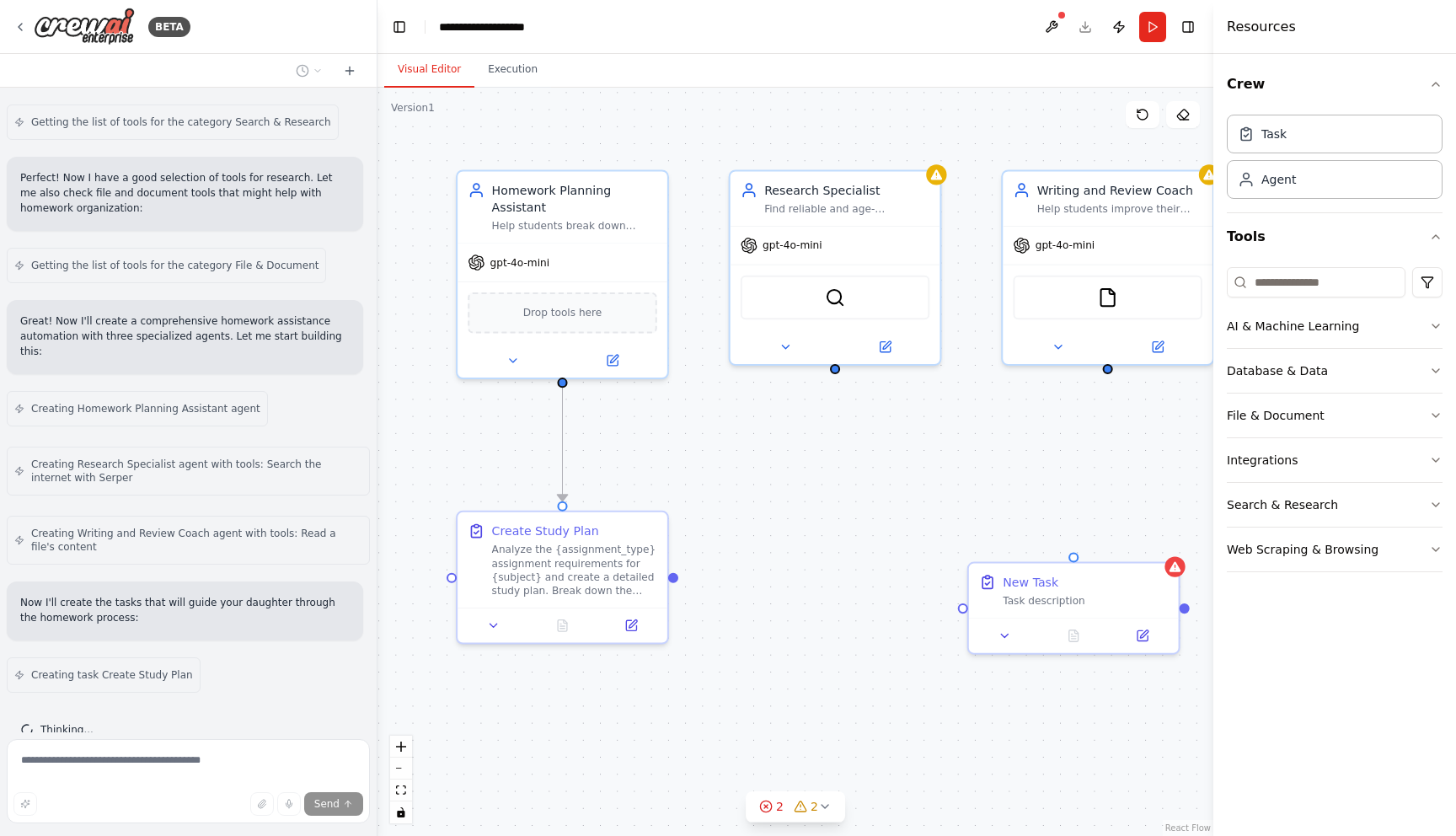
scroll to position [637, 0]
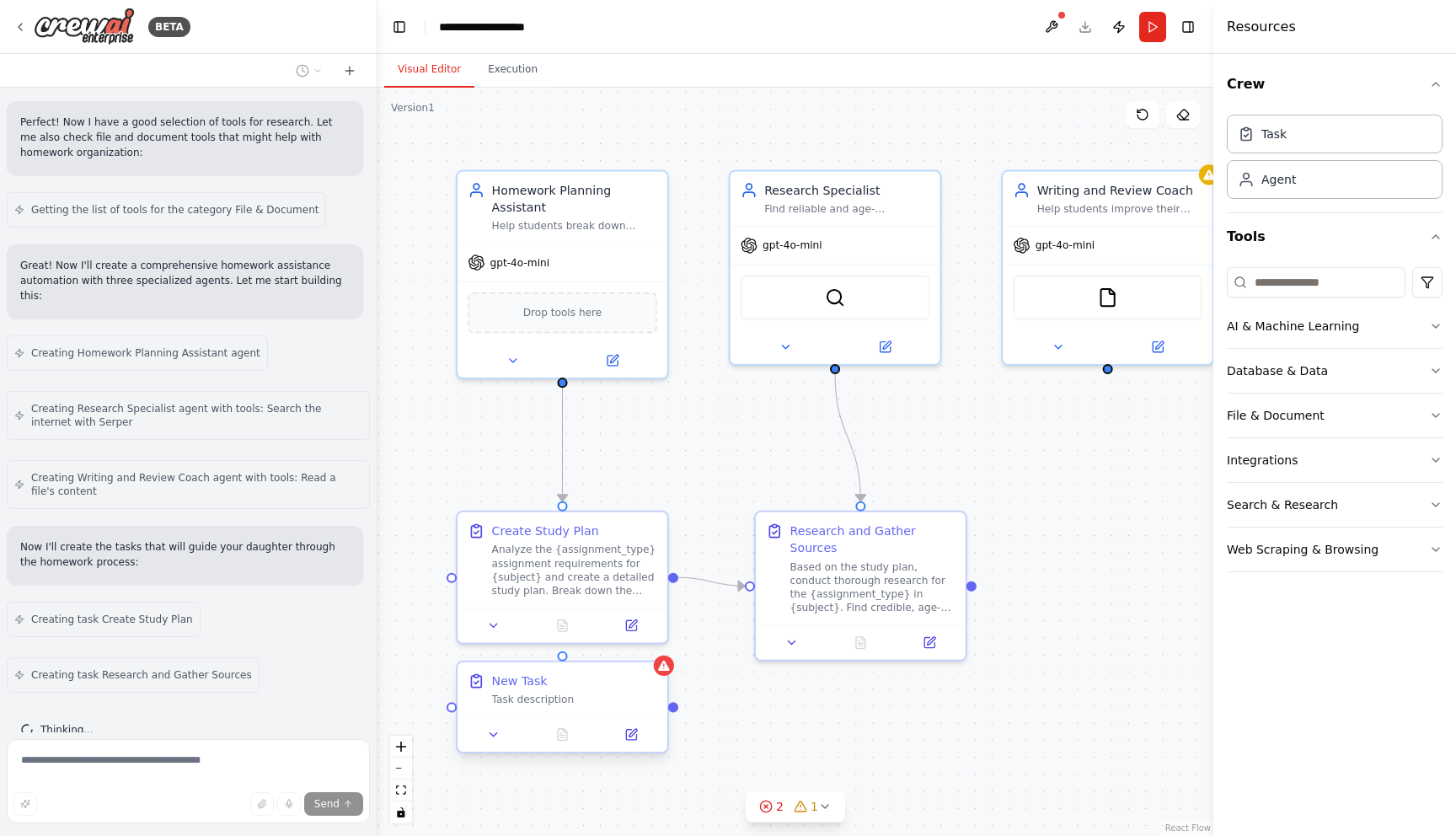
click at [572, 706] on div "Task description" at bounding box center [574, 700] width 165 height 14
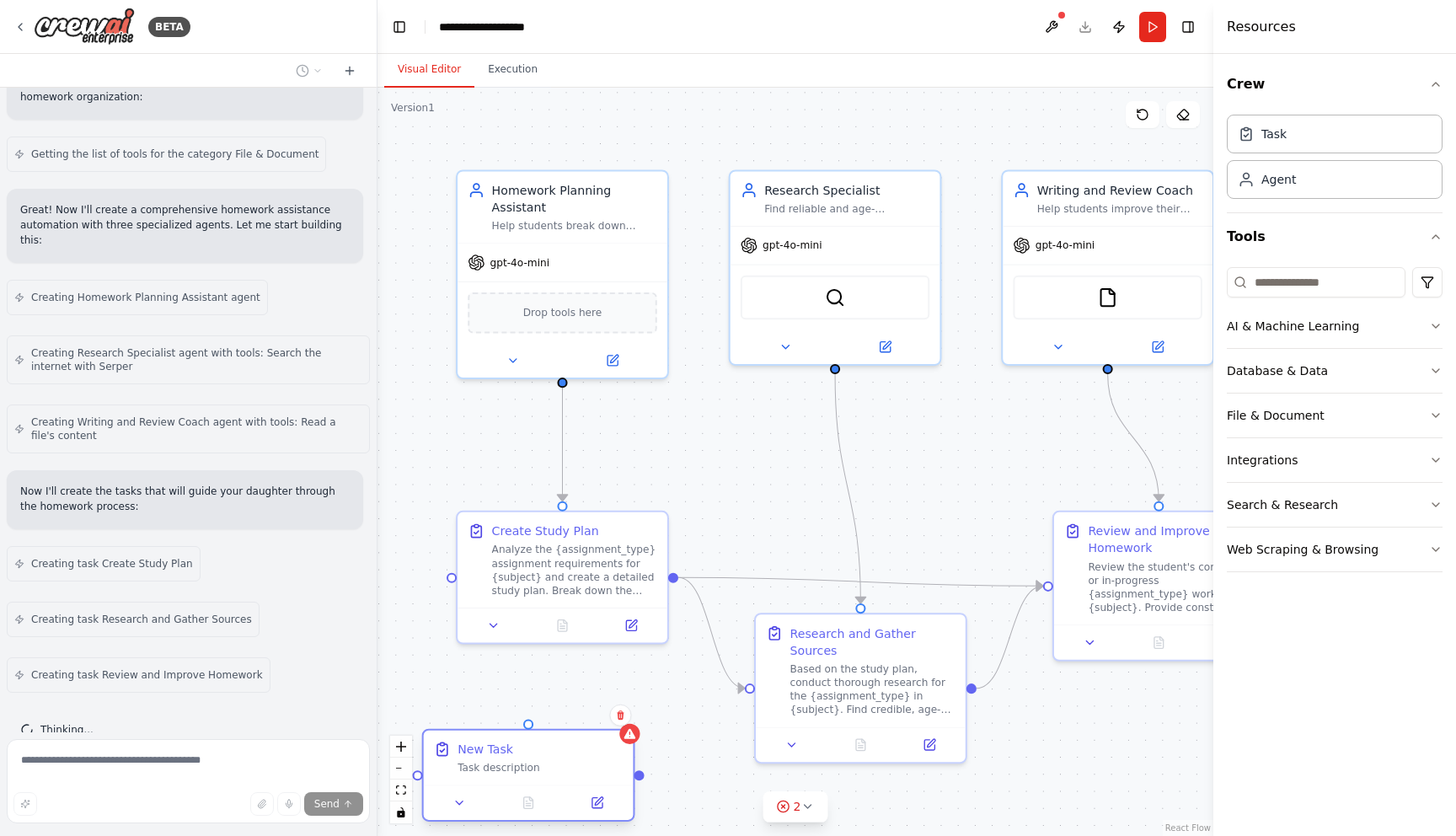
drag, startPoint x: 592, startPoint y: 687, endPoint x: 557, endPoint y: 759, distance: 80.1
click at [557, 759] on div "New Task Task description" at bounding box center [540, 757] width 165 height 34
click at [620, 715] on icon at bounding box center [620, 714] width 7 height 9
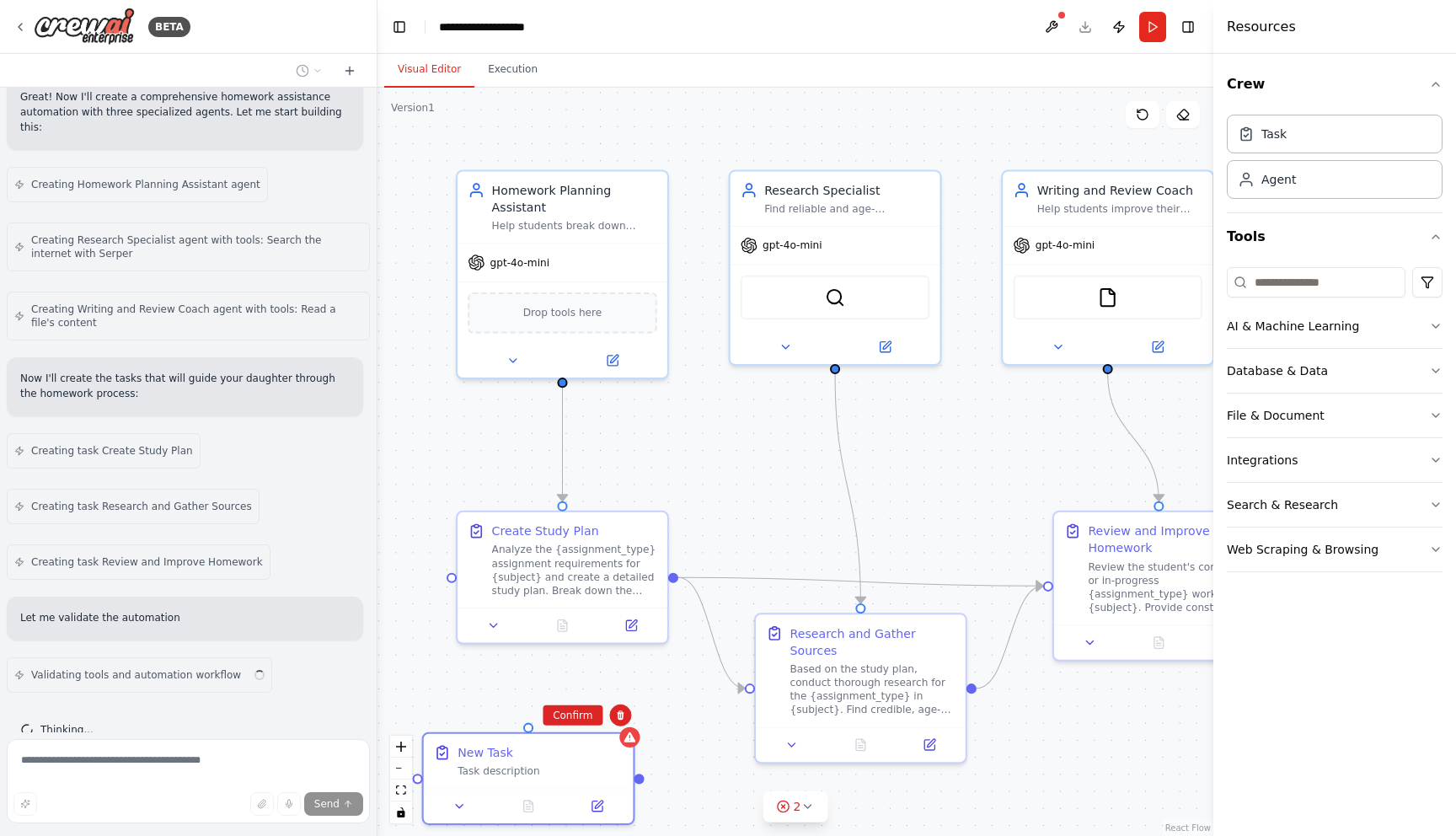
scroll to position [820, 0]
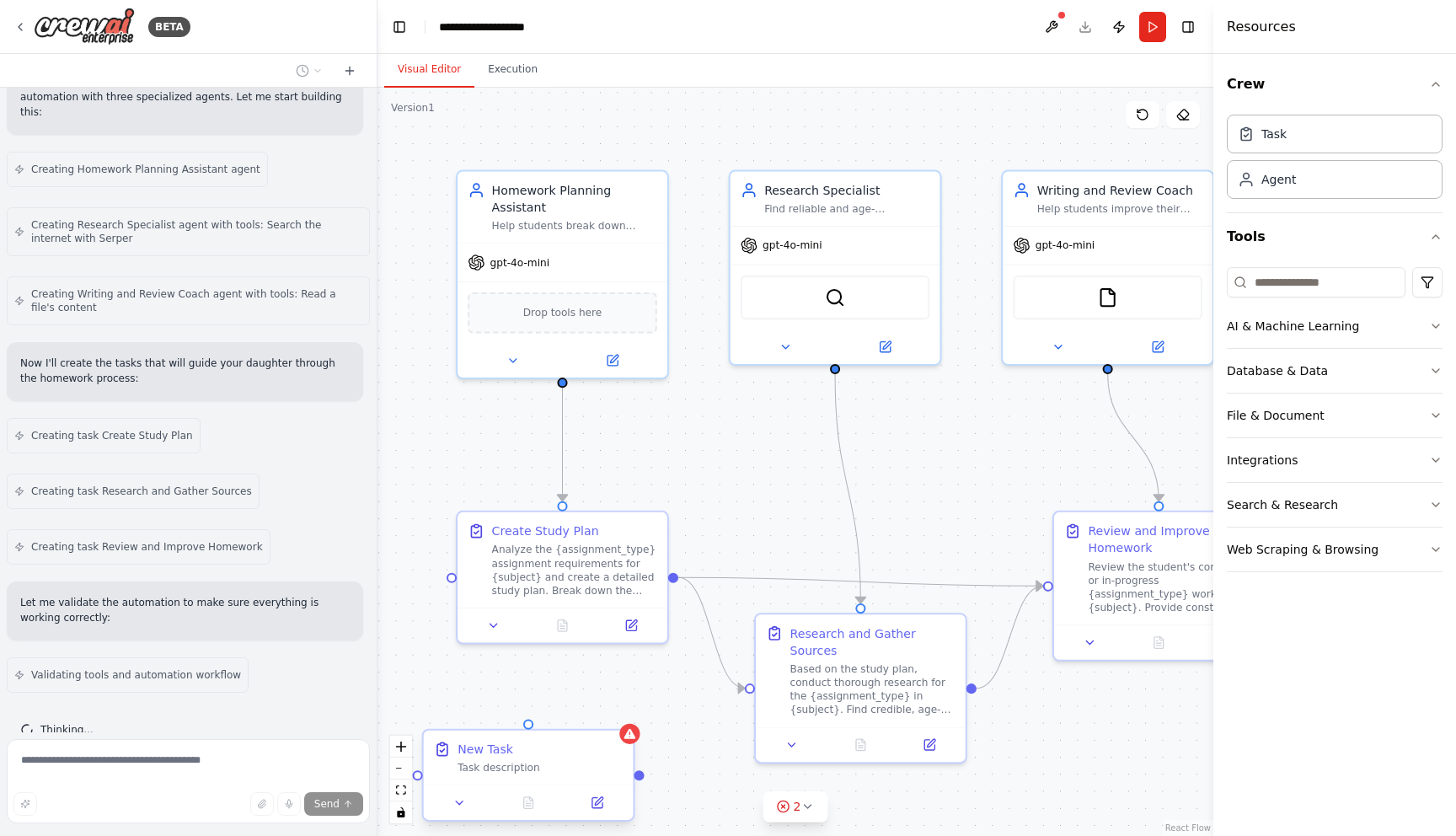
click at [580, 745] on div "New Task" at bounding box center [540, 748] width 165 height 17
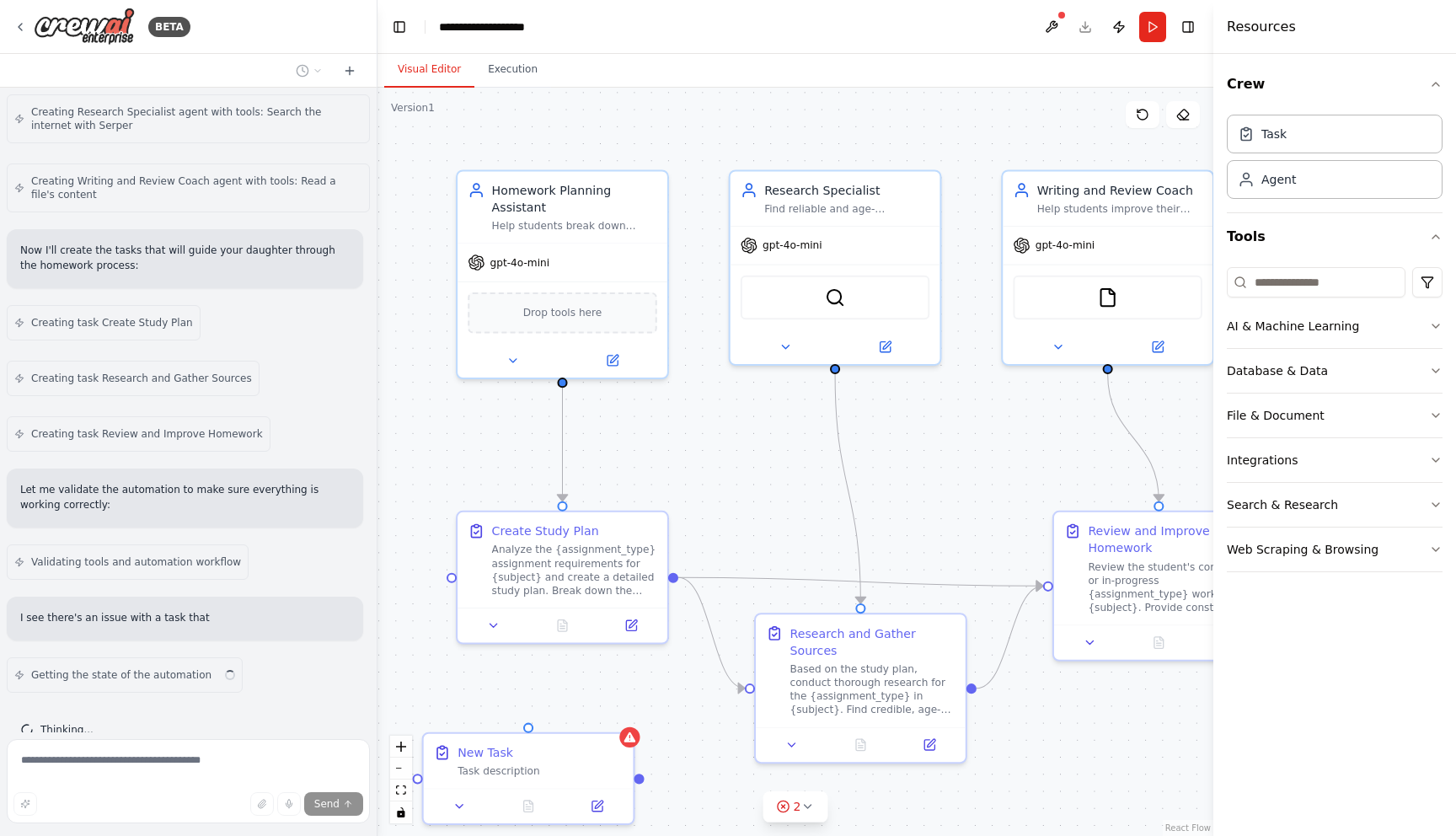
scroll to position [949, 0]
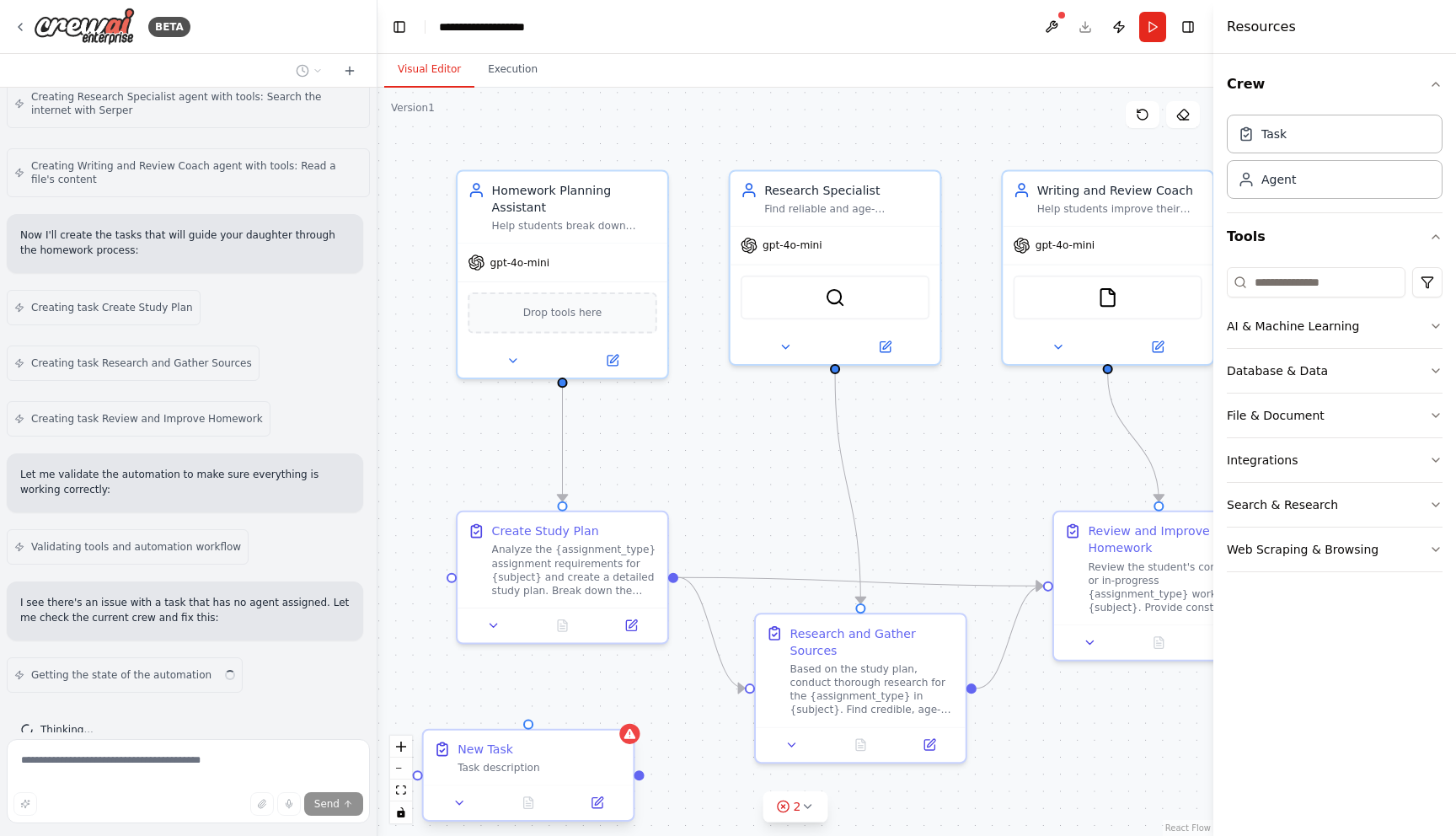
click at [615, 746] on div "New Task" at bounding box center [540, 748] width 165 height 17
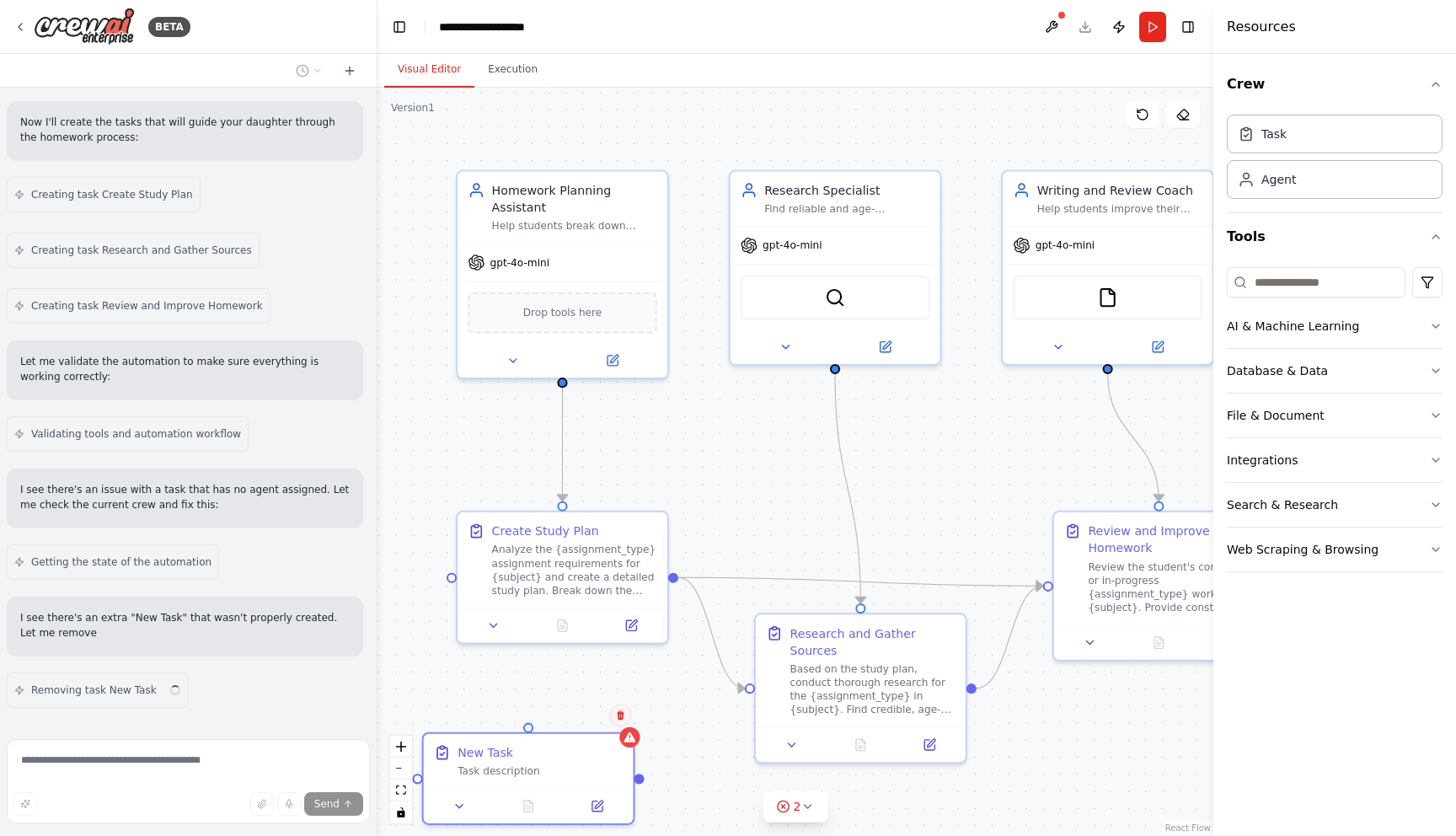
scroll to position [1077, 0]
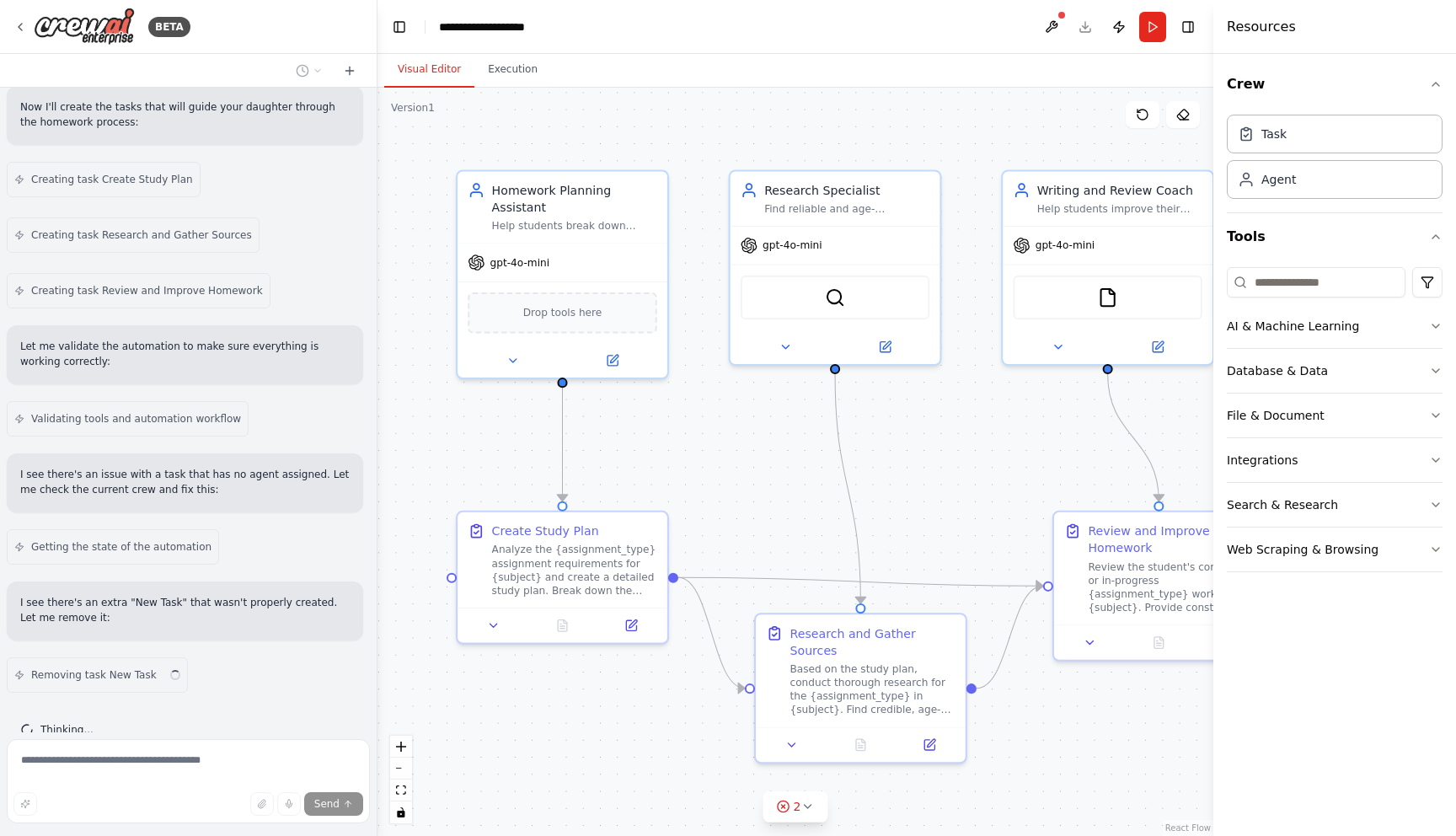
click at [621, 715] on div ".deletable-edge-delete-btn { width: 20px; height: 20px; border: 0px solid #ffff…" at bounding box center [796, 461] width 836 height 748
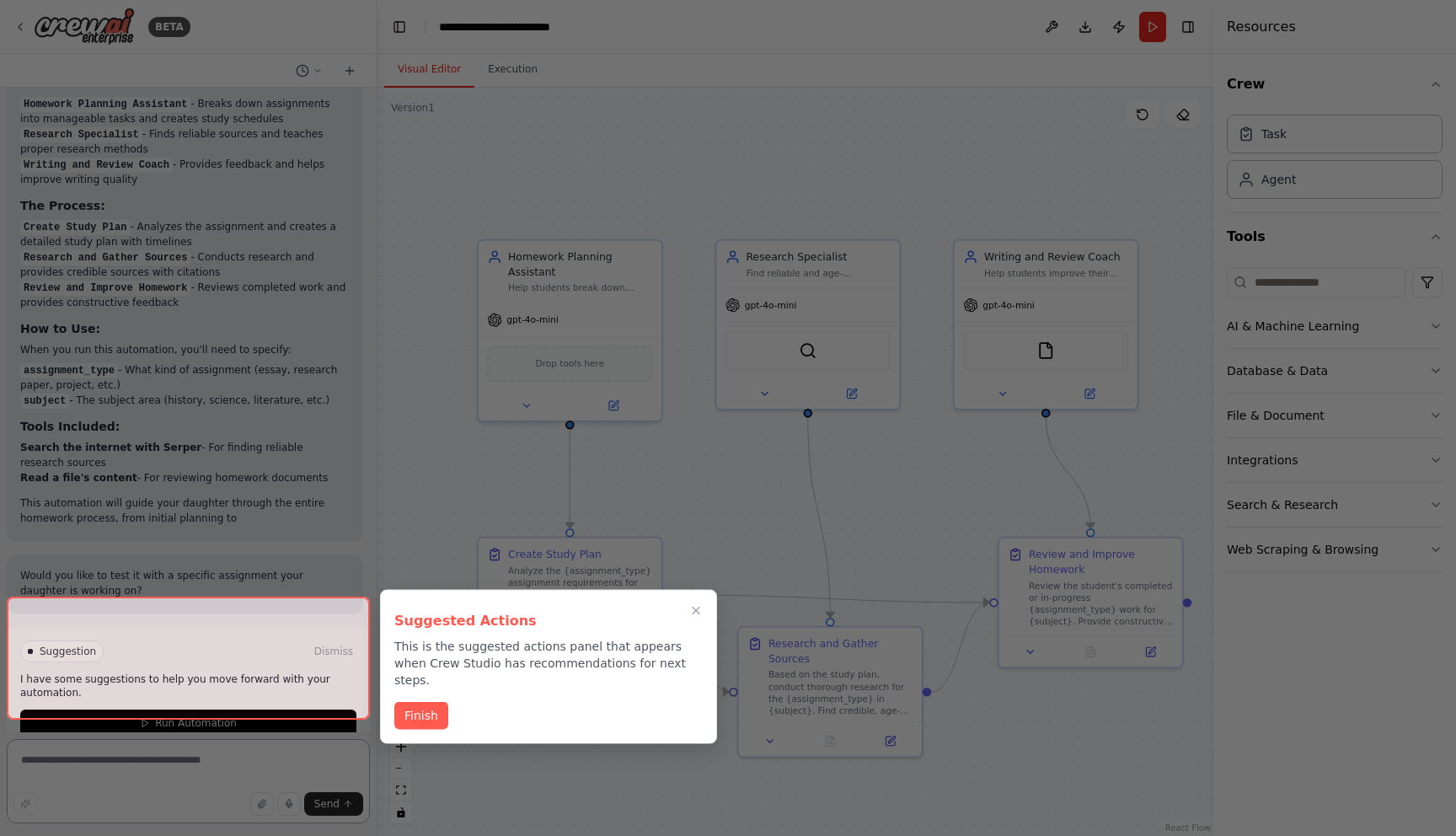
scroll to position [2022, 0]
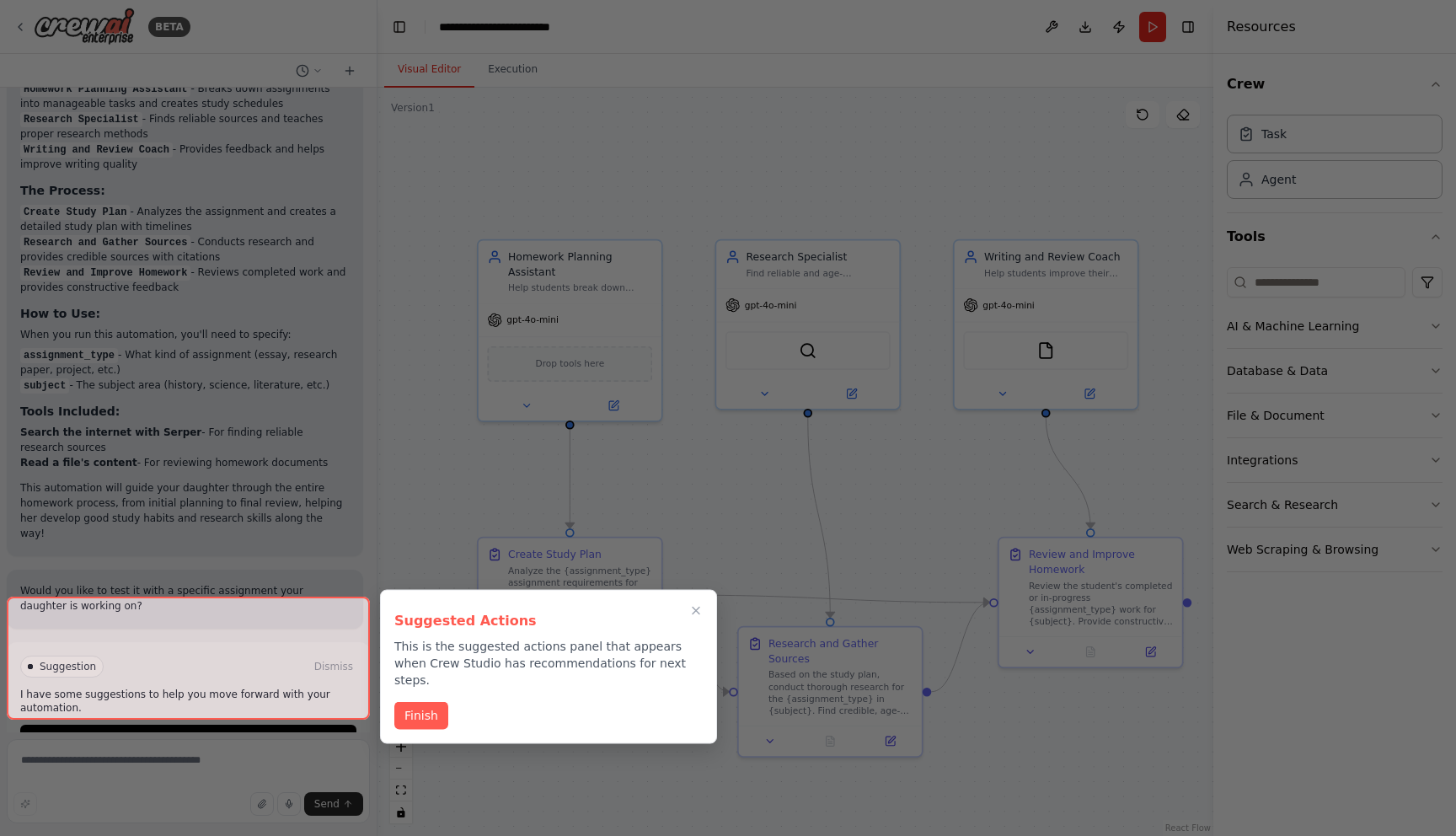
click at [186, 695] on div at bounding box center [188, 658] width 363 height 123
click at [430, 700] on button "Finish" at bounding box center [421, 713] width 54 height 28
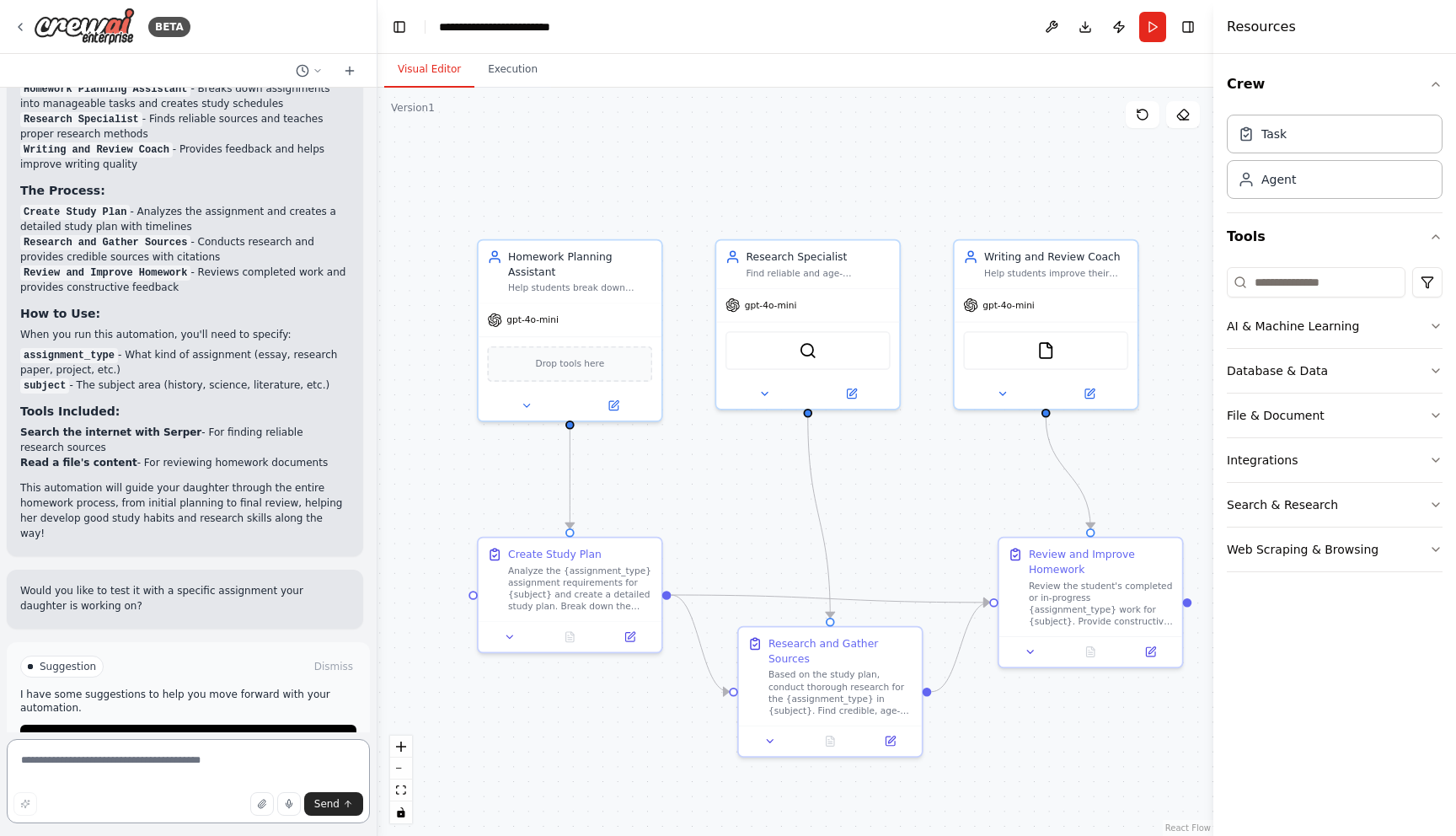
click at [125, 758] on textarea at bounding box center [188, 781] width 363 height 84
type textarea "**********"
click at [323, 808] on span "Send" at bounding box center [327, 804] width 26 height 14
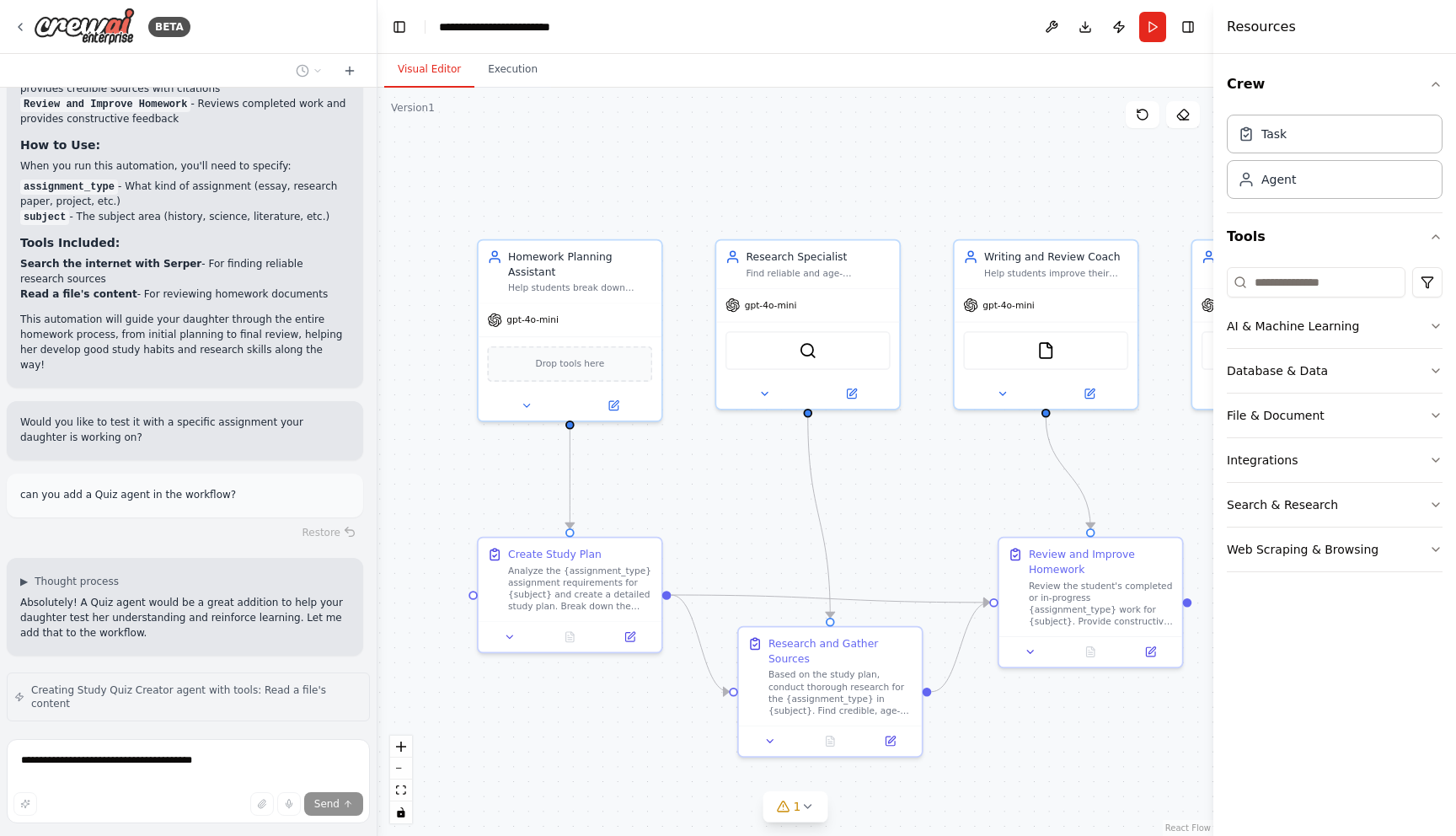
scroll to position [2303, 0]
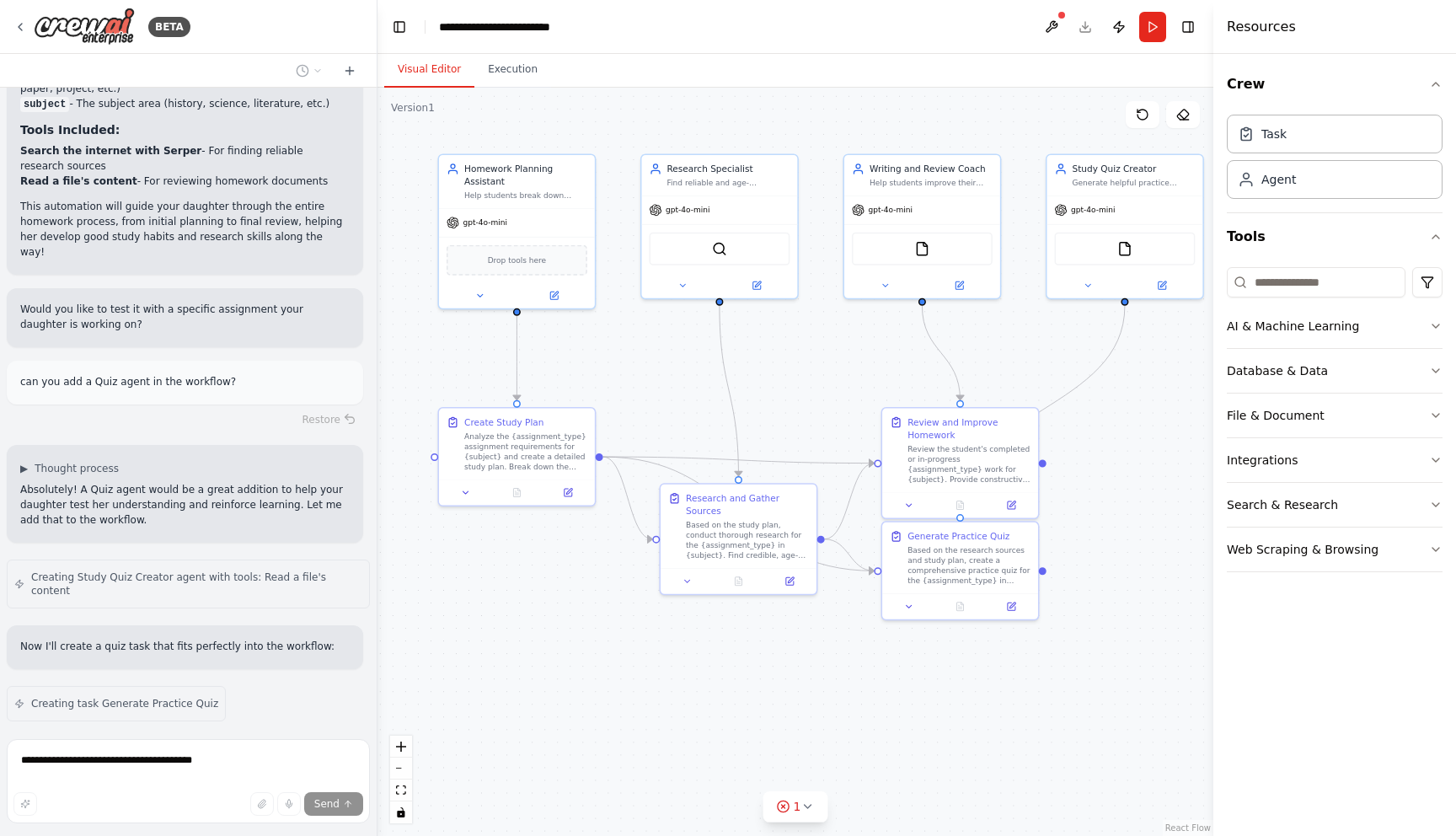
drag, startPoint x: 916, startPoint y: 471, endPoint x: 857, endPoint y: 342, distance: 141.9
click at [857, 342] on div ".deletable-edge-delete-btn { width: 20px; height: 20px; border: 0px solid #ffff…" at bounding box center [796, 461] width 836 height 748
click at [807, 803] on icon at bounding box center [808, 806] width 14 height 14
click at [1362, 549] on div "Web Scraping & Browsing" at bounding box center [1302, 548] width 151 height 17
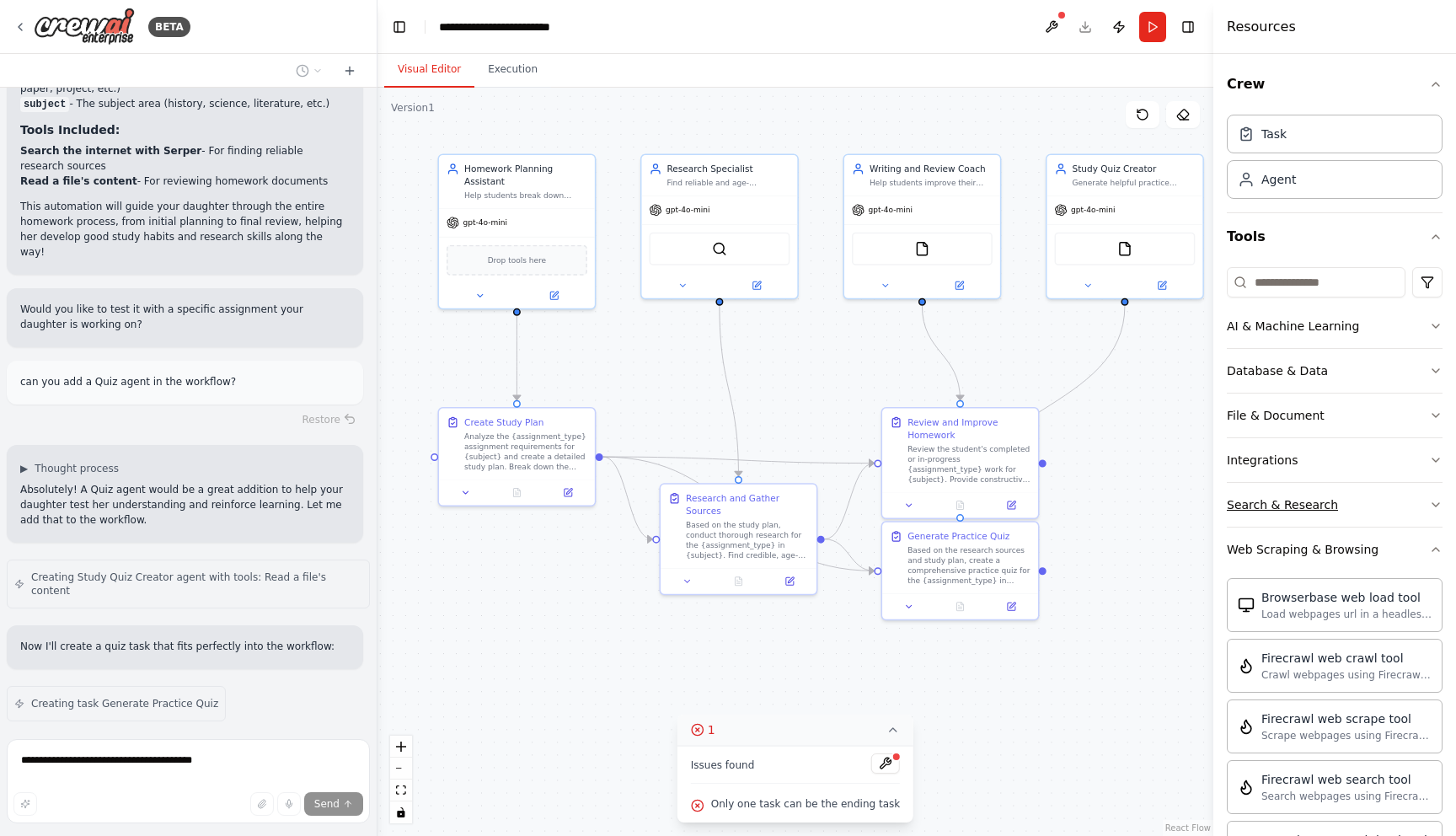
click at [1329, 511] on div "Search & Research" at bounding box center [1282, 504] width 112 height 17
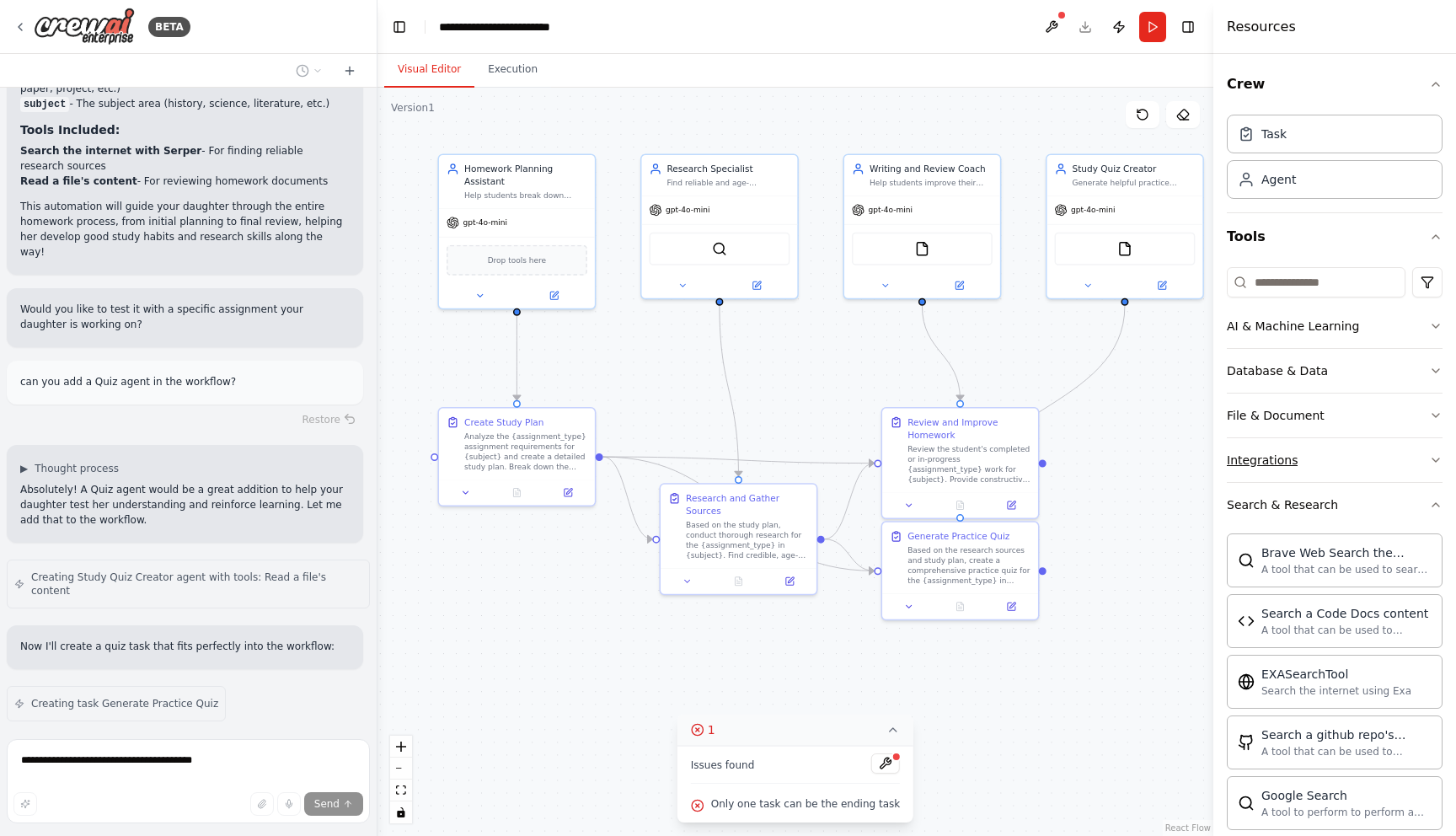
click at [1310, 465] on button "Integrations" at bounding box center [1334, 460] width 215 height 43
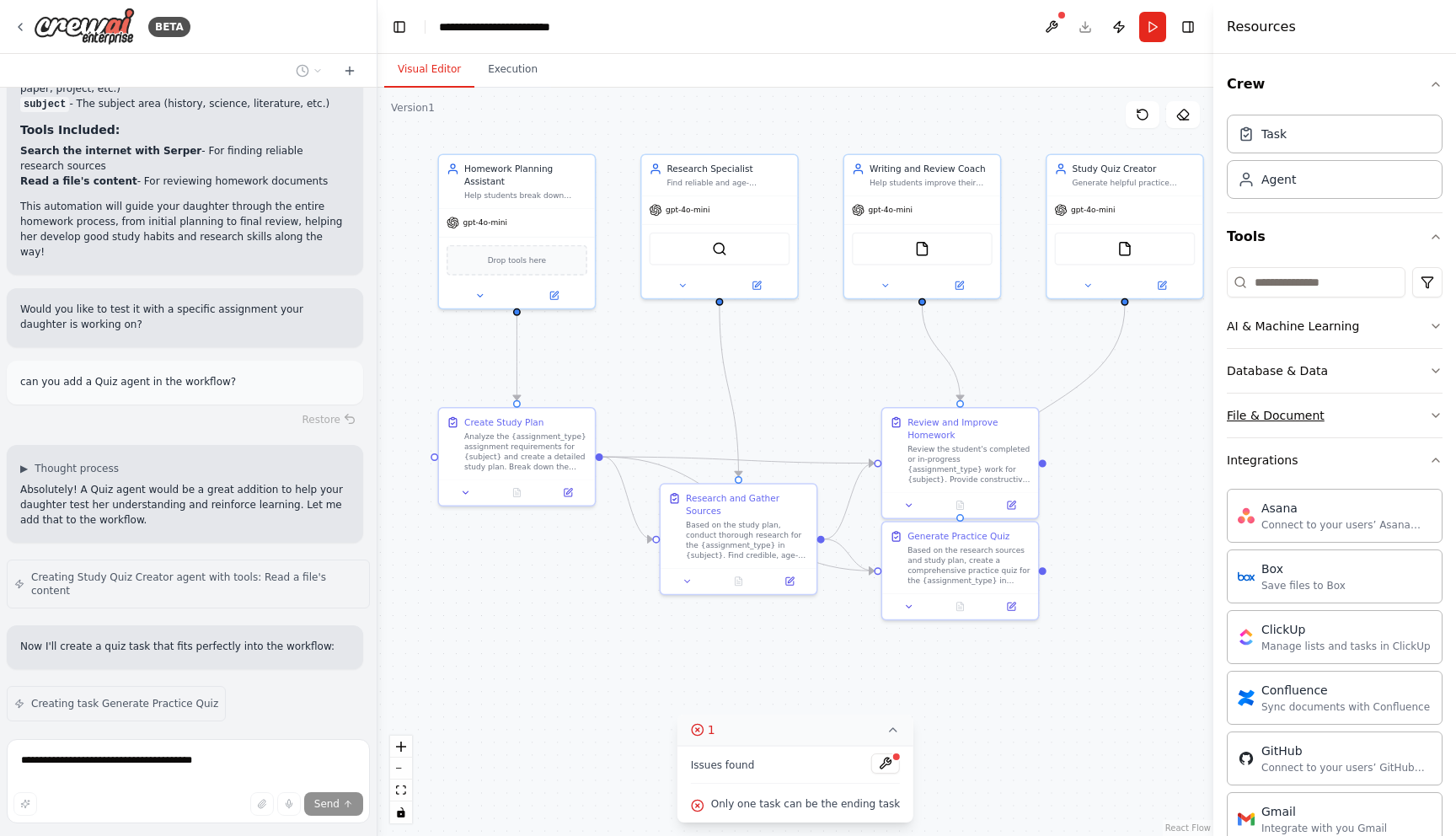
click at [1310, 409] on div "File & Document" at bounding box center [1275, 415] width 98 height 17
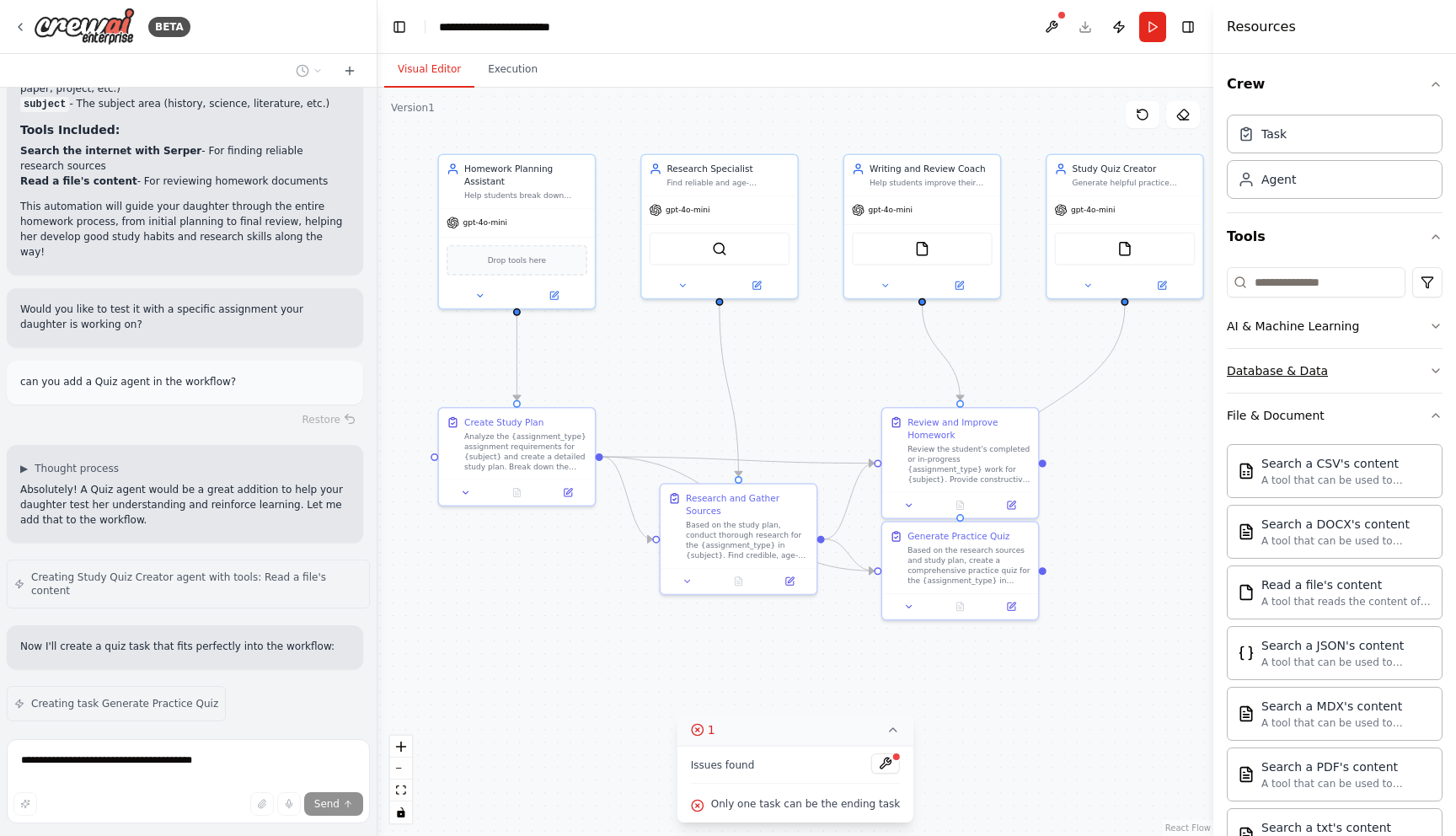
click at [1315, 380] on button "Database & Data" at bounding box center [1334, 371] width 215 height 43
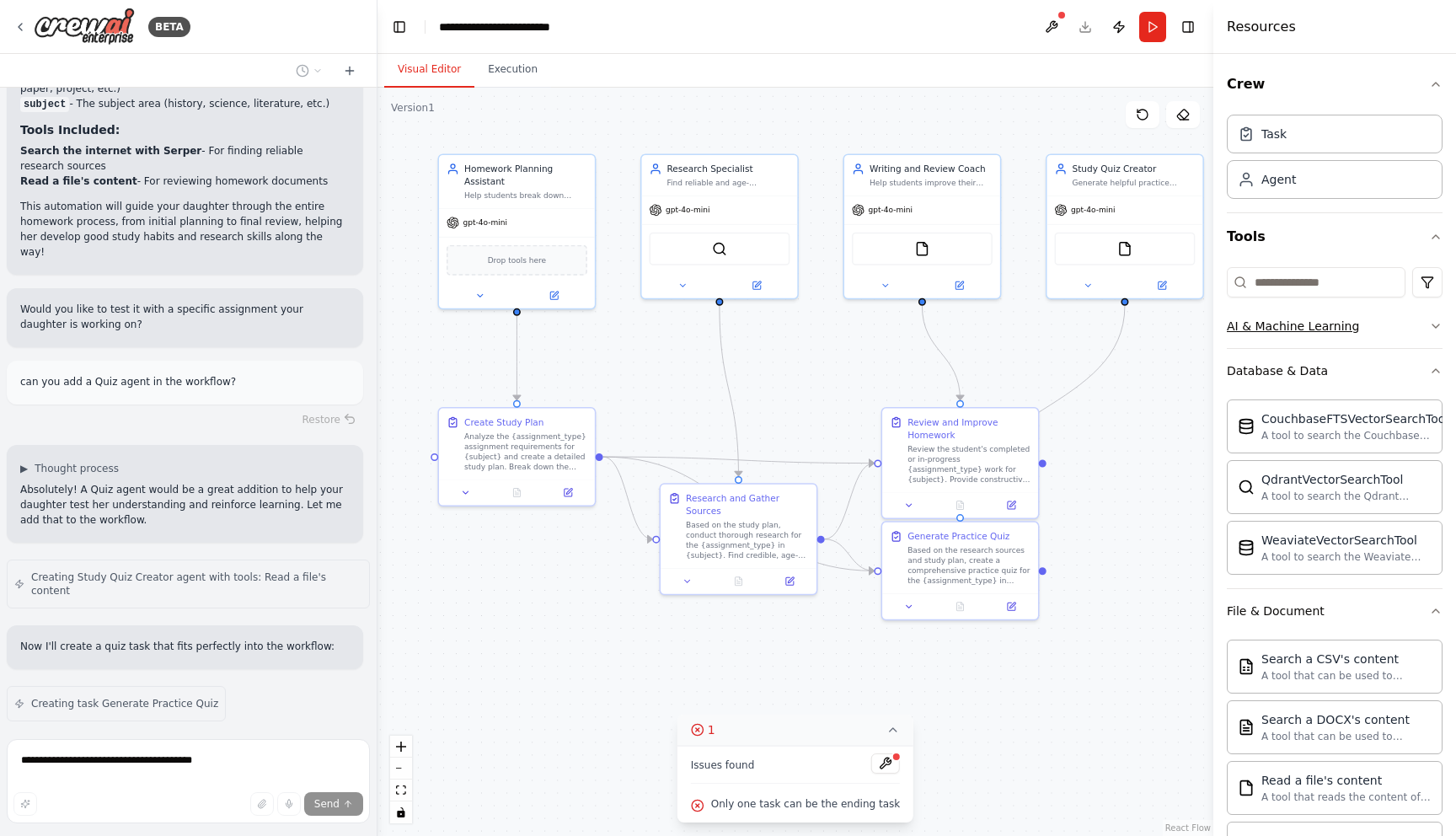
click at [1318, 327] on div "AI & Machine Learning" at bounding box center [1293, 325] width 132 height 17
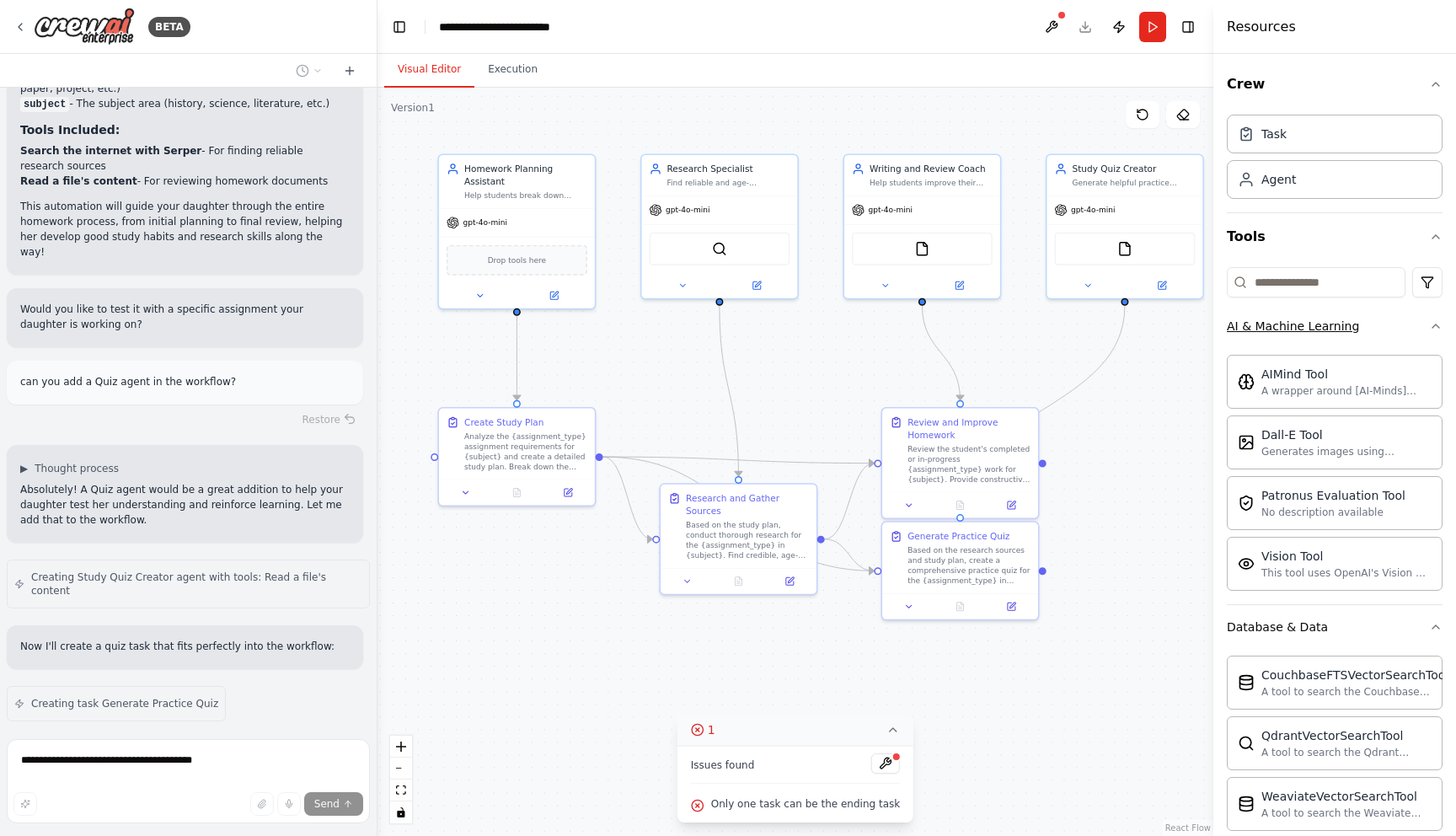
click at [1318, 327] on div "AI & Machine Learning" at bounding box center [1293, 325] width 132 height 17
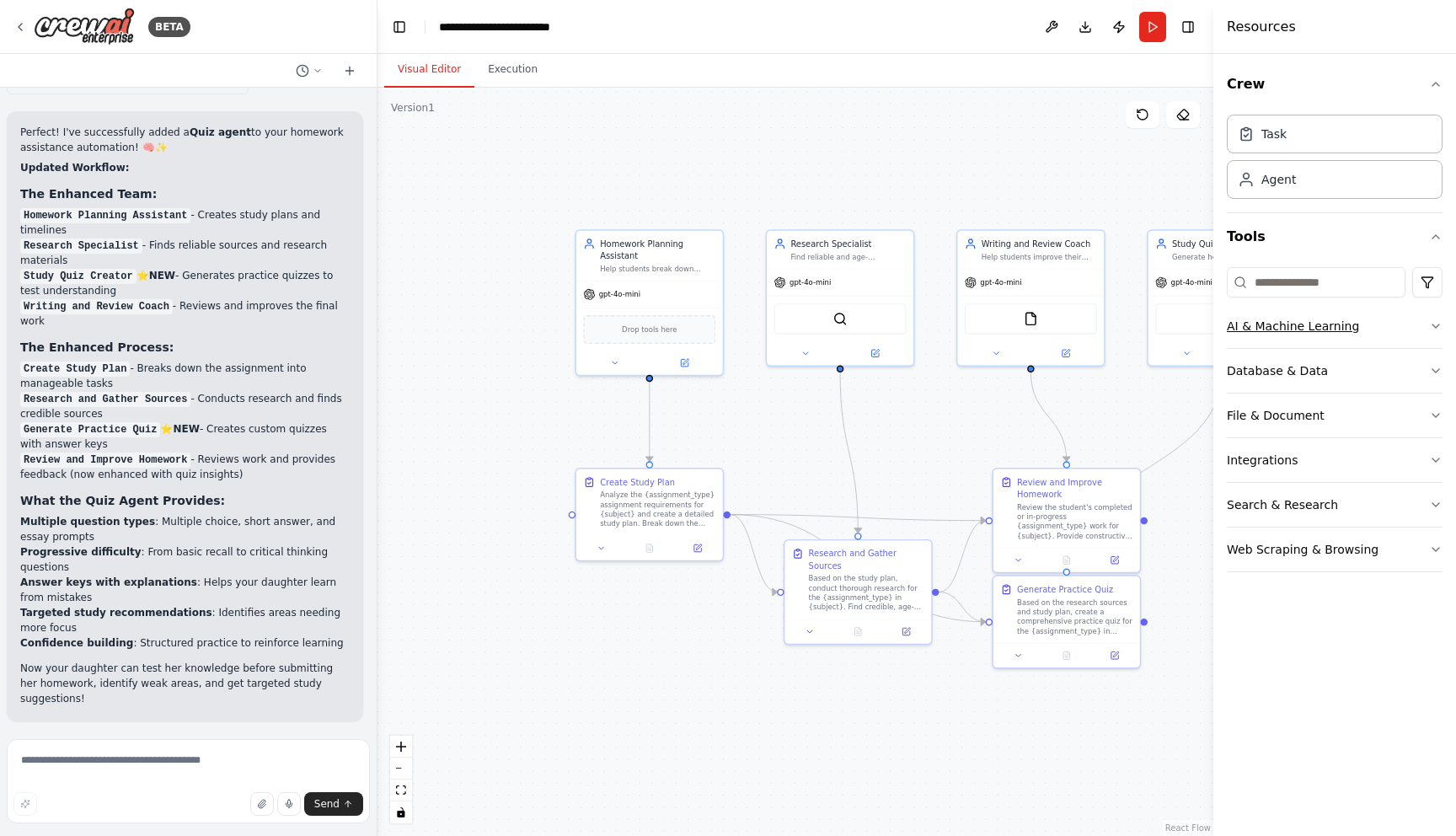
click at [1332, 329] on div "AI & Machine Learning" at bounding box center [1293, 325] width 132 height 17
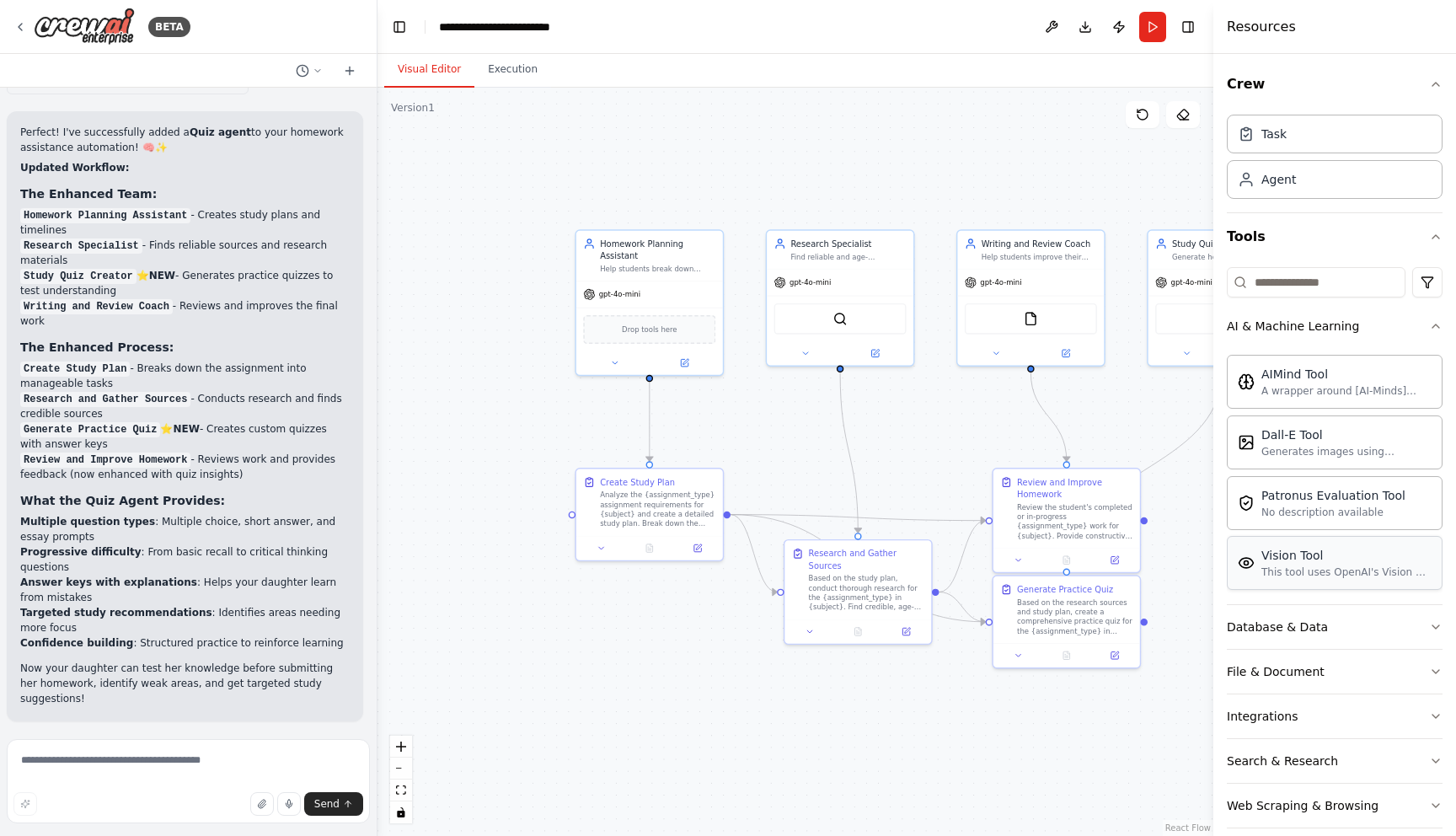
scroll to position [20, 0]
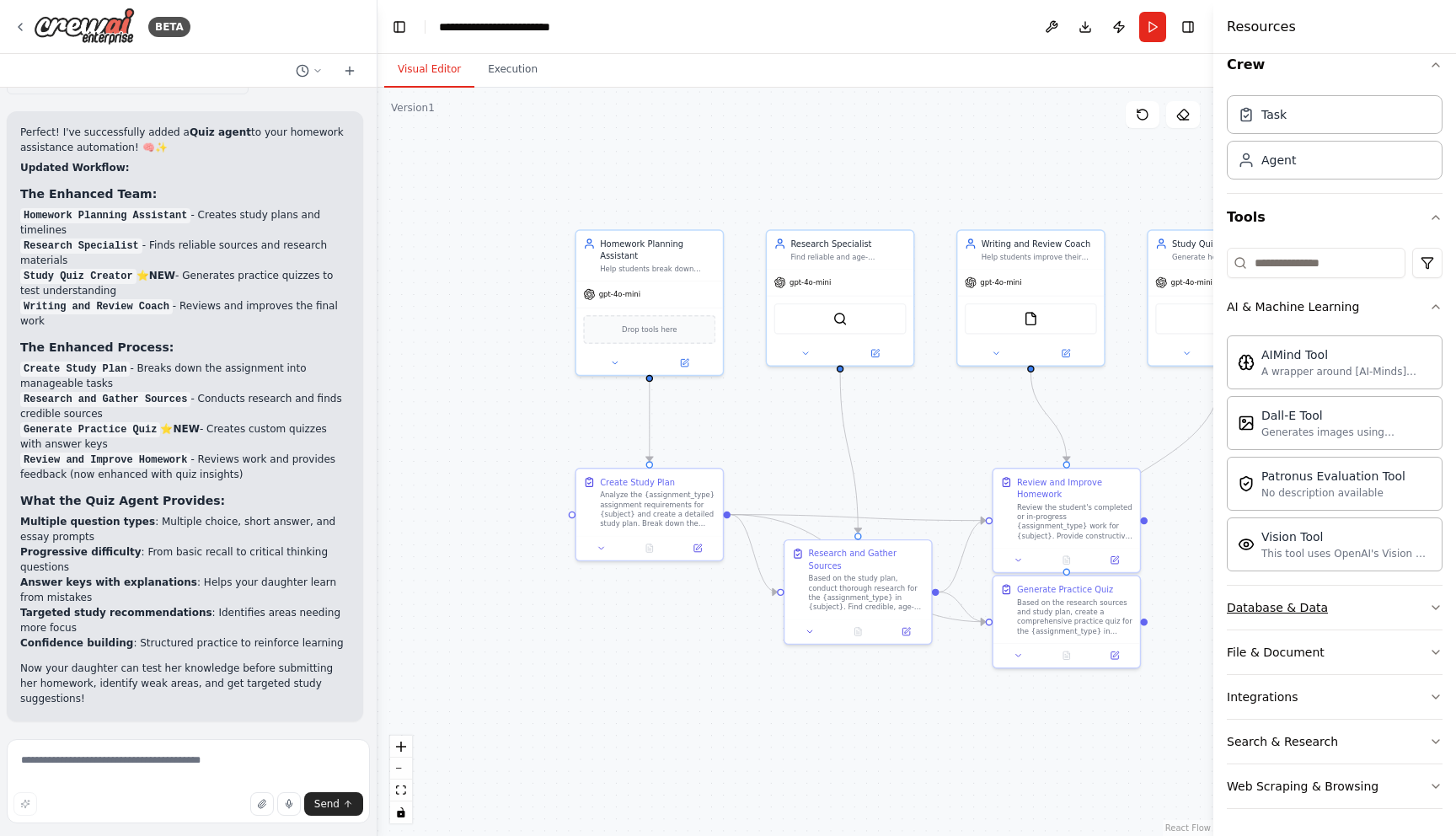
click at [1289, 607] on div "Database & Data" at bounding box center [1277, 607] width 101 height 17
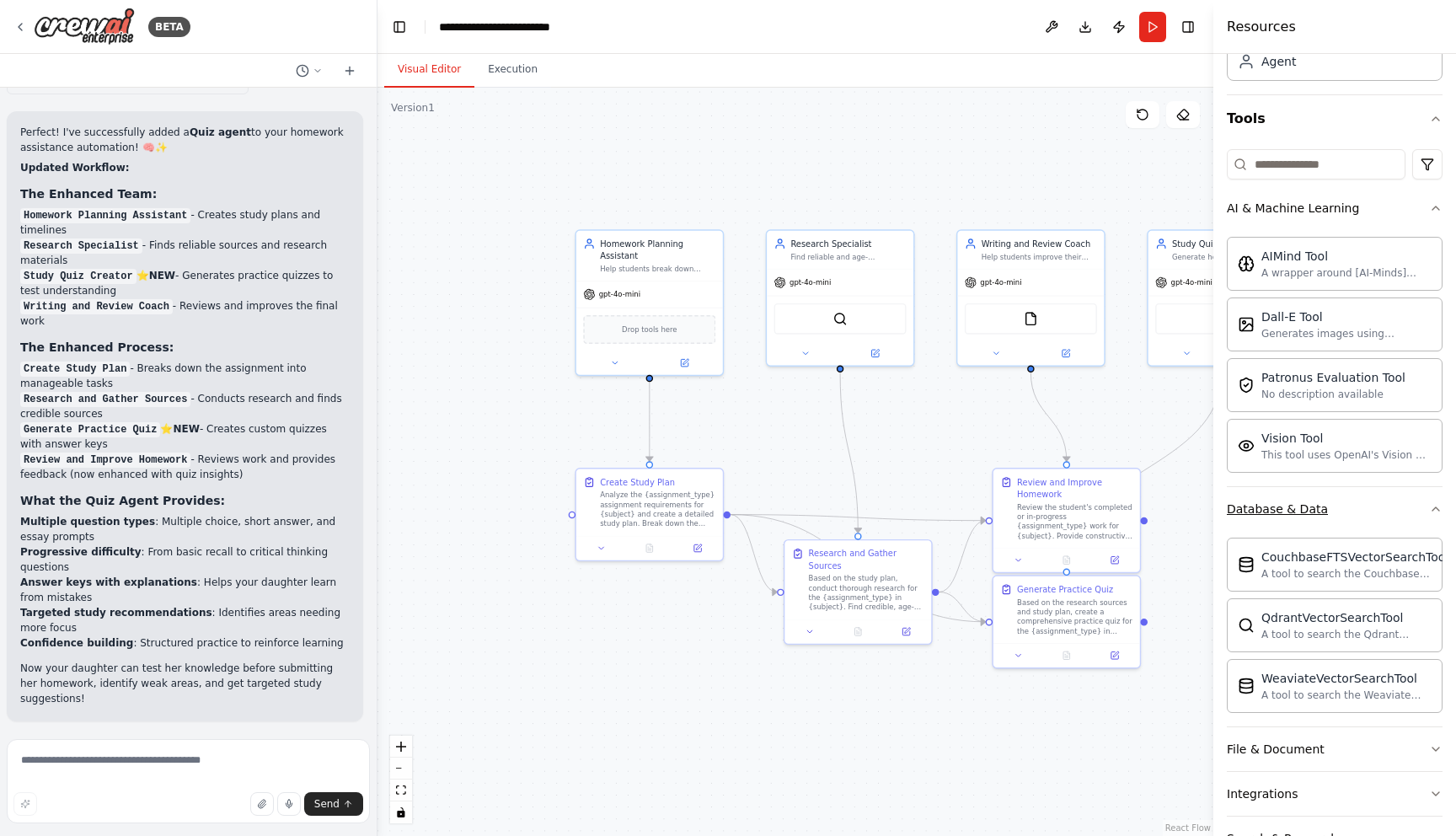
scroll to position [214, 0]
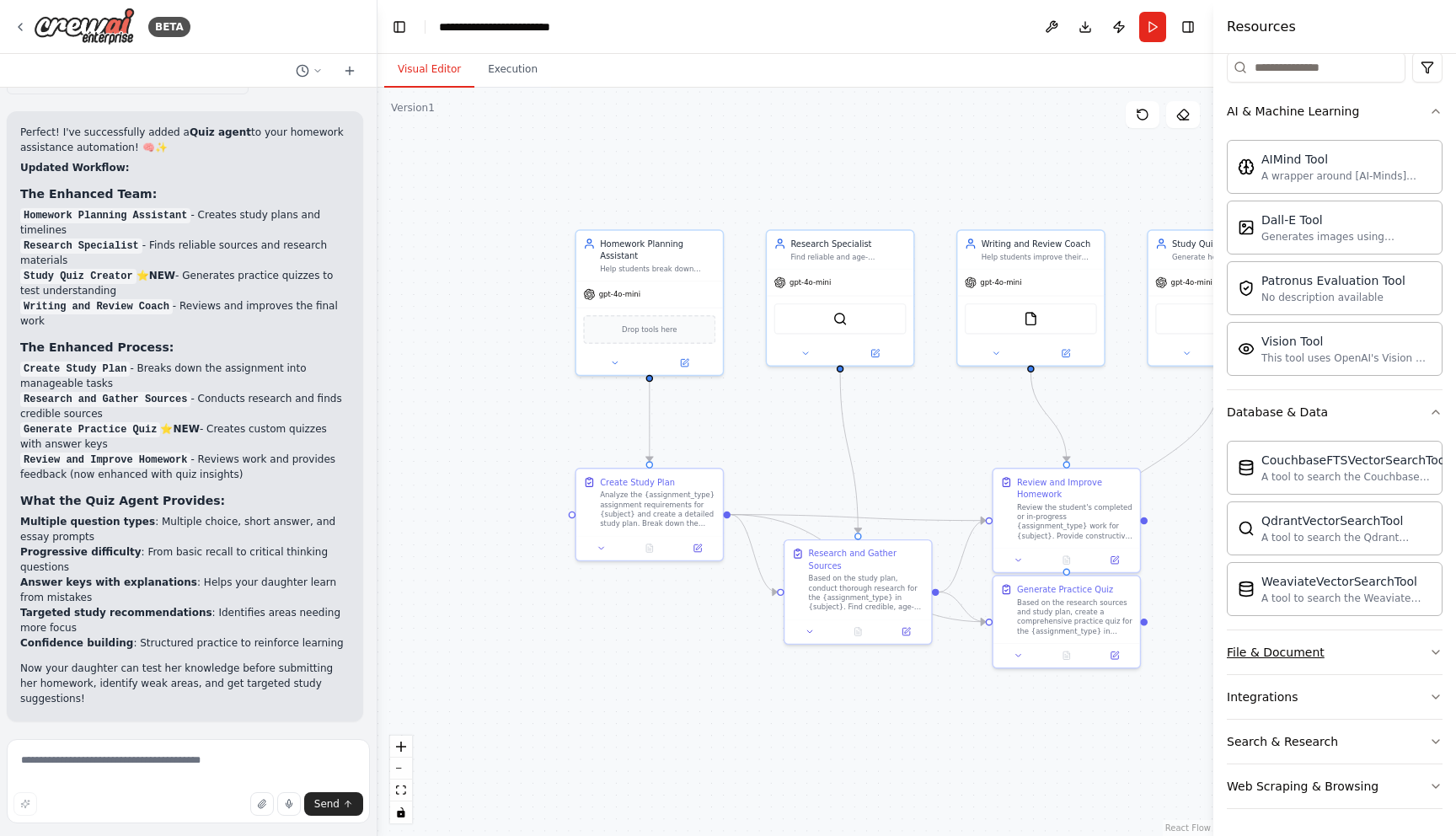
click at [1297, 654] on div "File & Document" at bounding box center [1275, 651] width 98 height 17
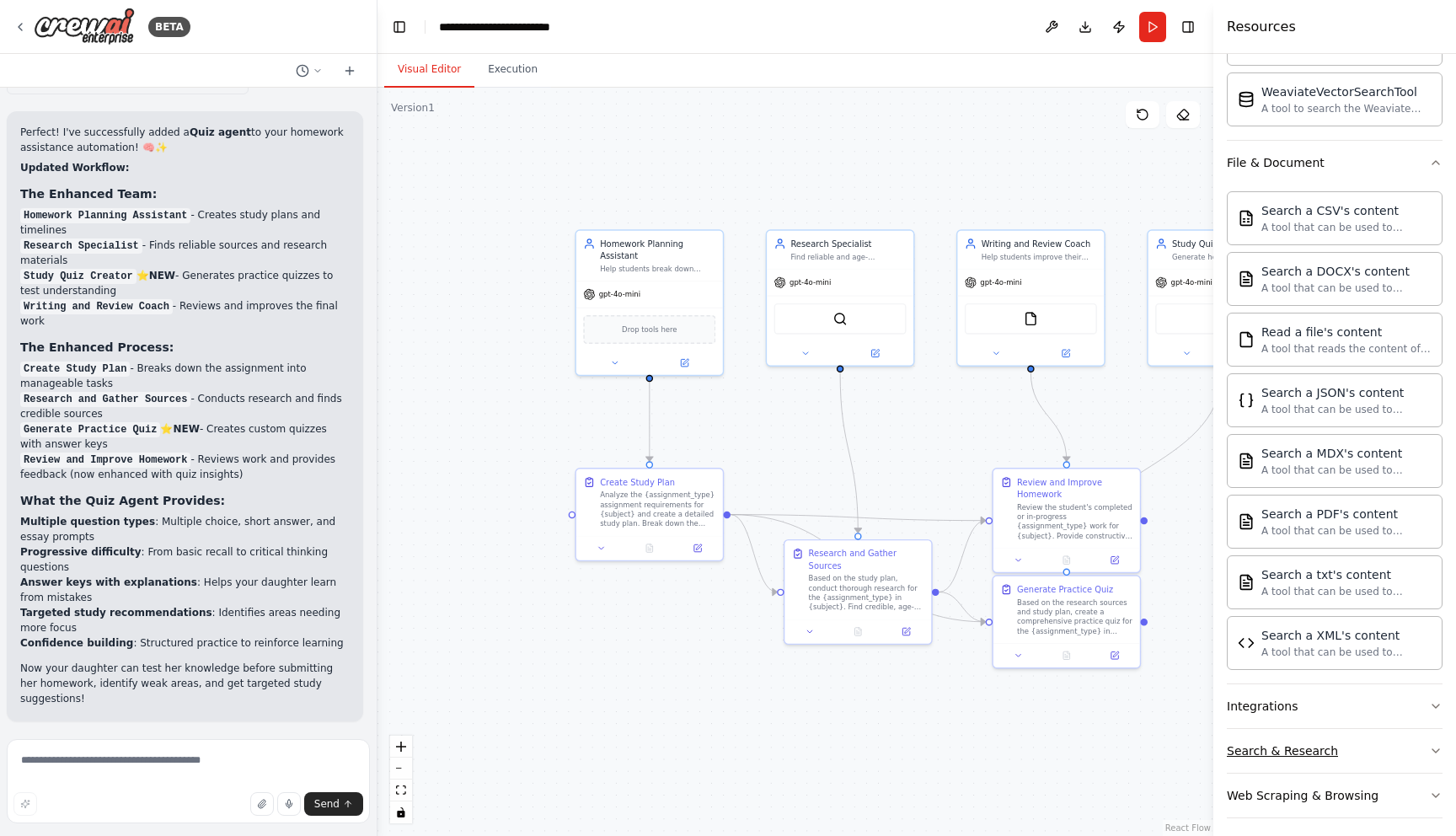
scroll to position [713, 0]
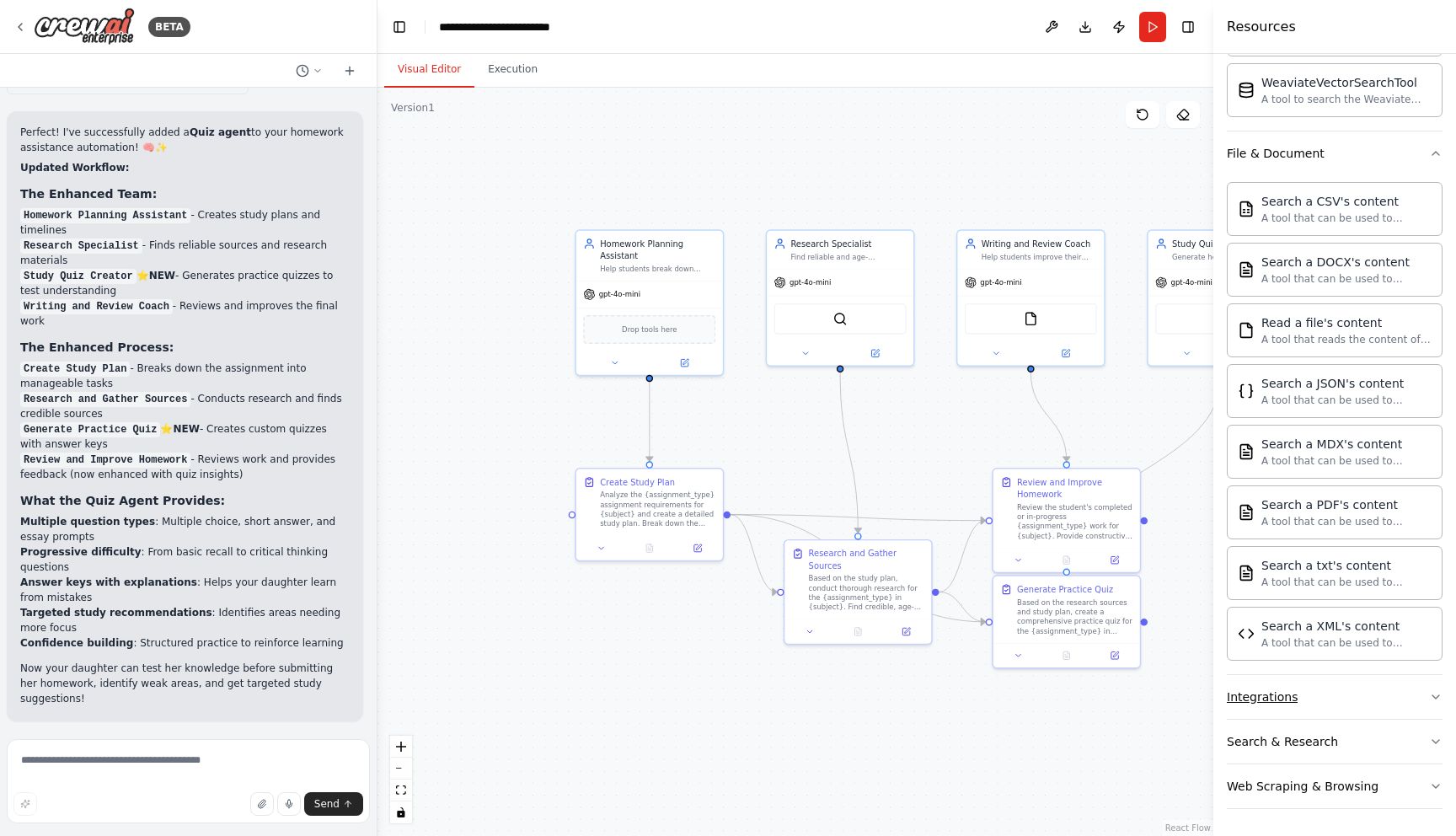
click at [1291, 701] on div "Integrations" at bounding box center [1262, 697] width 71 height 17
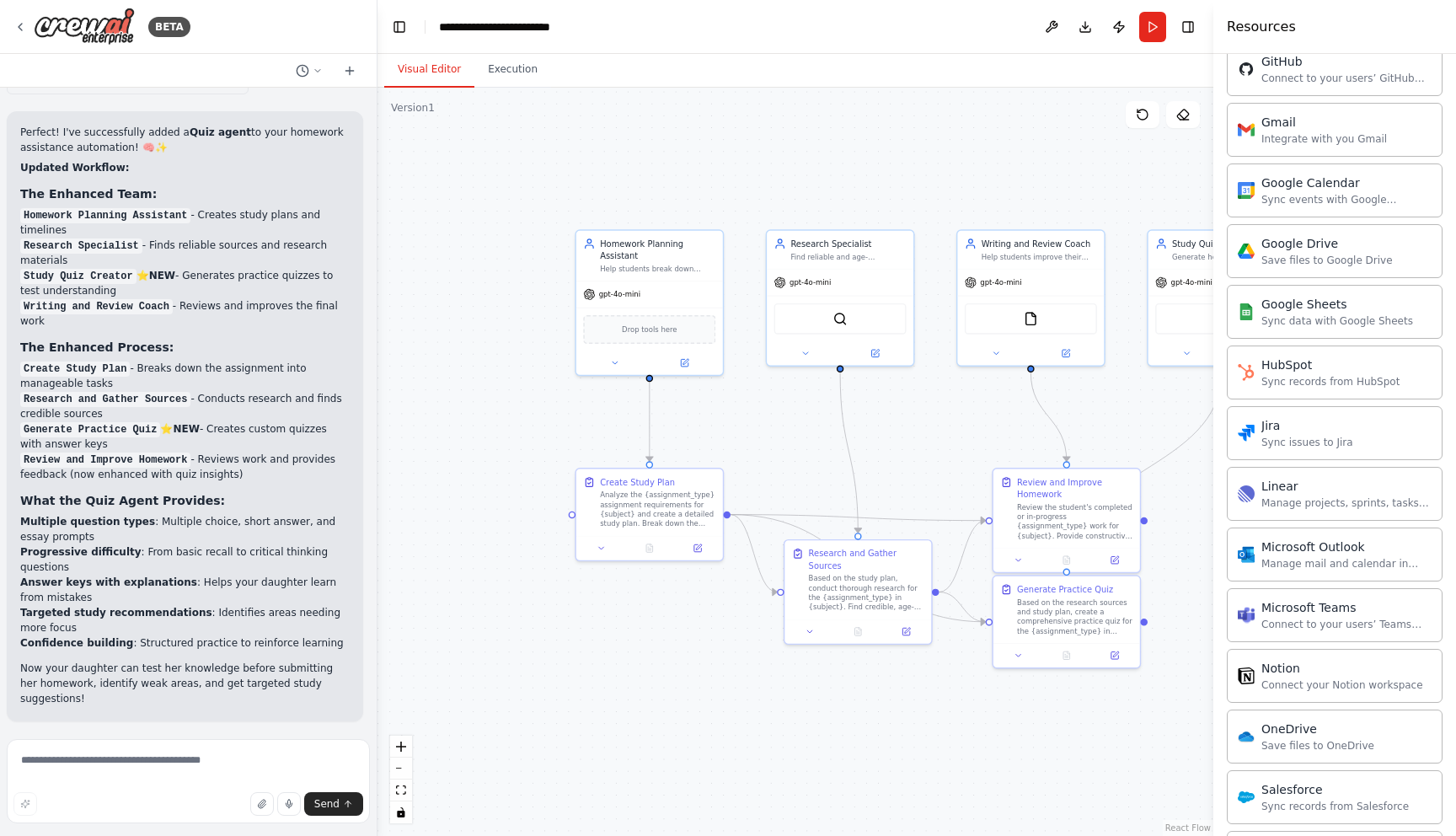
scroll to position [2061, 0]
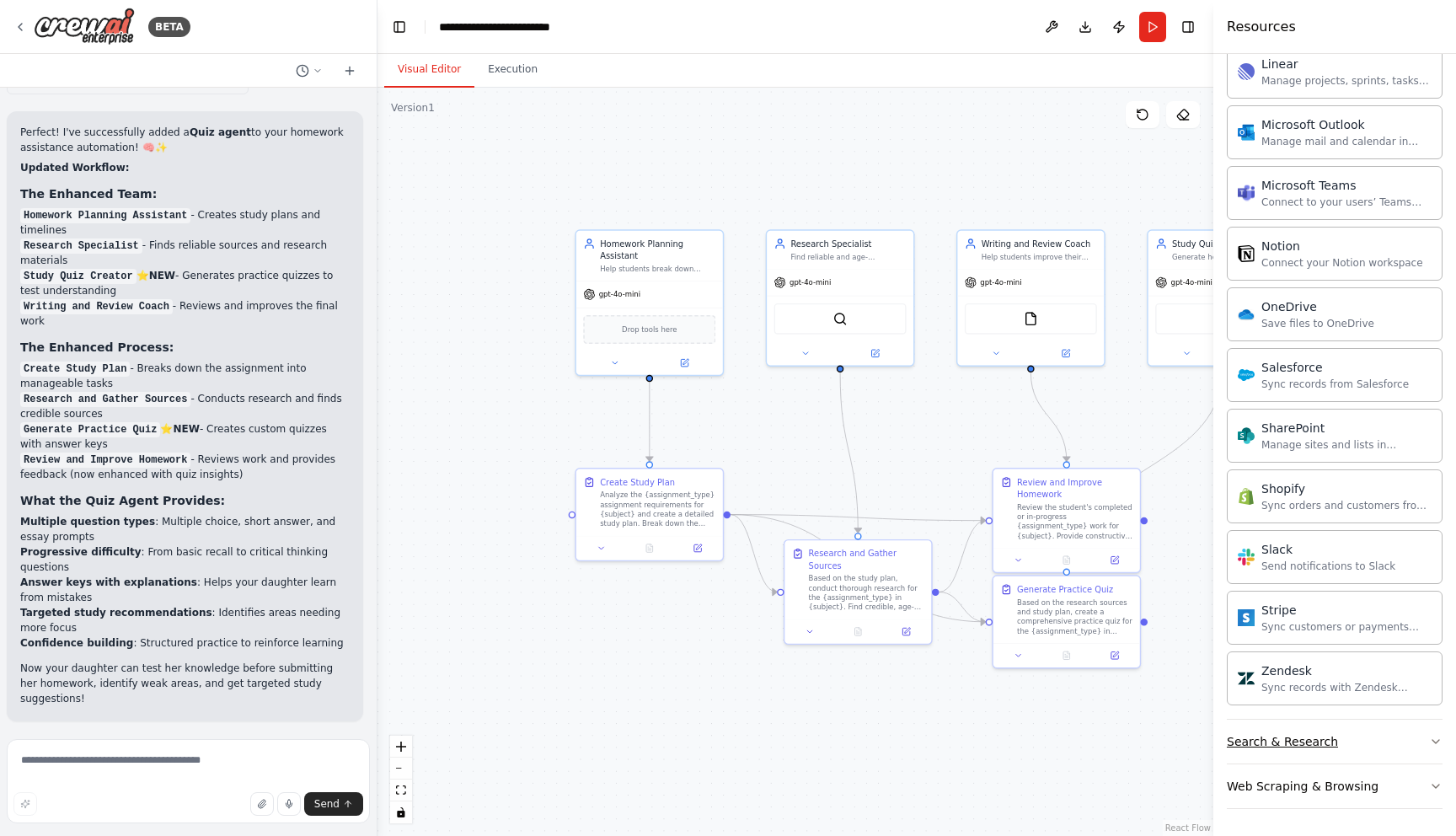
click at [1286, 737] on div "Search & Research" at bounding box center [1282, 741] width 112 height 17
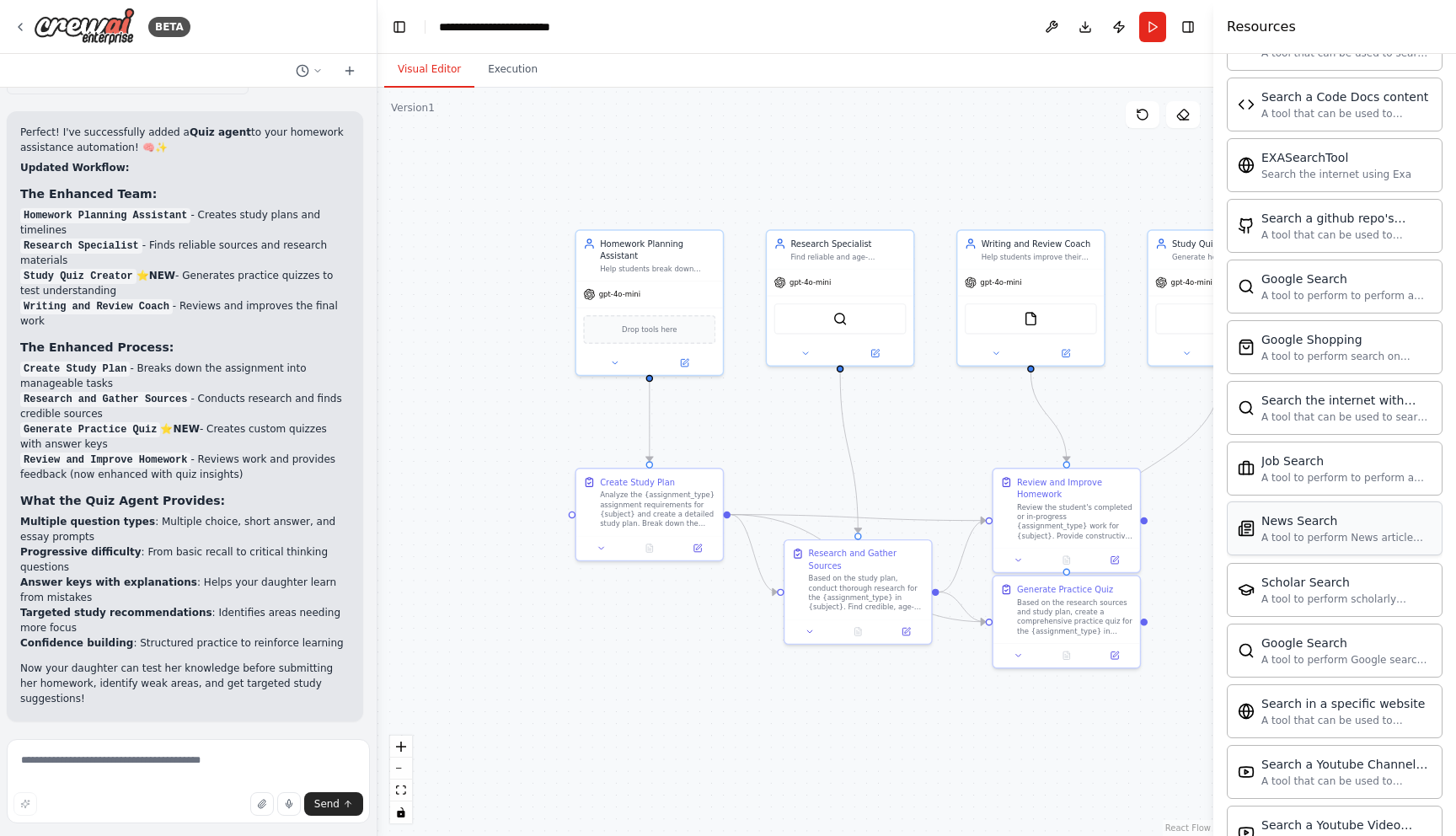
scroll to position [2924, 0]
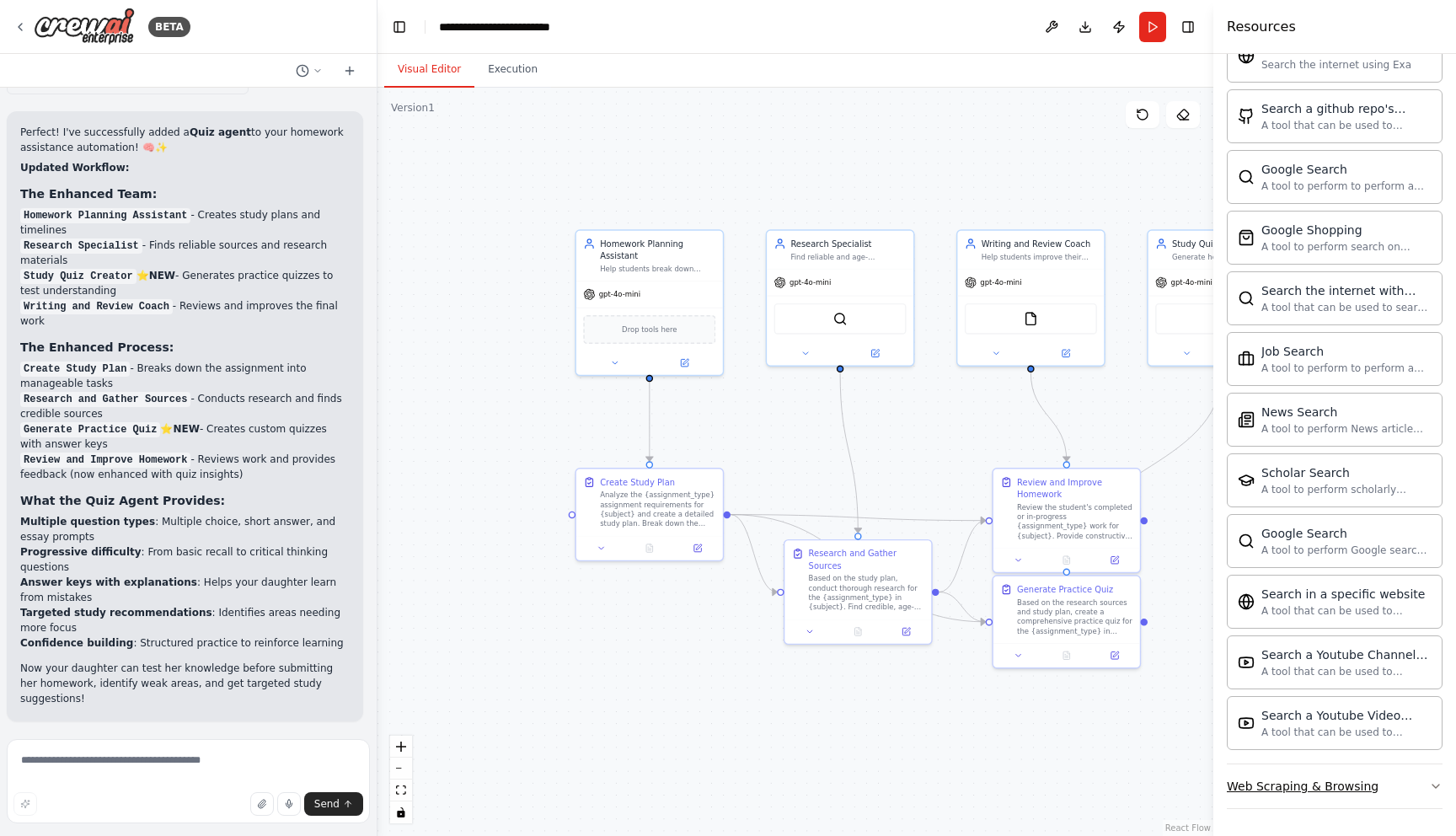
click at [1291, 784] on div "Web Scraping & Browsing" at bounding box center [1302, 786] width 151 height 17
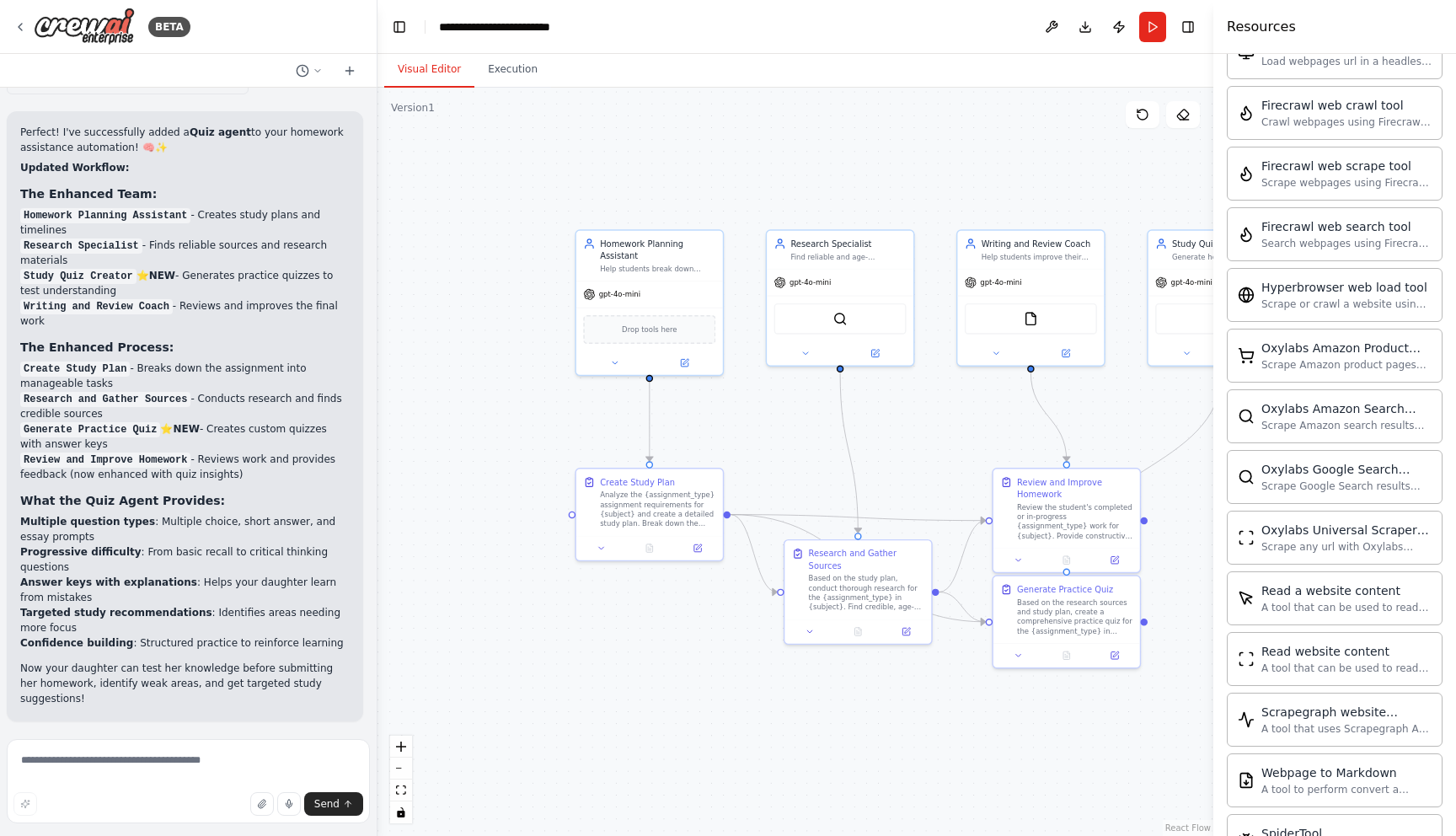
scroll to position [3848, 0]
